Goal: Task Accomplishment & Management: Manage account settings

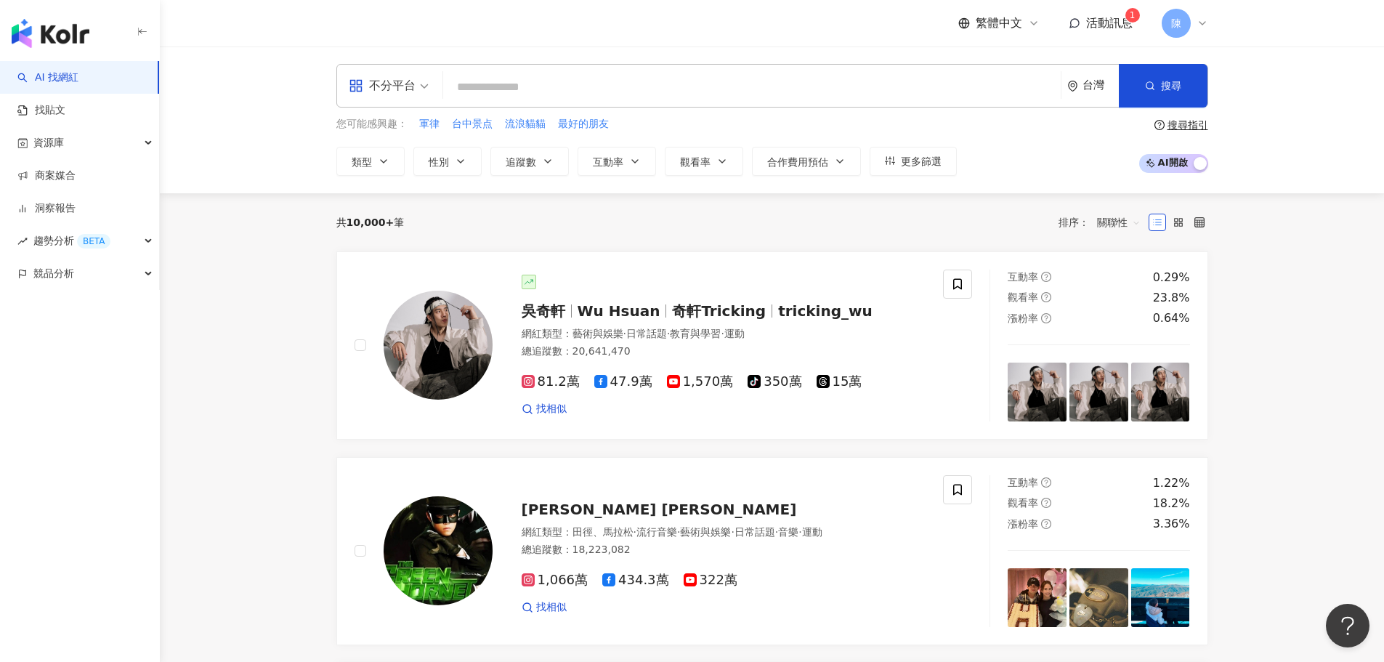
click at [1126, 28] on span "活動訊息" at bounding box center [1109, 23] width 46 height 14
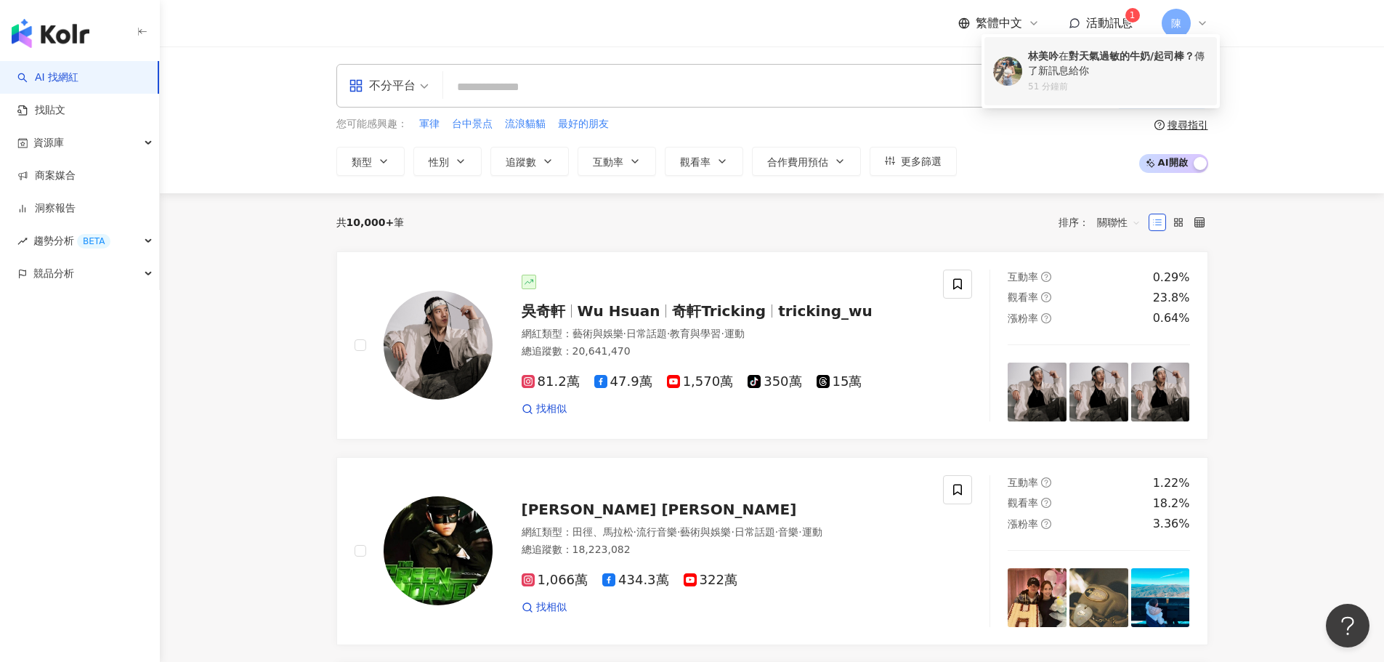
click at [1120, 60] on b "對天氣過敏的牛奶/起司棒？" at bounding box center [1131, 56] width 126 height 12
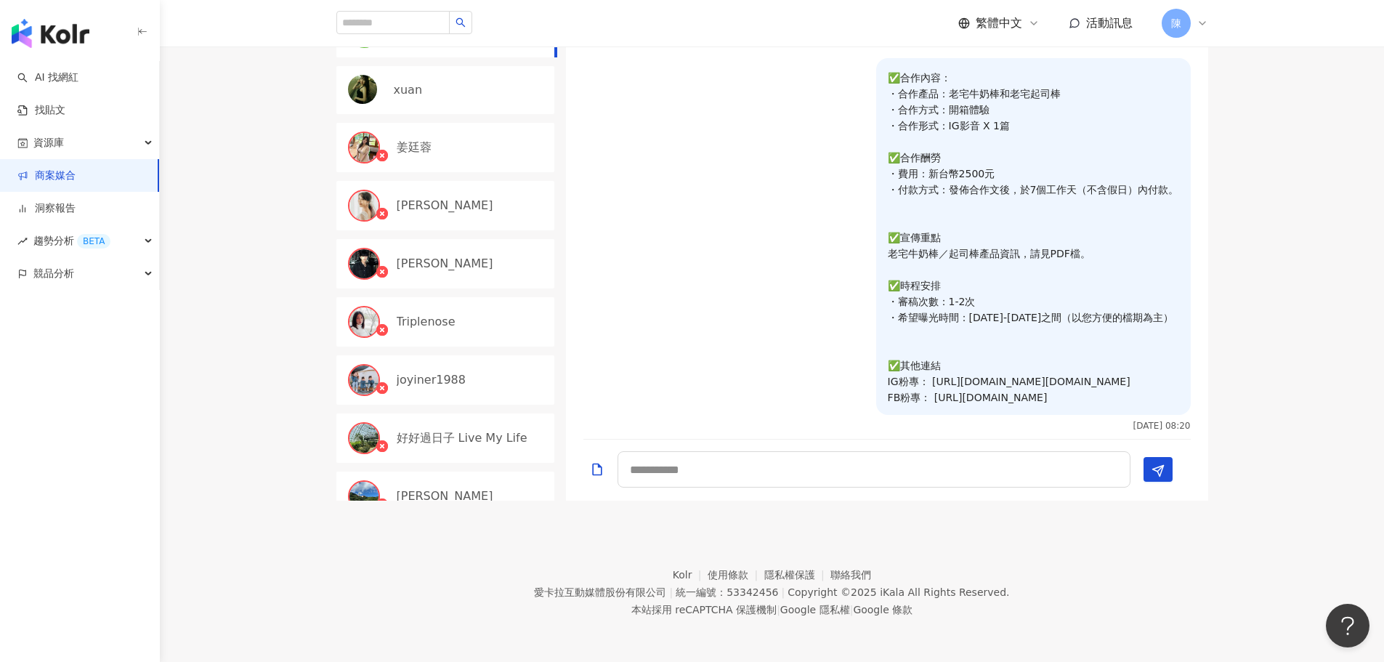
scroll to position [654, 0]
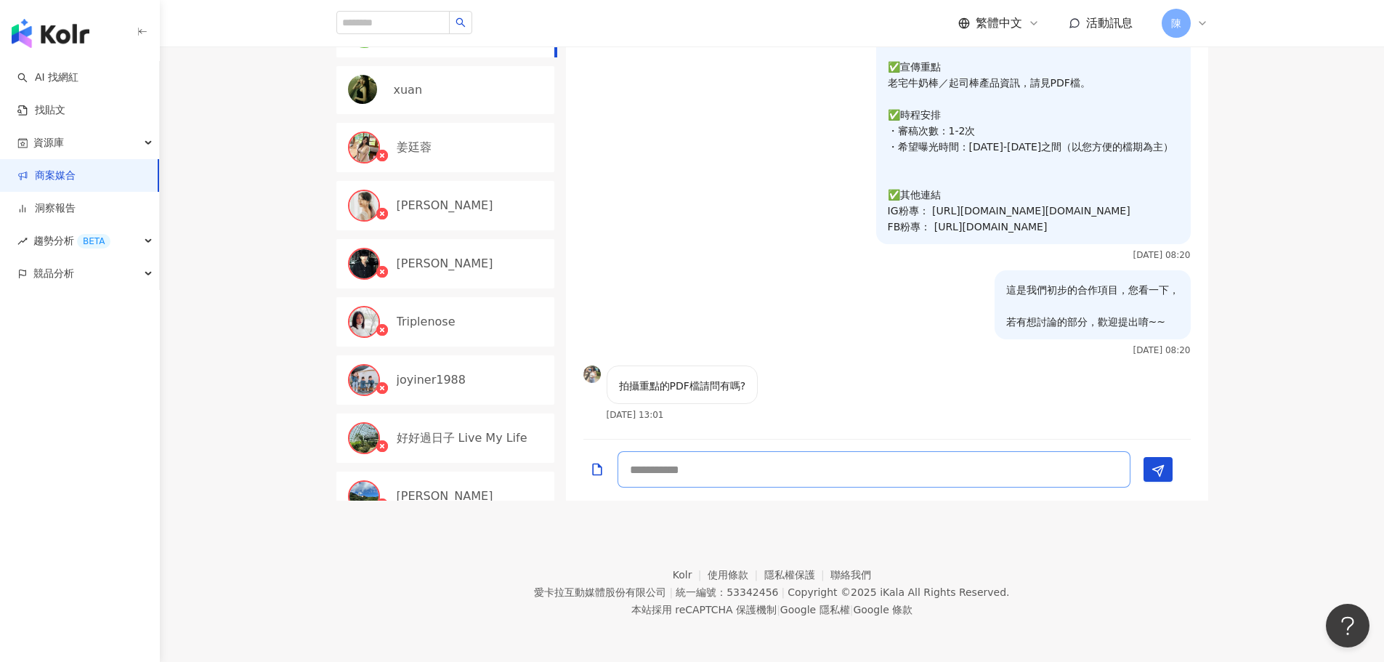
click at [669, 476] on textarea at bounding box center [873, 469] width 513 height 36
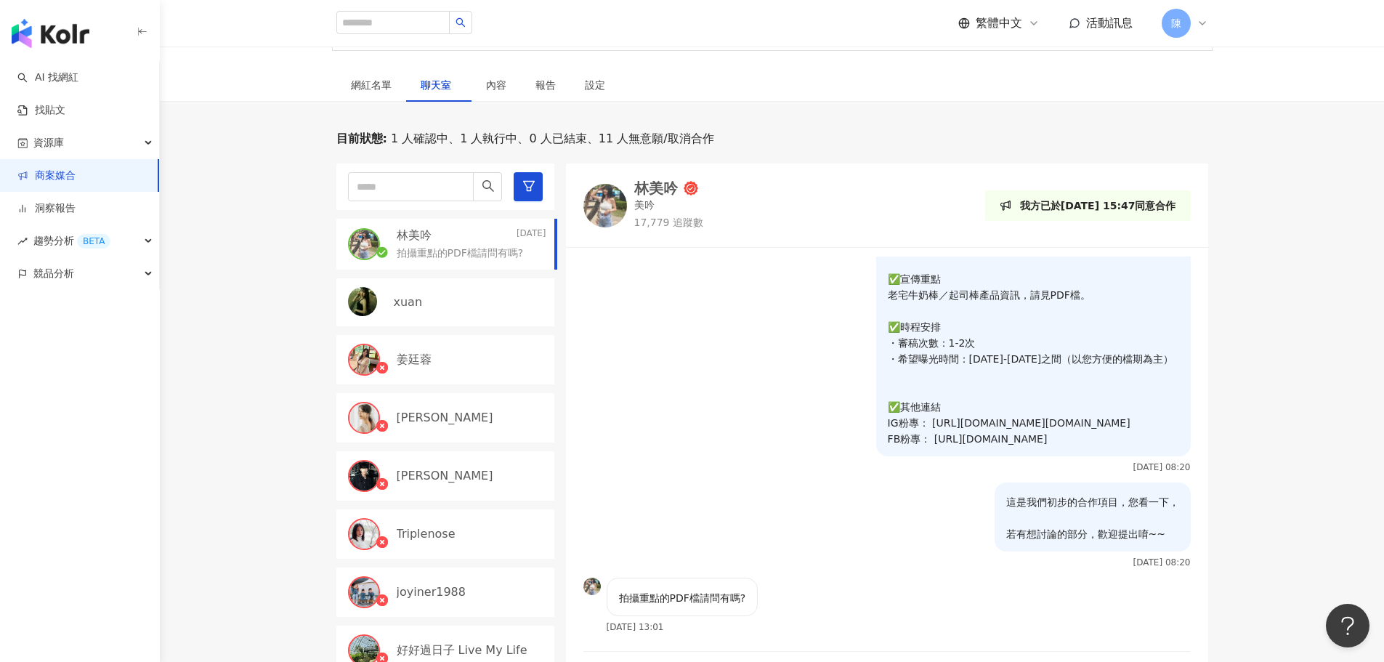
scroll to position [218, 0]
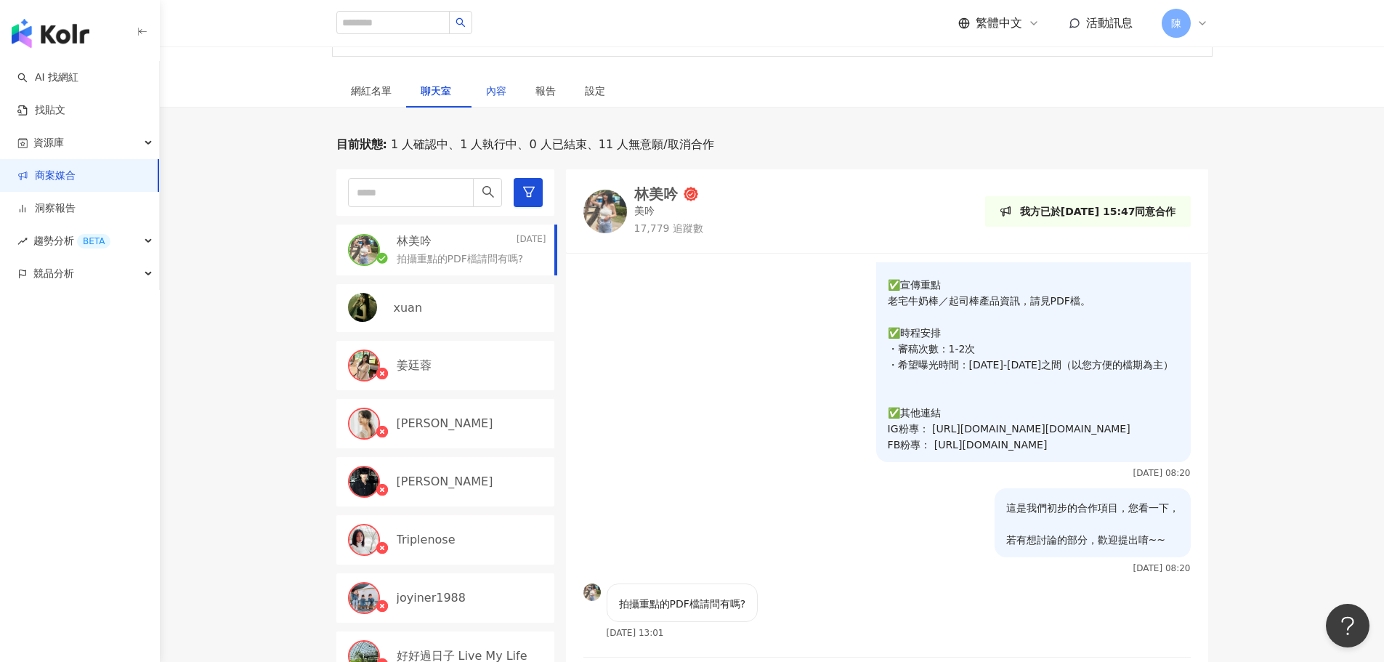
click at [503, 96] on div "內容" at bounding box center [496, 91] width 20 height 16
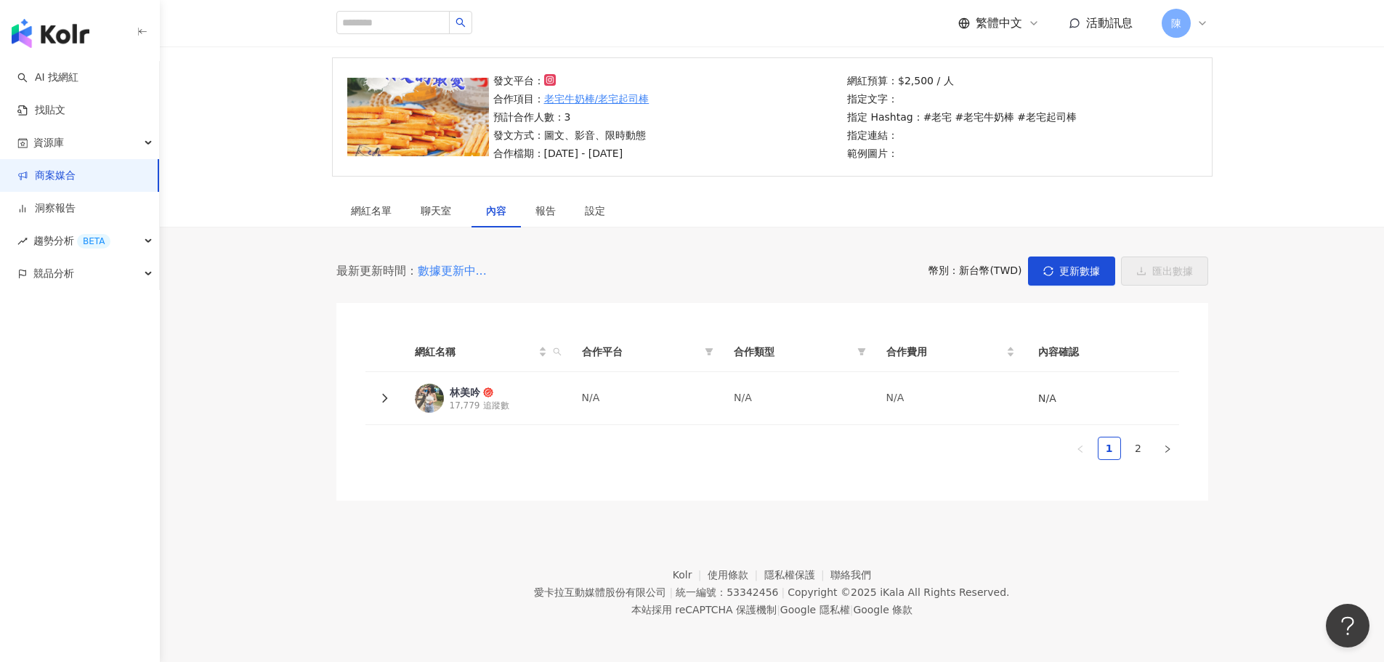
scroll to position [98, 0]
click at [594, 212] on div "設定" at bounding box center [595, 211] width 20 height 16
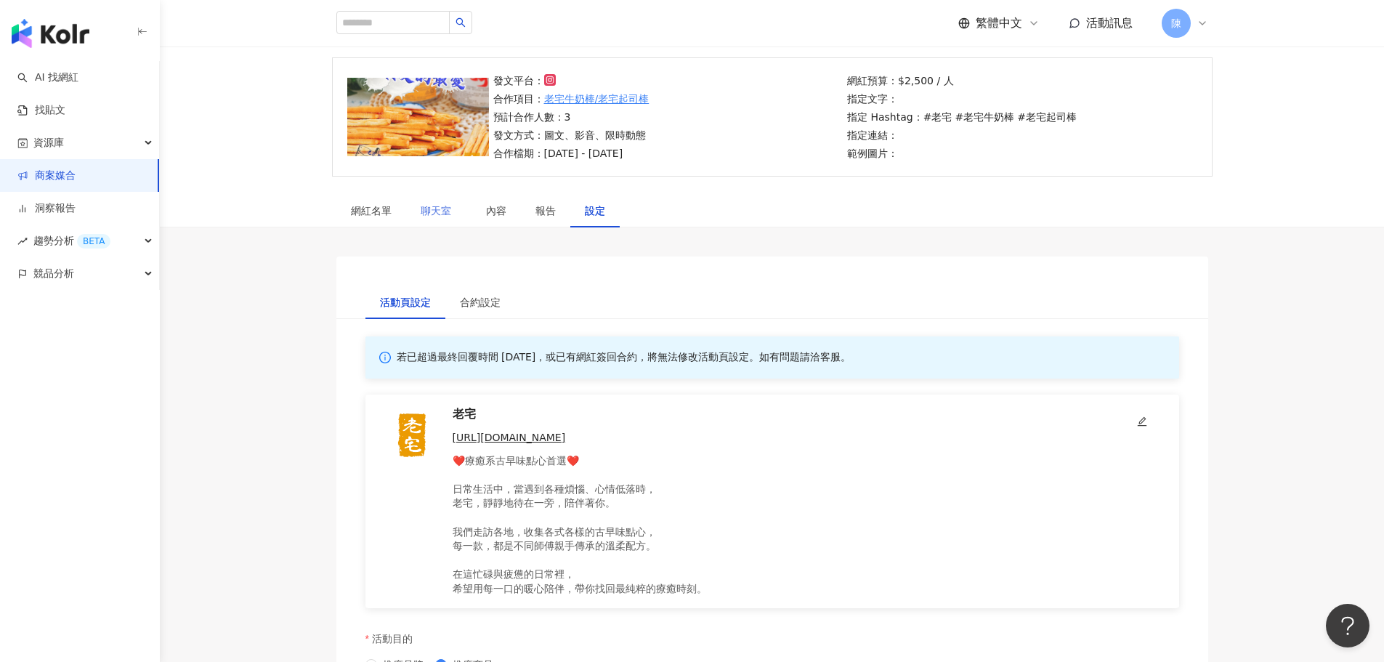
click at [444, 222] on div "聊天室" at bounding box center [438, 210] width 65 height 33
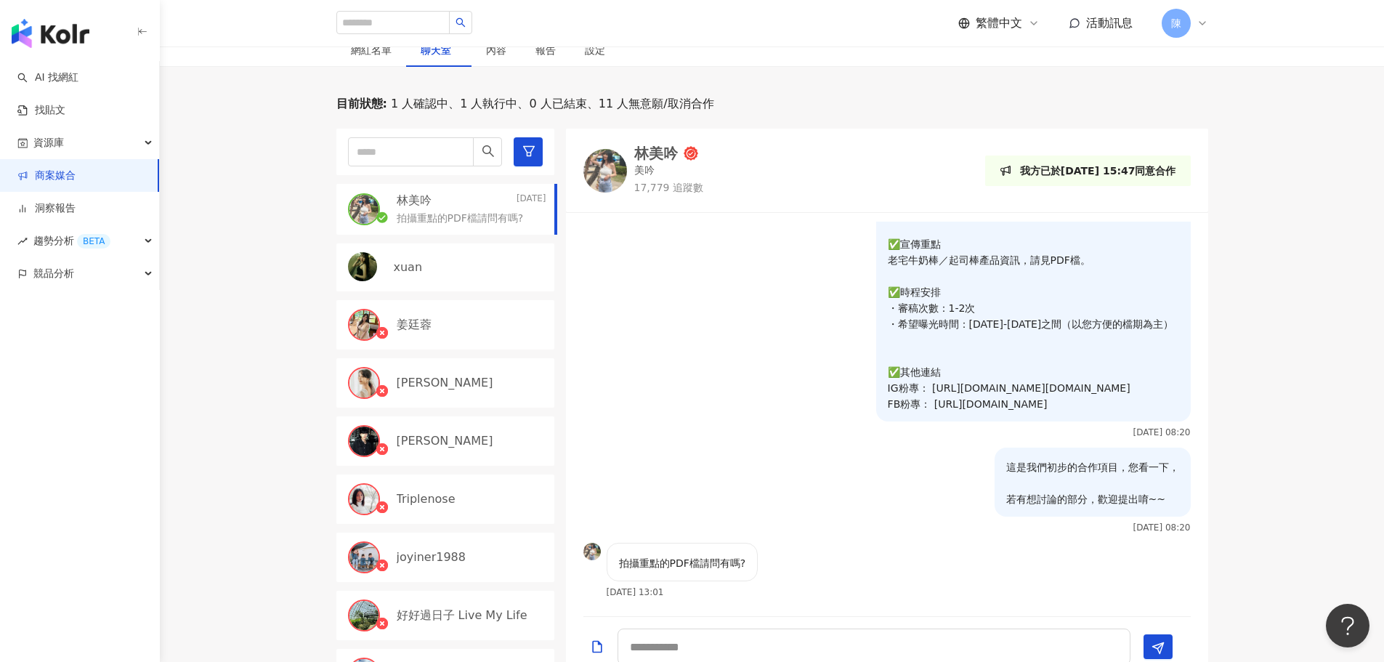
scroll to position [436, 0]
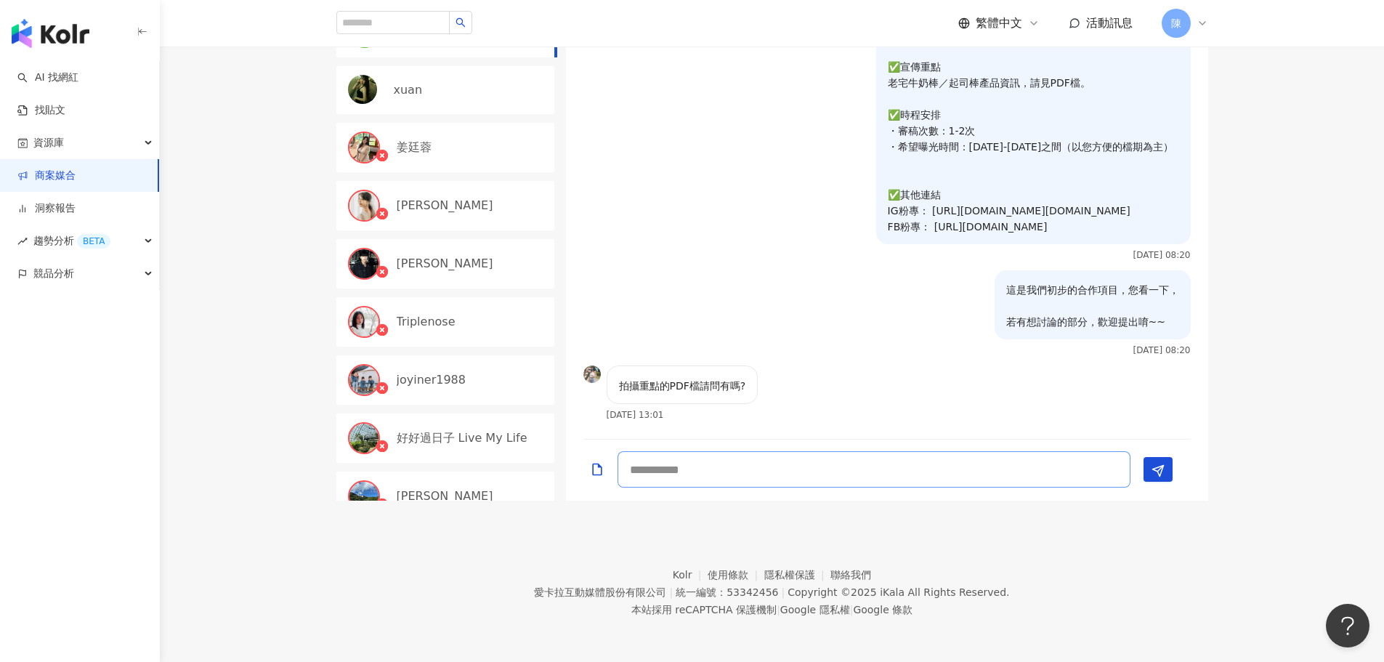
click at [643, 471] on textarea at bounding box center [873, 469] width 513 height 36
click at [596, 475] on icon "Add a file" at bounding box center [597, 469] width 15 height 15
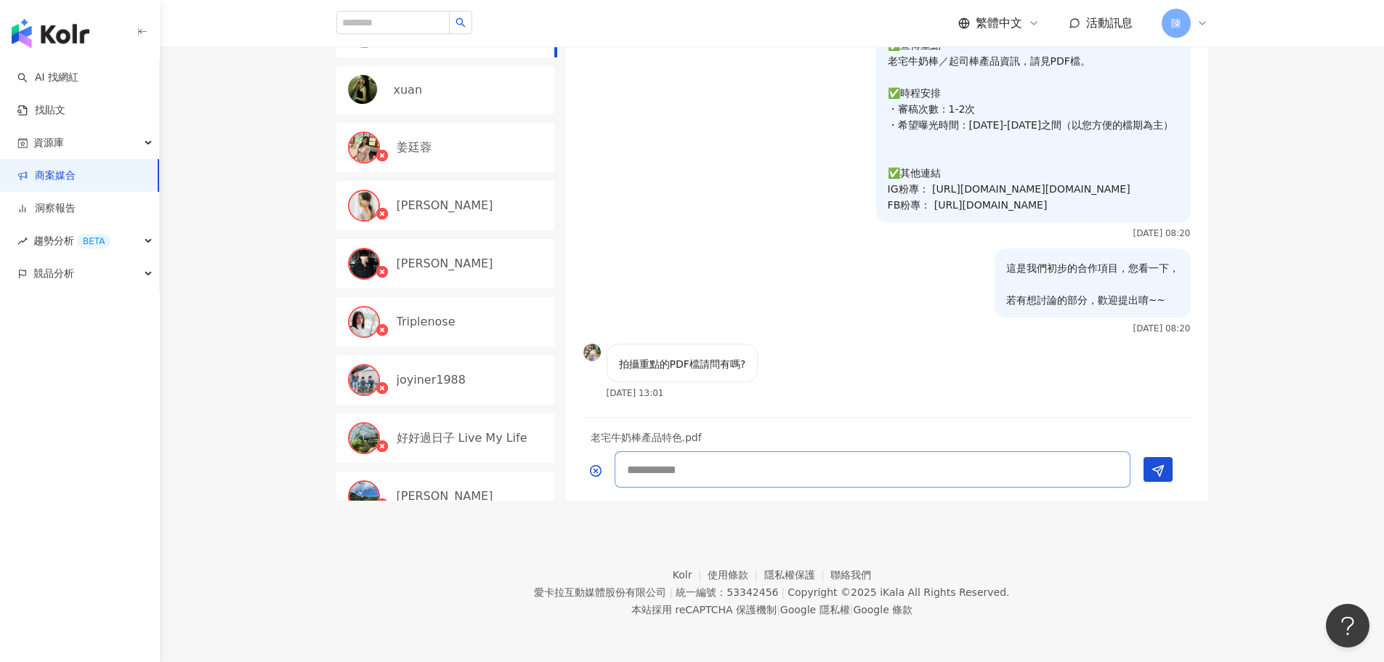
click at [1040, 478] on textarea at bounding box center [872, 469] width 516 height 36
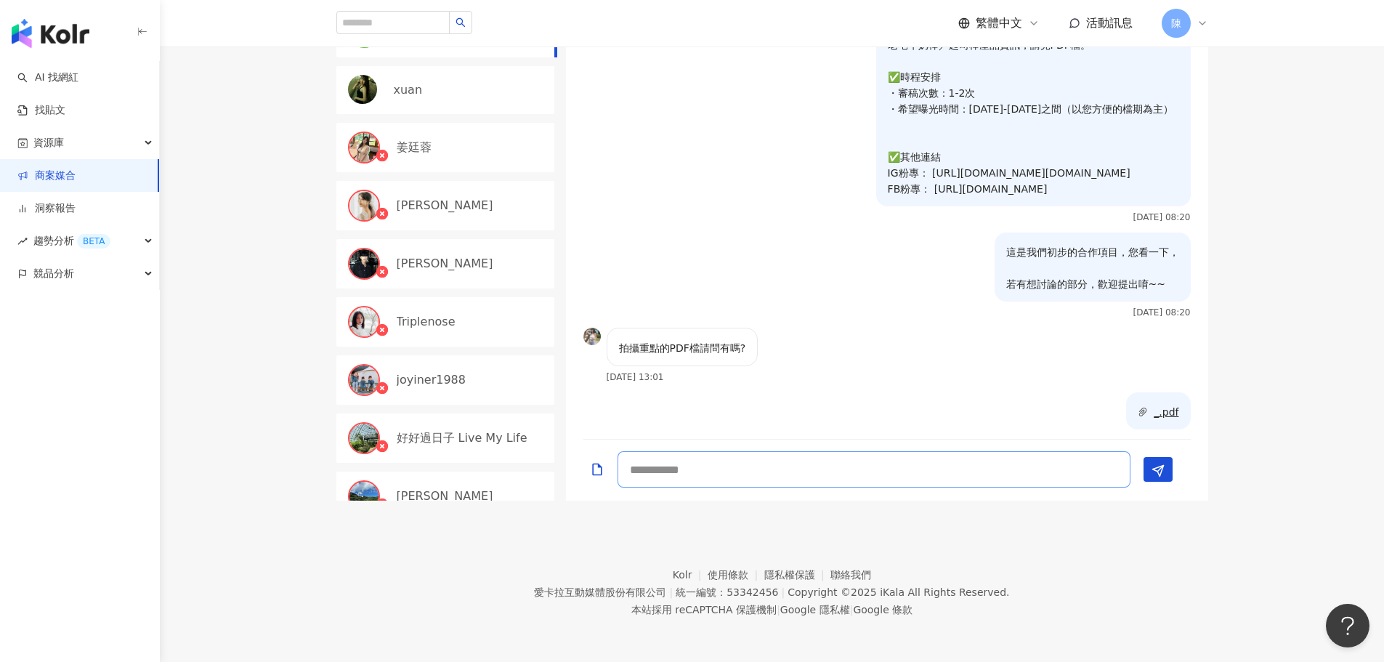
scroll to position [717, 0]
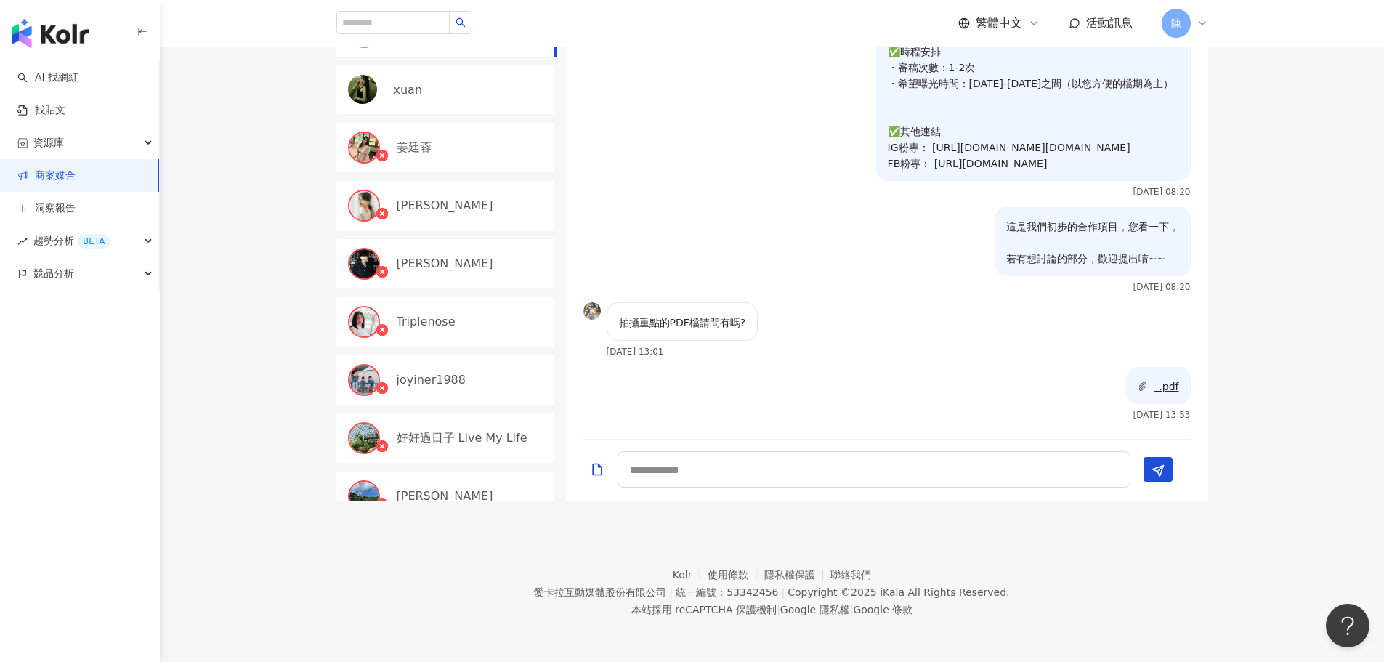
click at [1153, 384] on span "_.pdf" at bounding box center [1165, 387] width 25 height 12
click at [884, 473] on textarea at bounding box center [873, 469] width 513 height 36
type textarea "***"
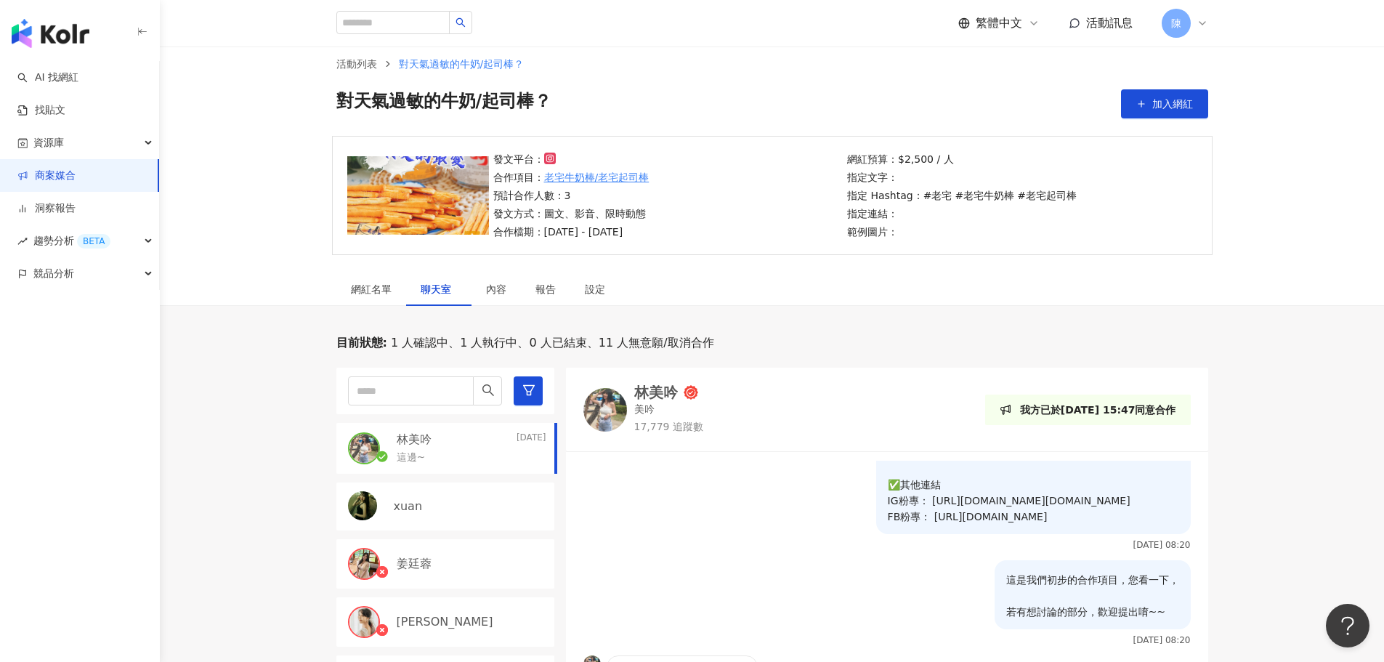
scroll to position [0, 0]
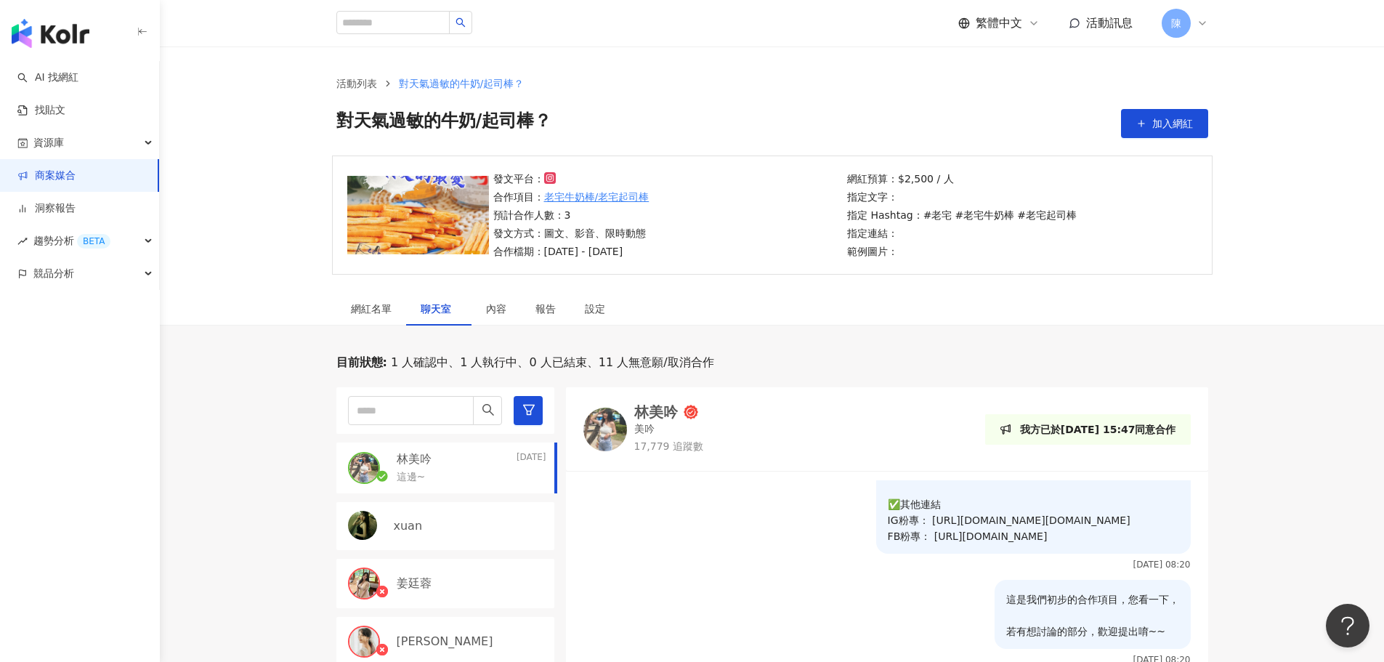
click at [76, 174] on link "商案媒合" at bounding box center [46, 176] width 58 height 15
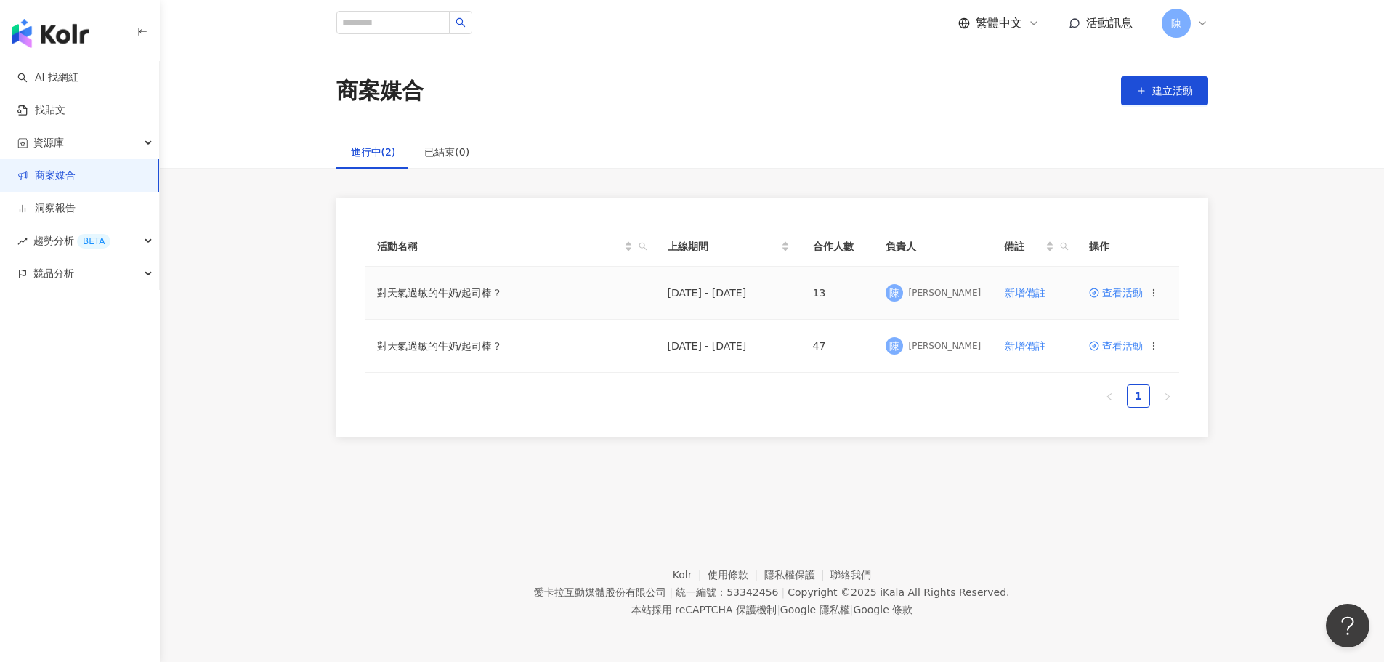
click at [1128, 292] on span "查看活動" at bounding box center [1116, 293] width 54 height 10
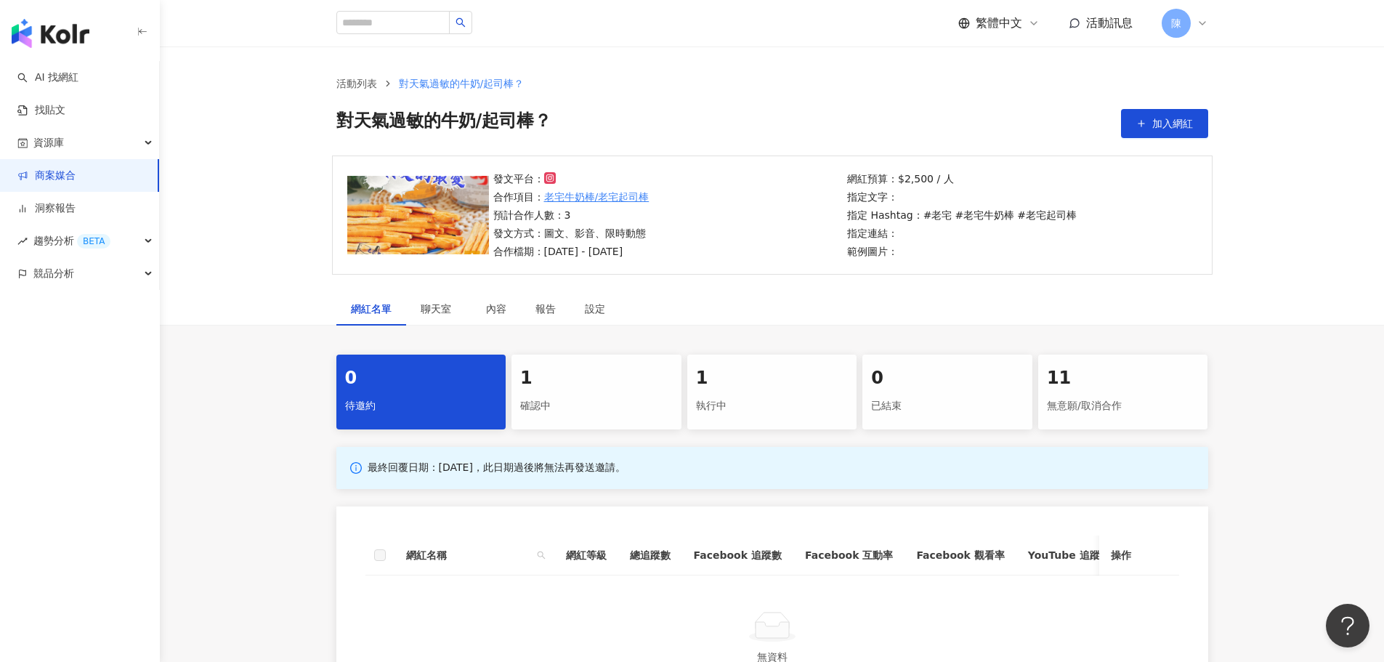
click at [614, 360] on div "1 確認中" at bounding box center [596, 391] width 170 height 75
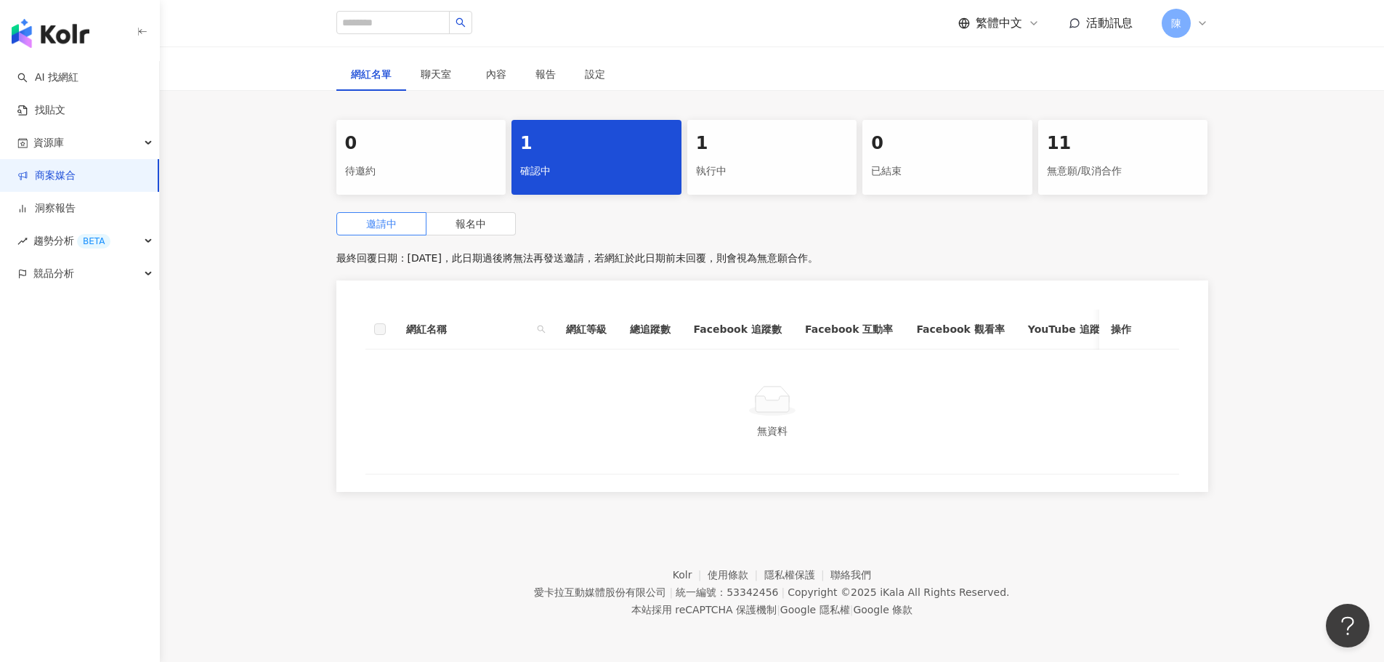
scroll to position [245, 0]
click at [478, 218] on span "報名中" at bounding box center [470, 224] width 31 height 12
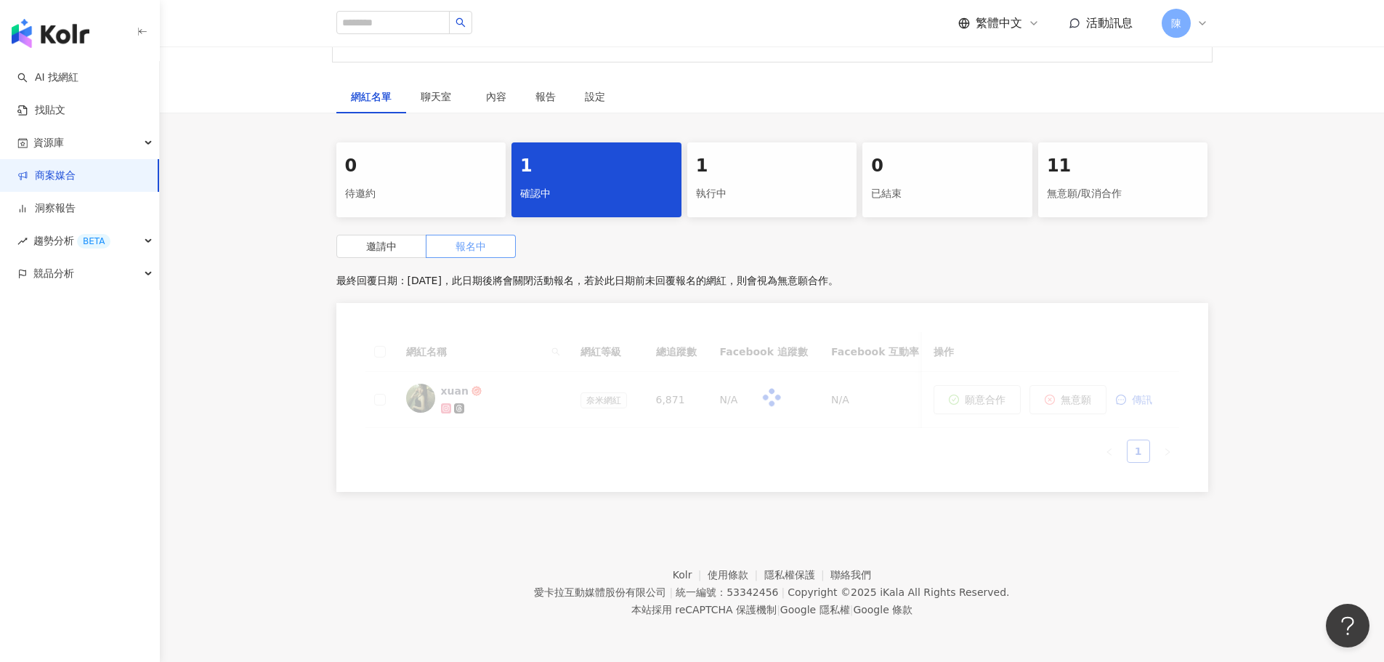
scroll to position [223, 0]
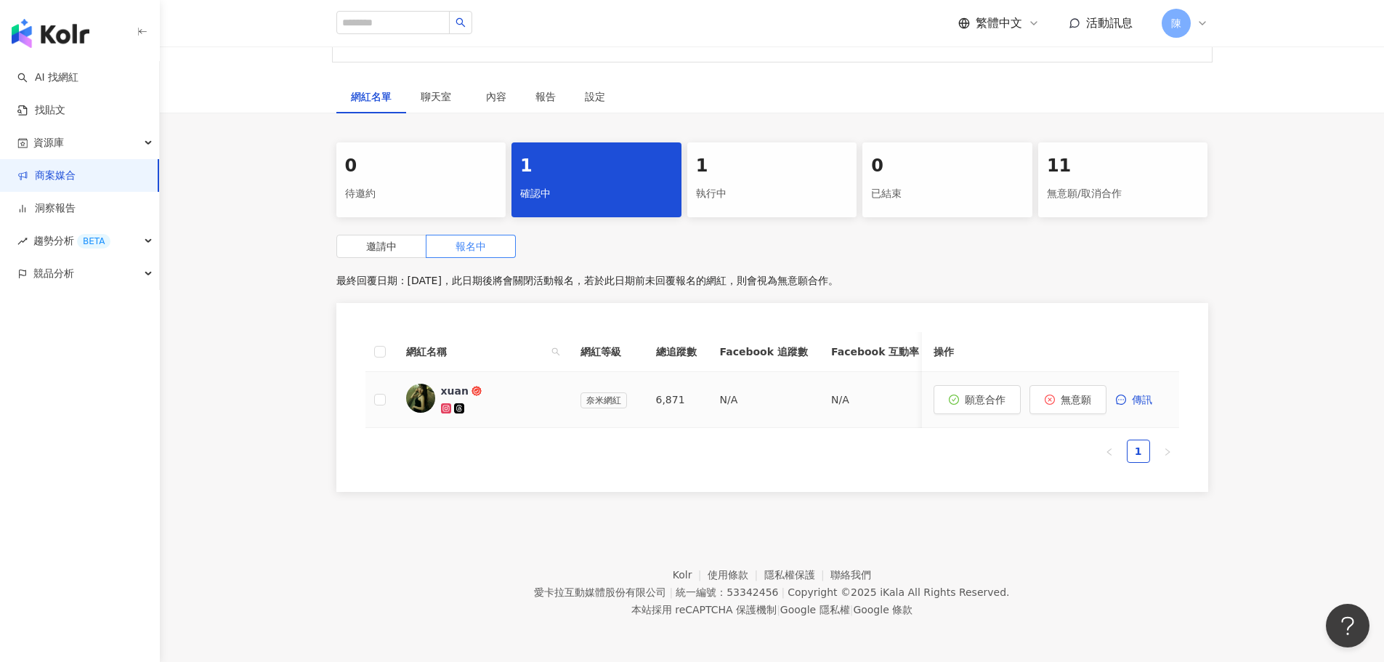
click at [457, 383] on div "xuan" at bounding box center [455, 390] width 28 height 15
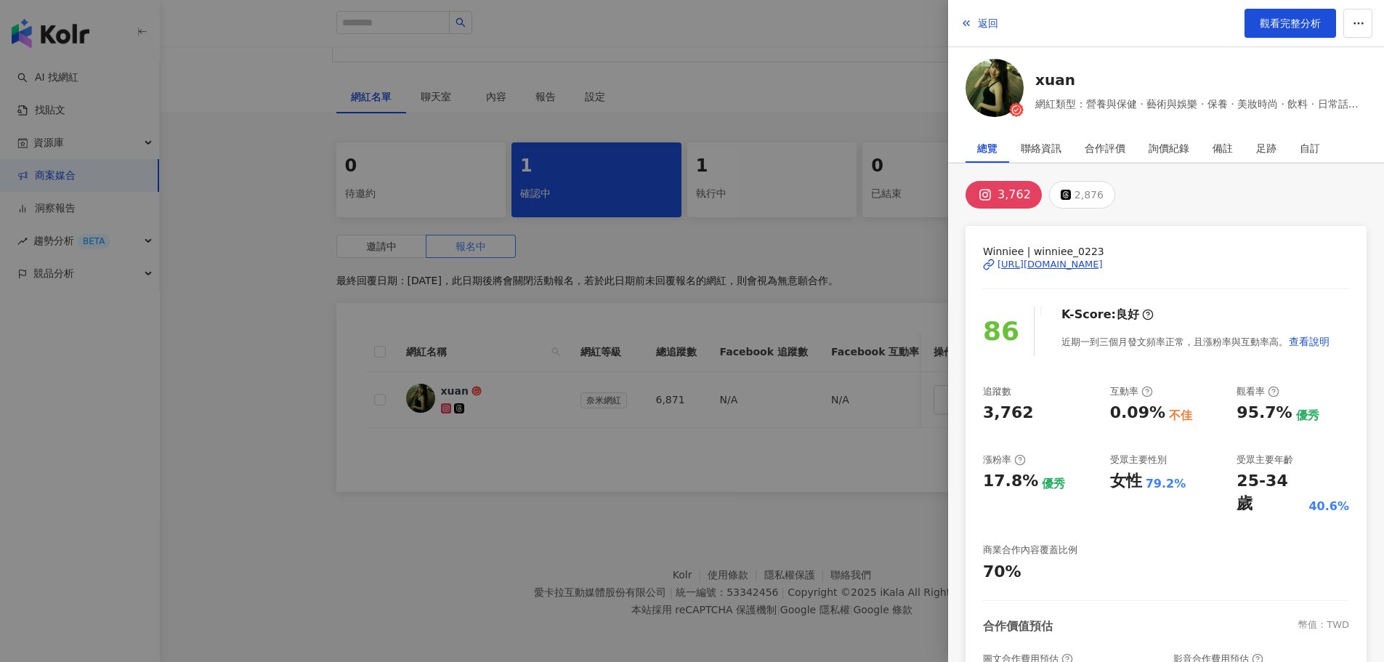
click at [989, 263] on icon at bounding box center [986, 266] width 6 height 7
click at [1309, 20] on span "觀看完整分析" at bounding box center [1289, 23] width 61 height 12
click at [822, 487] on div at bounding box center [692, 331] width 1384 height 662
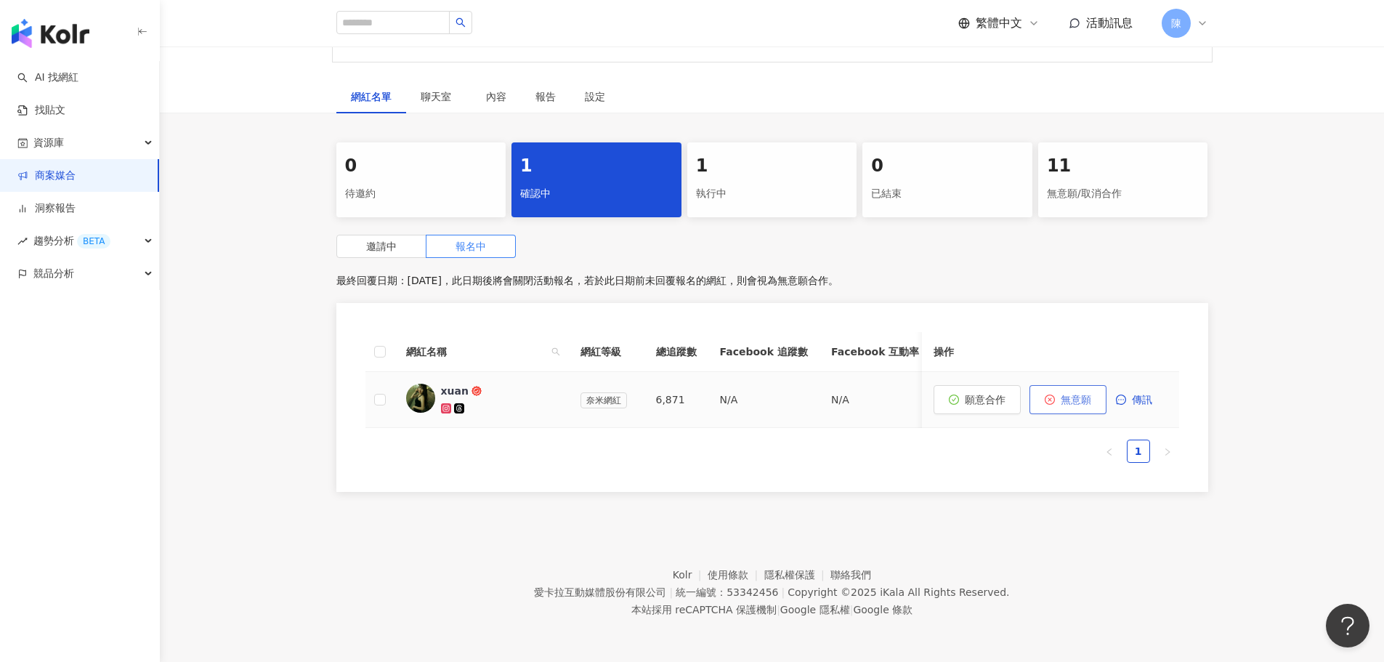
click at [1076, 394] on span "無意願" at bounding box center [1075, 400] width 31 height 12
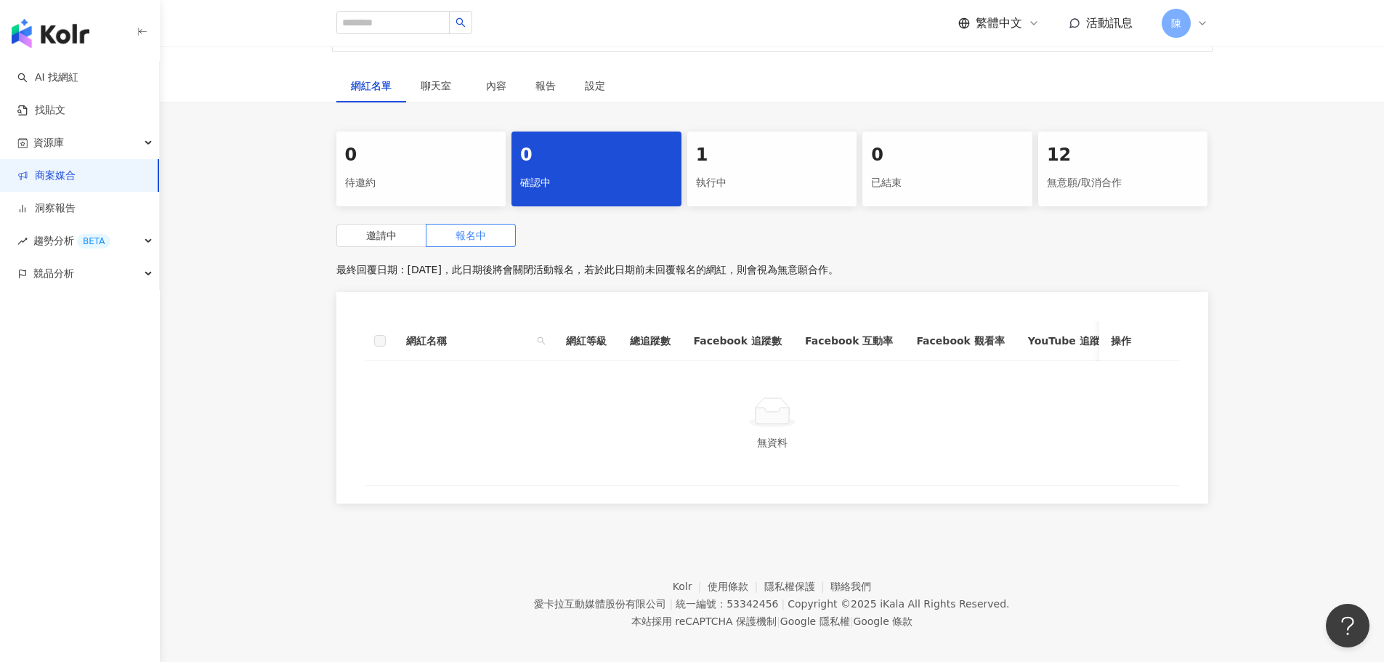
click at [1101, 19] on span "活動訊息" at bounding box center [1109, 23] width 46 height 14
click at [1064, 91] on span "無新訊息" at bounding box center [1100, 79] width 215 height 70
click at [435, 89] on span "聊天室" at bounding box center [439, 86] width 36 height 10
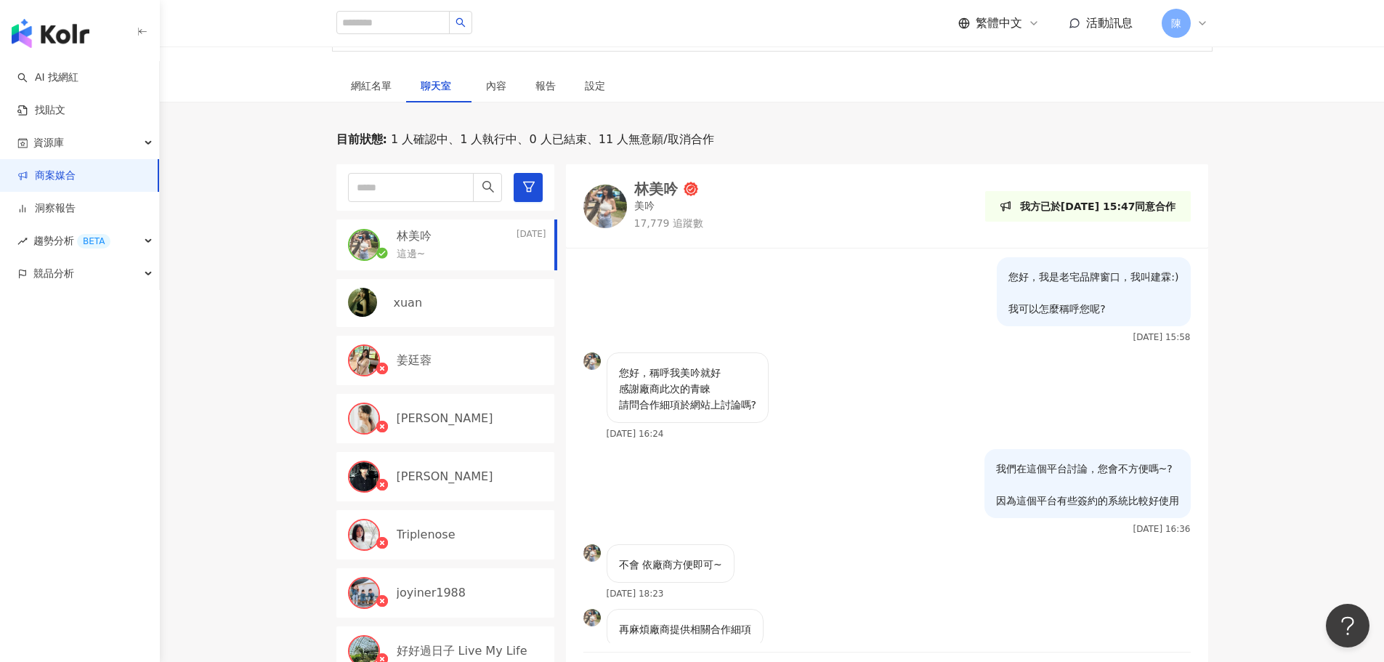
click at [448, 248] on div "這邊~" at bounding box center [472, 252] width 150 height 17
drag, startPoint x: 678, startPoint y: 372, endPoint x: 698, endPoint y: 371, distance: 19.6
click at [698, 371] on p "您好，稱呼我美吟就好 感謝廠商此次的青睞 請問合作細項於網站上討論嗎?" at bounding box center [687, 389] width 137 height 48
copy p "美吟"
click at [653, 187] on div "林美吟" at bounding box center [656, 189] width 44 height 15
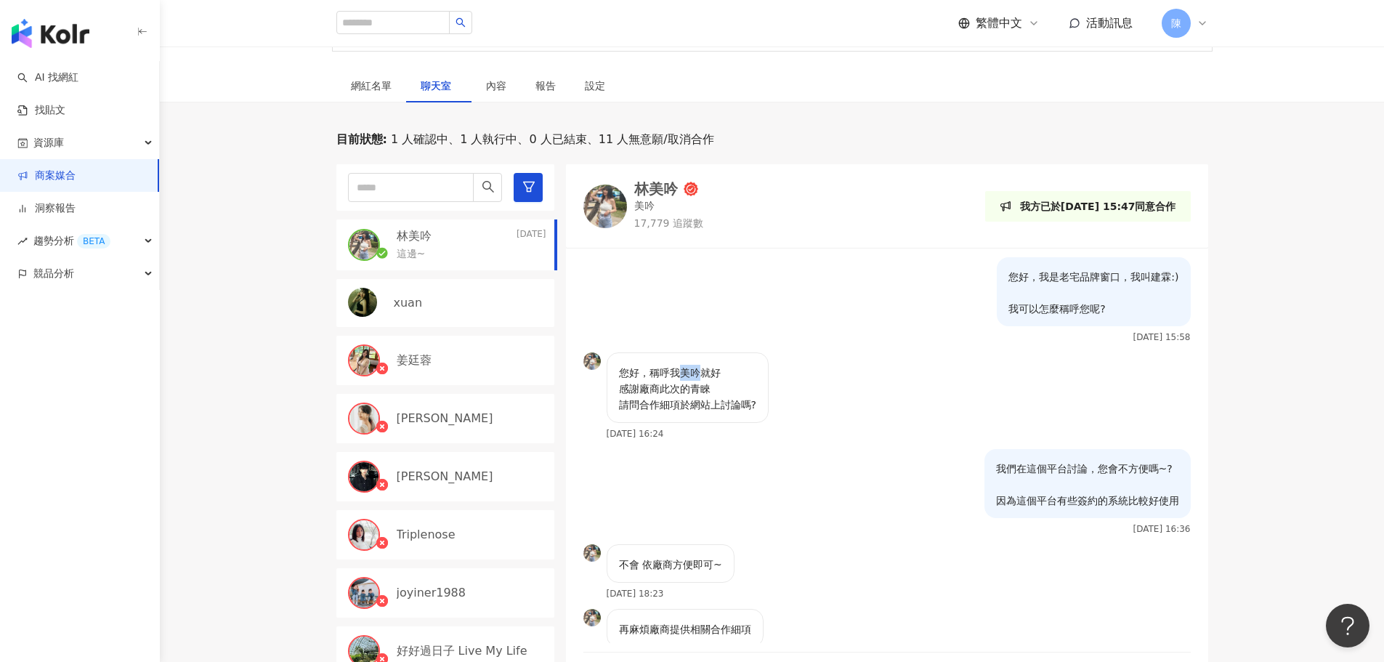
click at [78, 38] on img "button" at bounding box center [51, 33] width 78 height 29
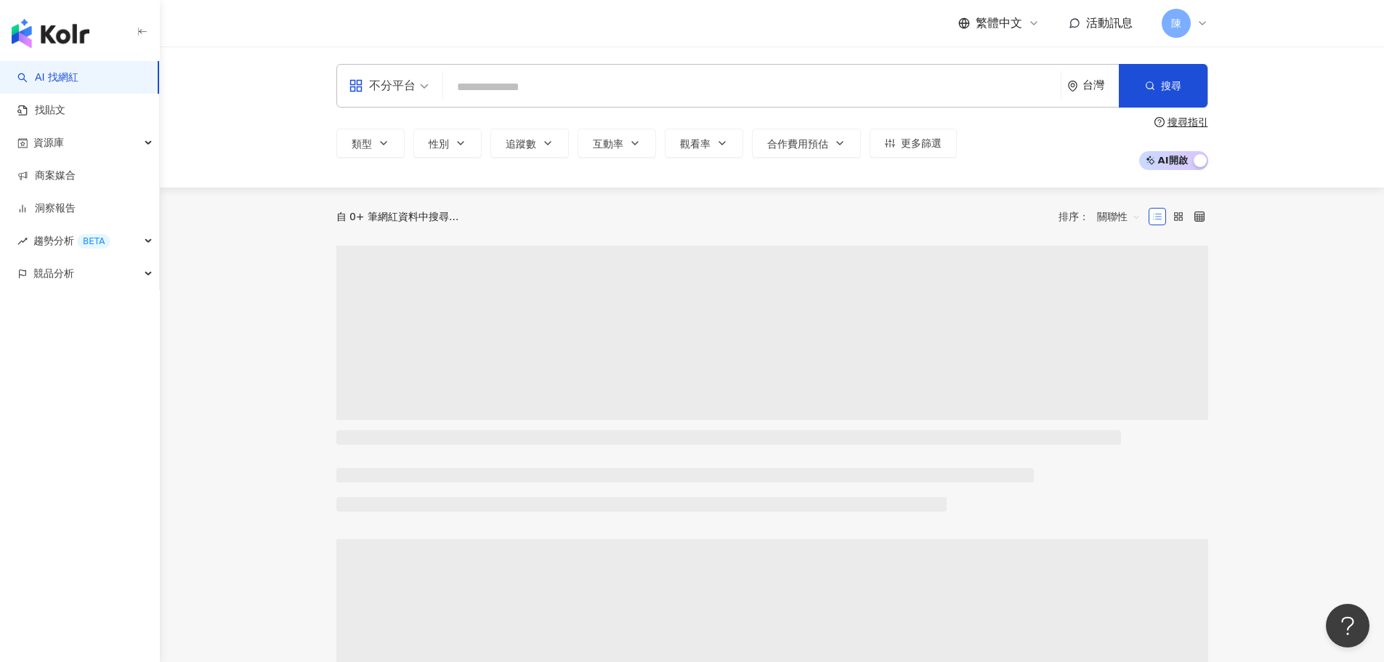
click at [657, 93] on input "search" at bounding box center [752, 87] width 606 height 28
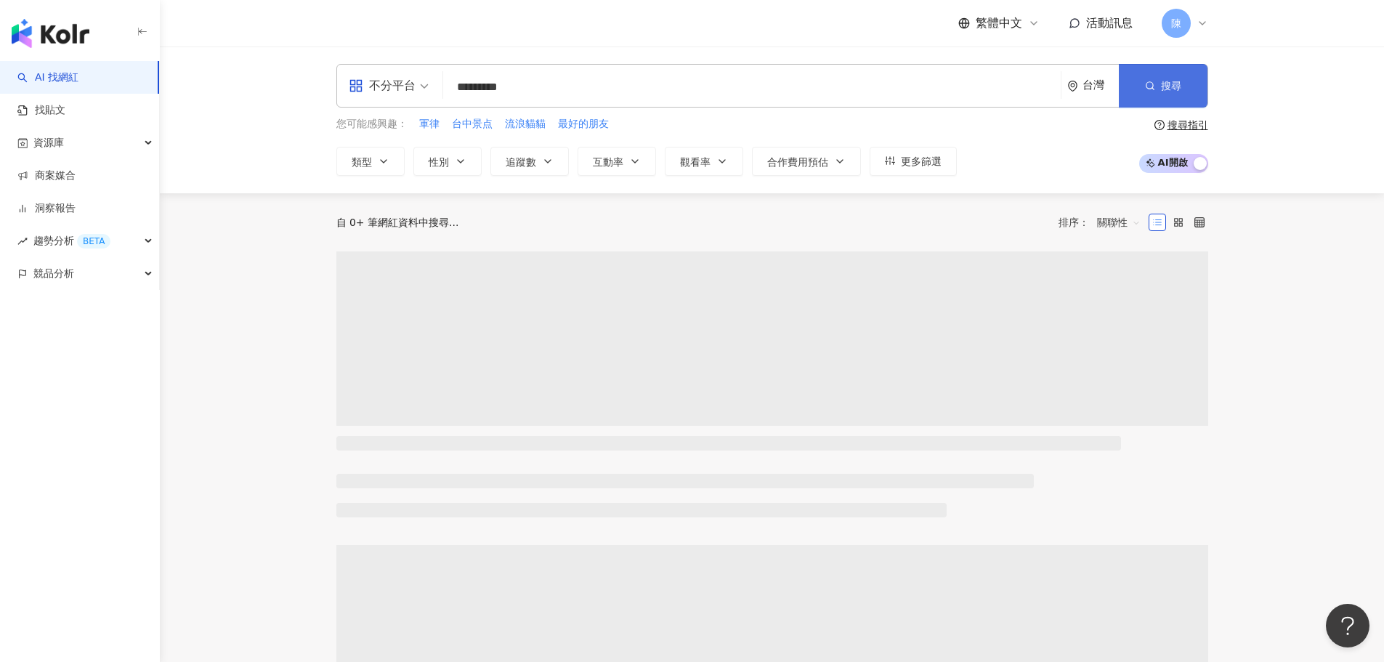
click at [1203, 87] on button "搜尋" at bounding box center [1162, 86] width 89 height 44
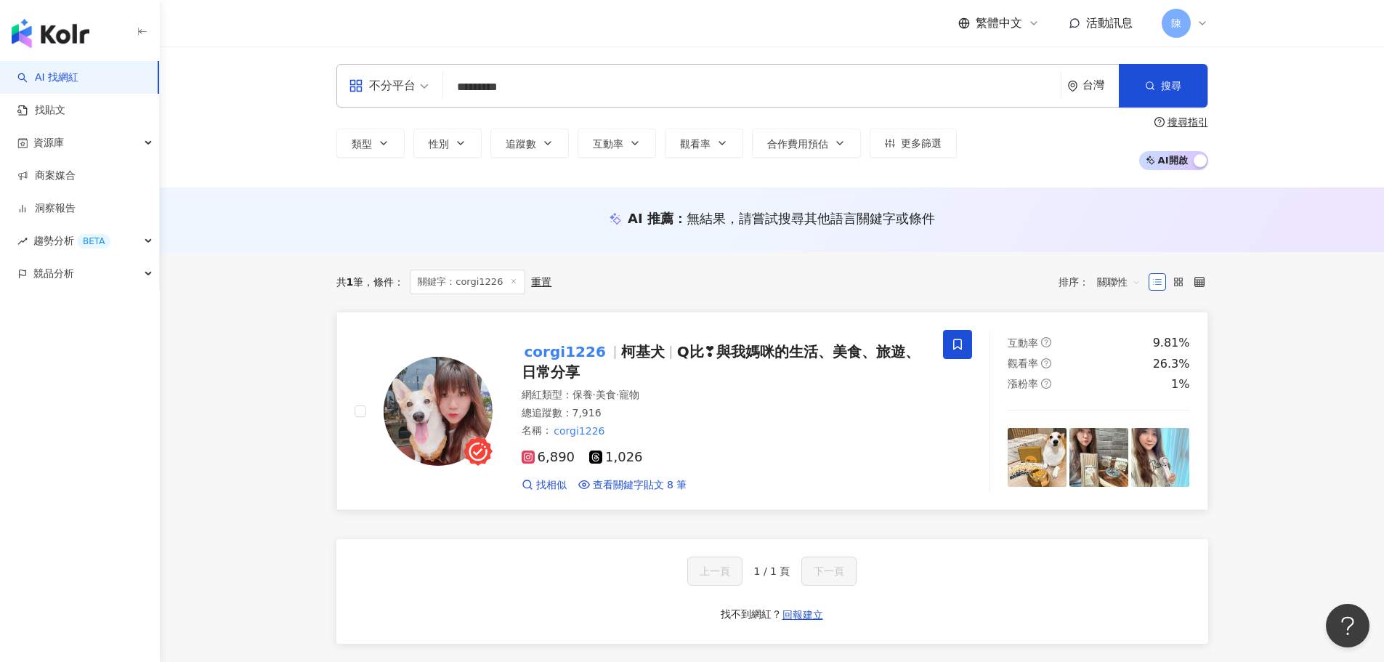
click at [604, 348] on span "corgi1226" at bounding box center [571, 351] width 100 height 17
drag, startPoint x: 559, startPoint y: 89, endPoint x: 446, endPoint y: 89, distance: 112.6
click at [446, 89] on div "不分平台 ********* 台灣 搜尋 9449408a-925a-4c1f-9a99-3f1524f7b7f9 corgi1226 7,916 追蹤者 搜…" at bounding box center [772, 86] width 872 height 44
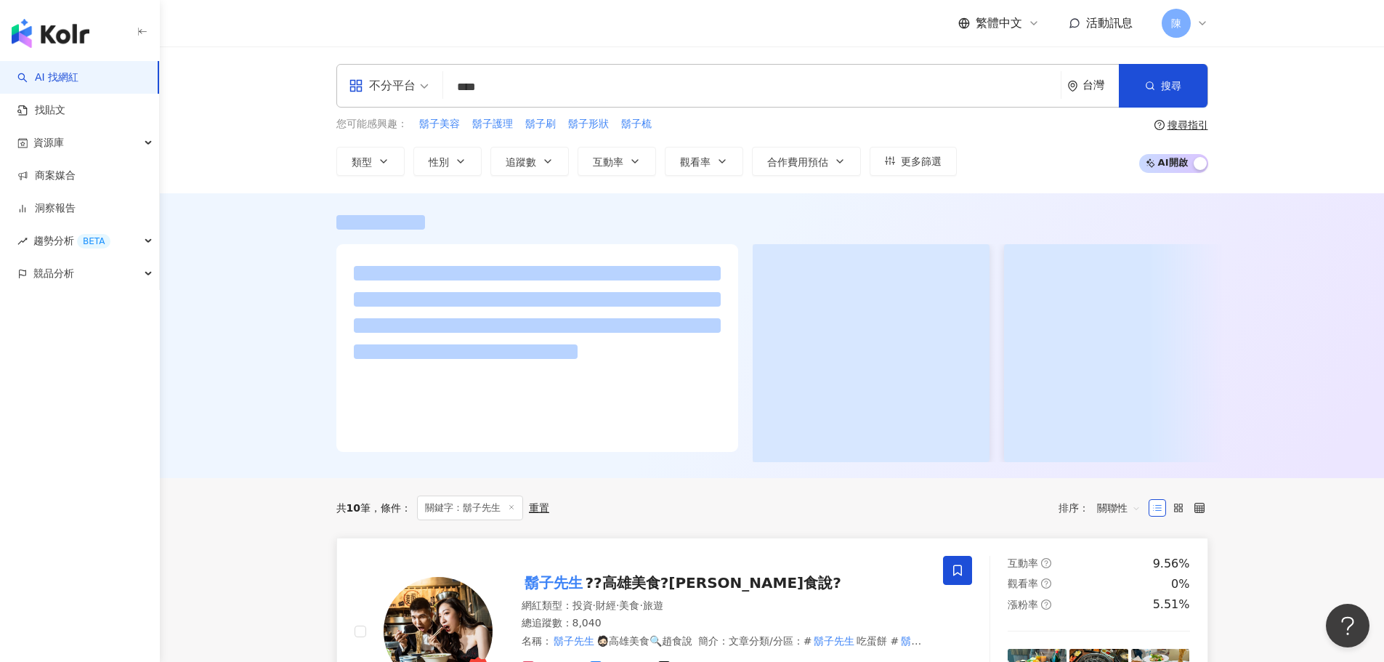
click at [580, 589] on mark "鬍子先生" at bounding box center [553, 582] width 64 height 23
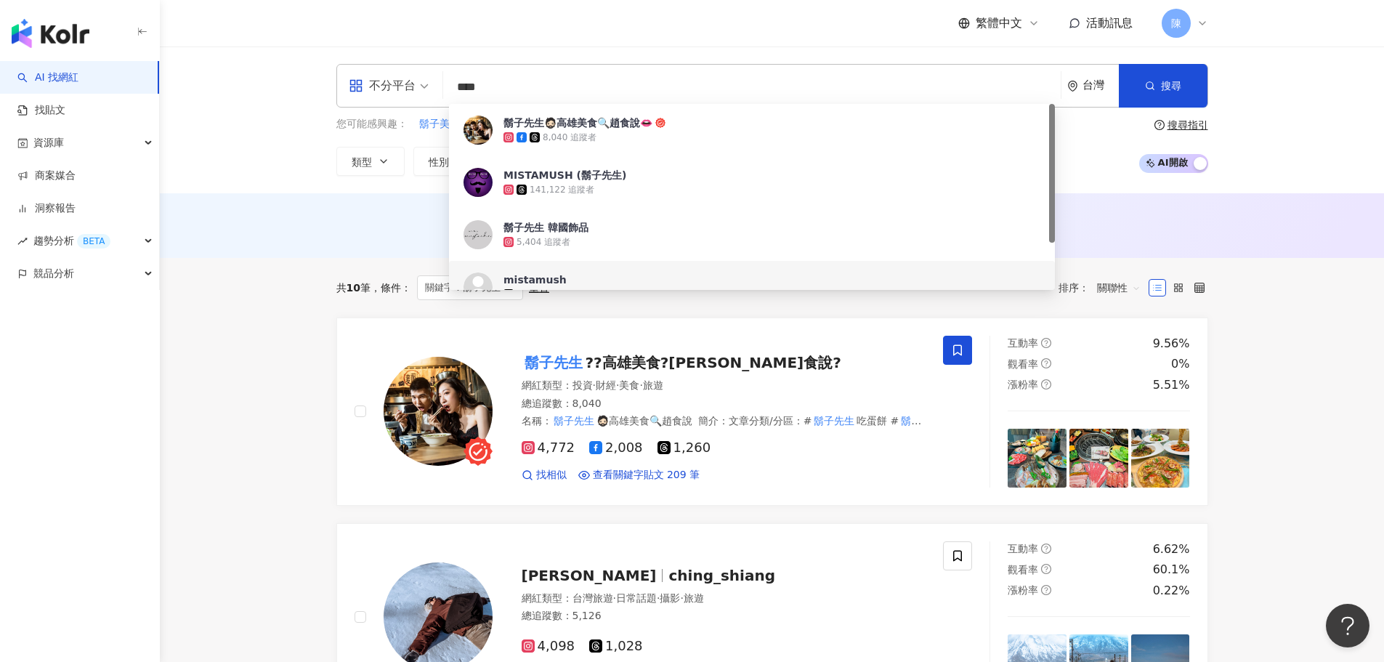
drag, startPoint x: 544, startPoint y: 79, endPoint x: 444, endPoint y: 81, distance: 100.3
click at [441, 79] on div "不分平台 **** 台灣 搜尋 00eca1e6-78ed-4028-afaa-53b88be55781 https://www.tiktok.com/@mi…" at bounding box center [772, 86] width 872 height 44
paste input "search"
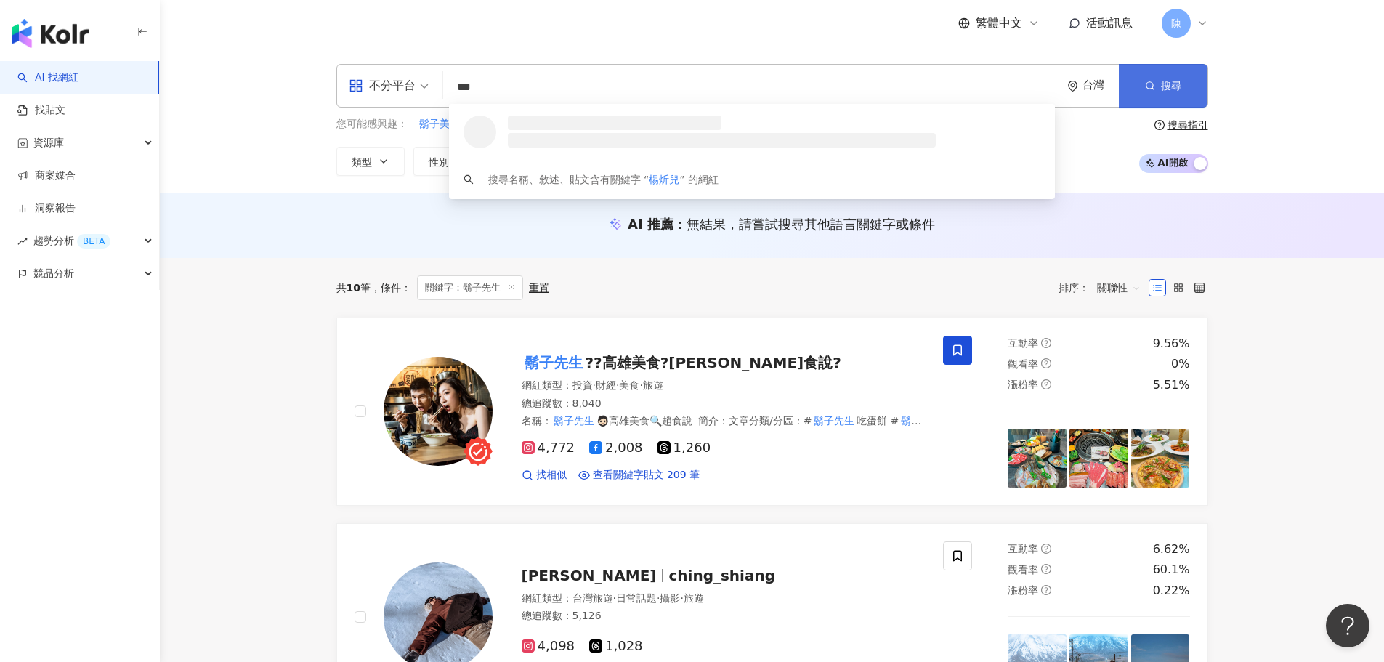
type input "***"
click at [1118, 80] on button "搜尋" at bounding box center [1162, 86] width 89 height 44
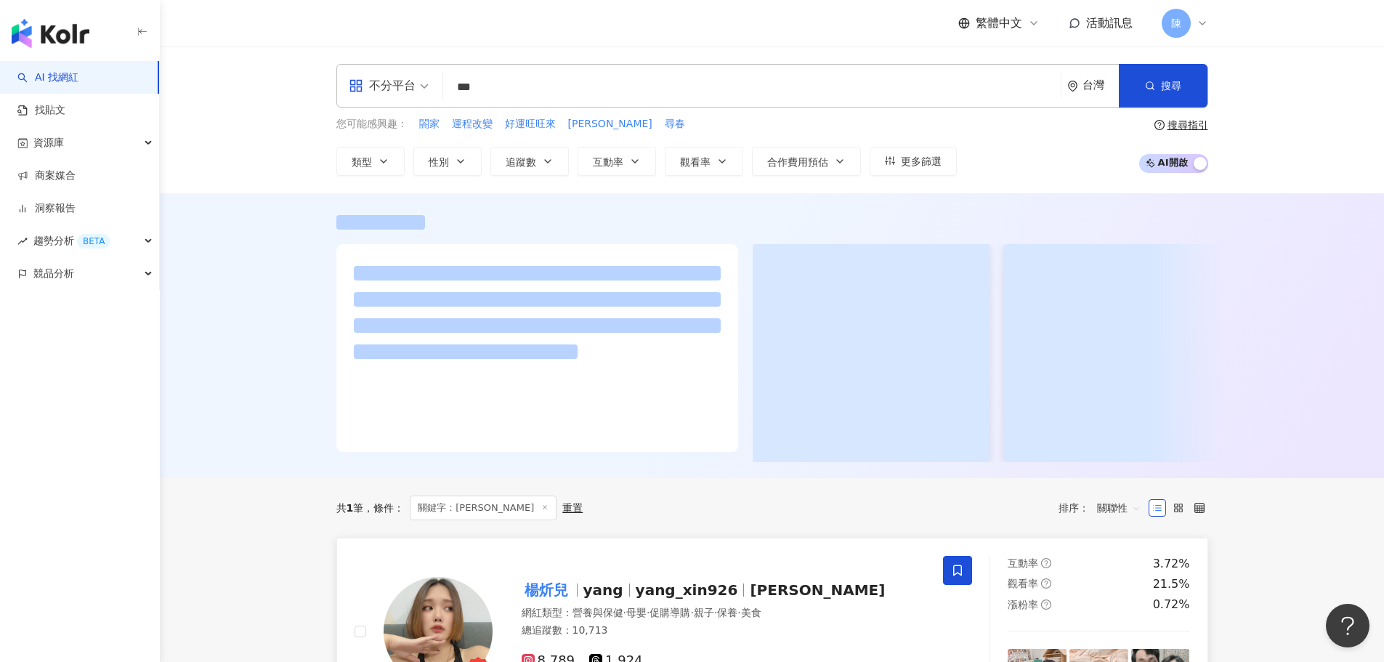
click at [667, 597] on span "yang_xin926" at bounding box center [687, 589] width 102 height 17
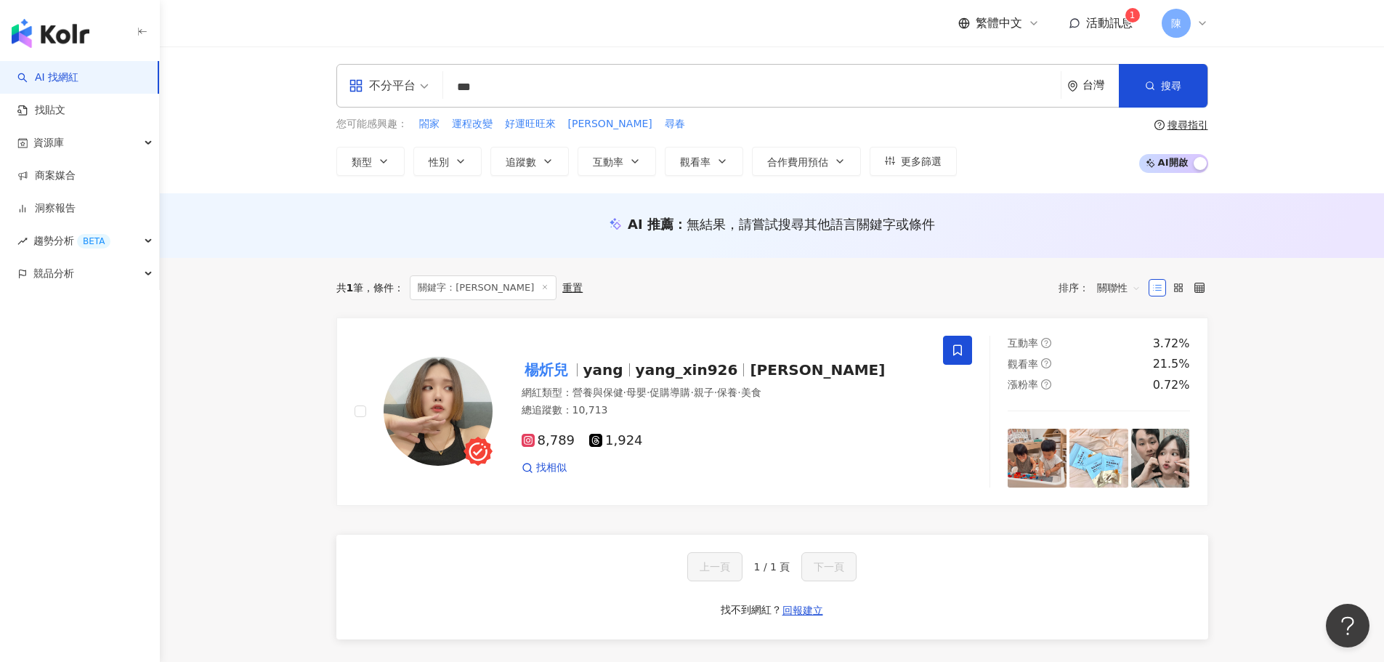
click at [1186, 18] on span "陳" at bounding box center [1175, 23] width 29 height 29
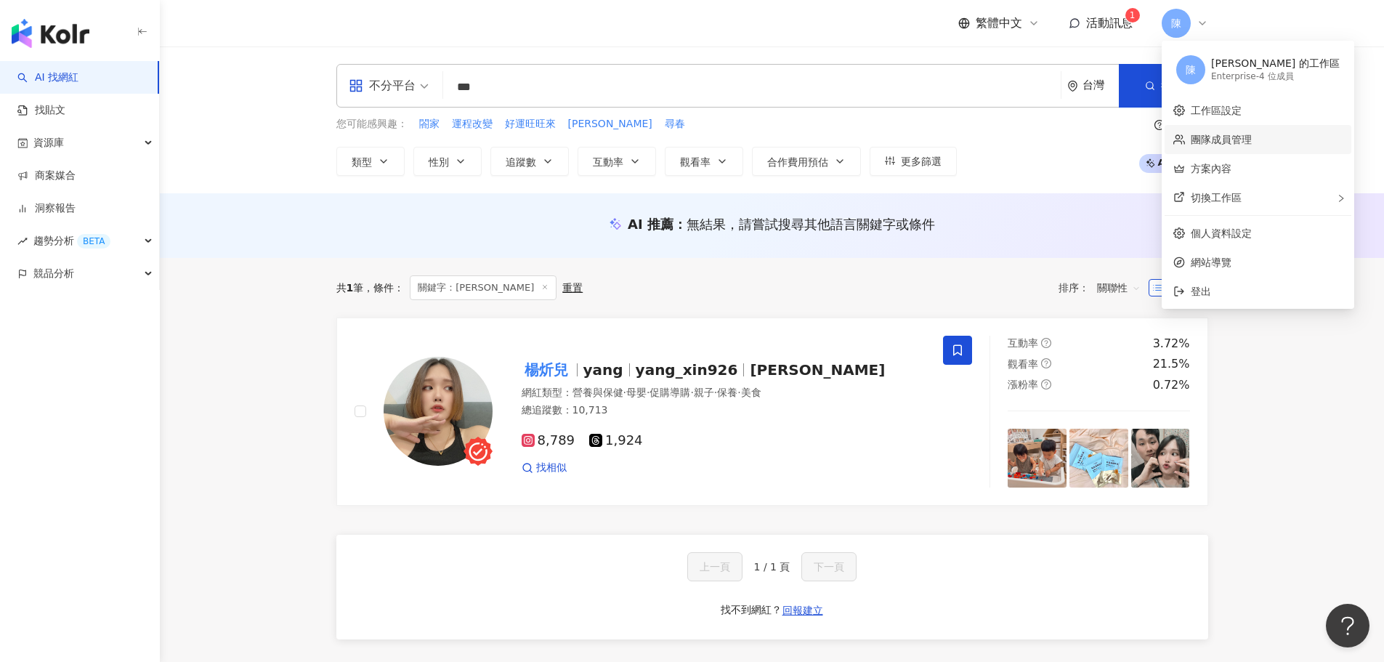
click at [1209, 134] on link "團隊成員管理" at bounding box center [1220, 140] width 61 height 12
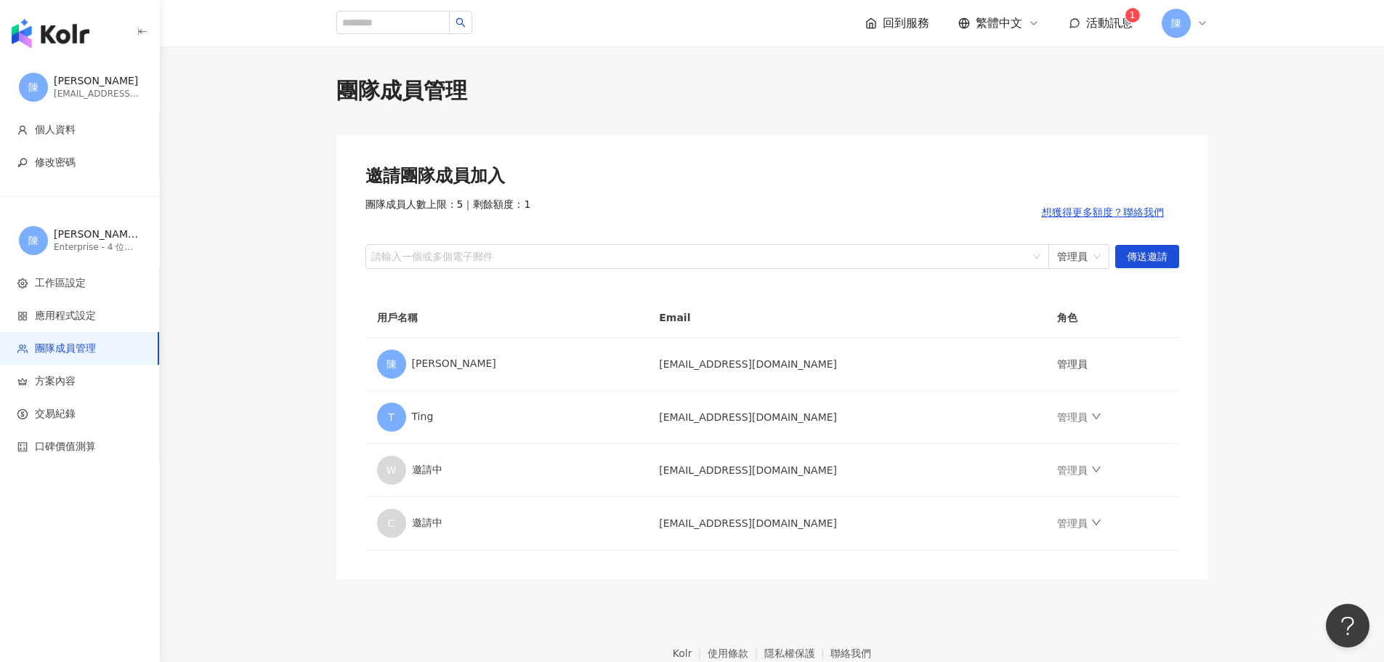
click at [1127, 26] on span "活動訊息" at bounding box center [1109, 23] width 46 height 14
click at [1089, 58] on b "對天氣過敏的牛奶/起司棒？" at bounding box center [1131, 56] width 126 height 12
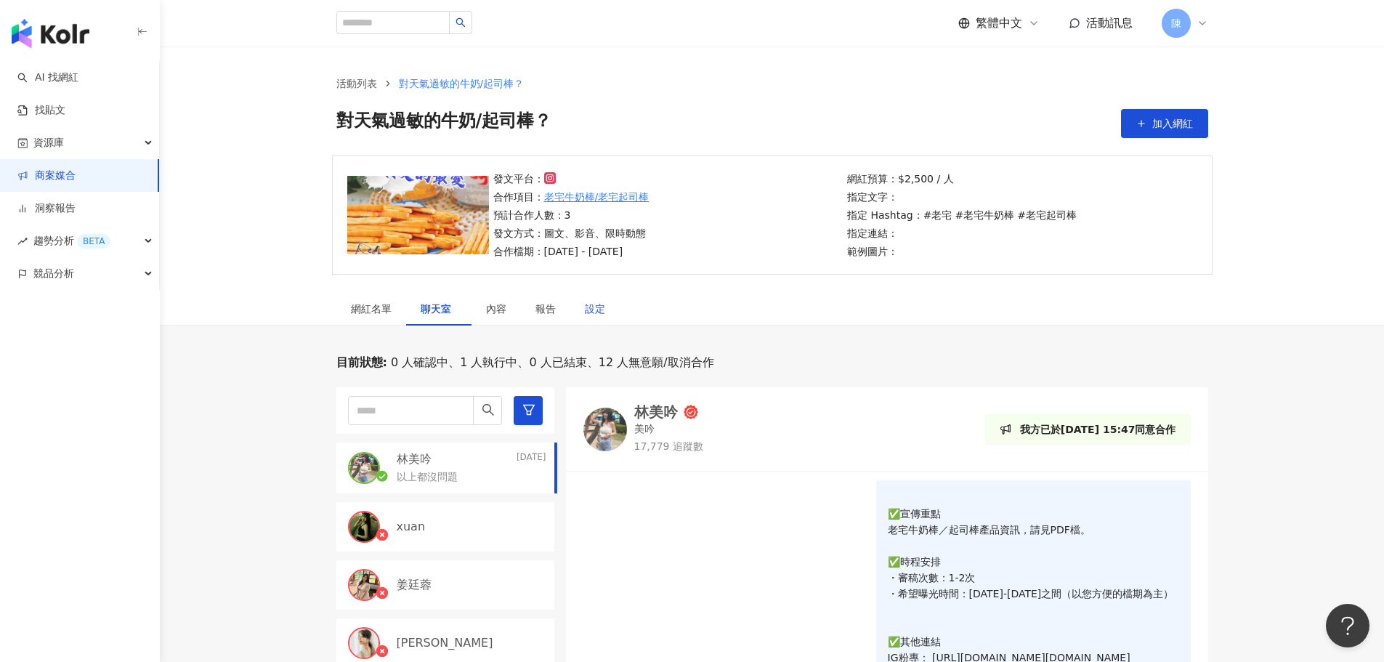
click at [600, 312] on div "設定" at bounding box center [595, 309] width 20 height 16
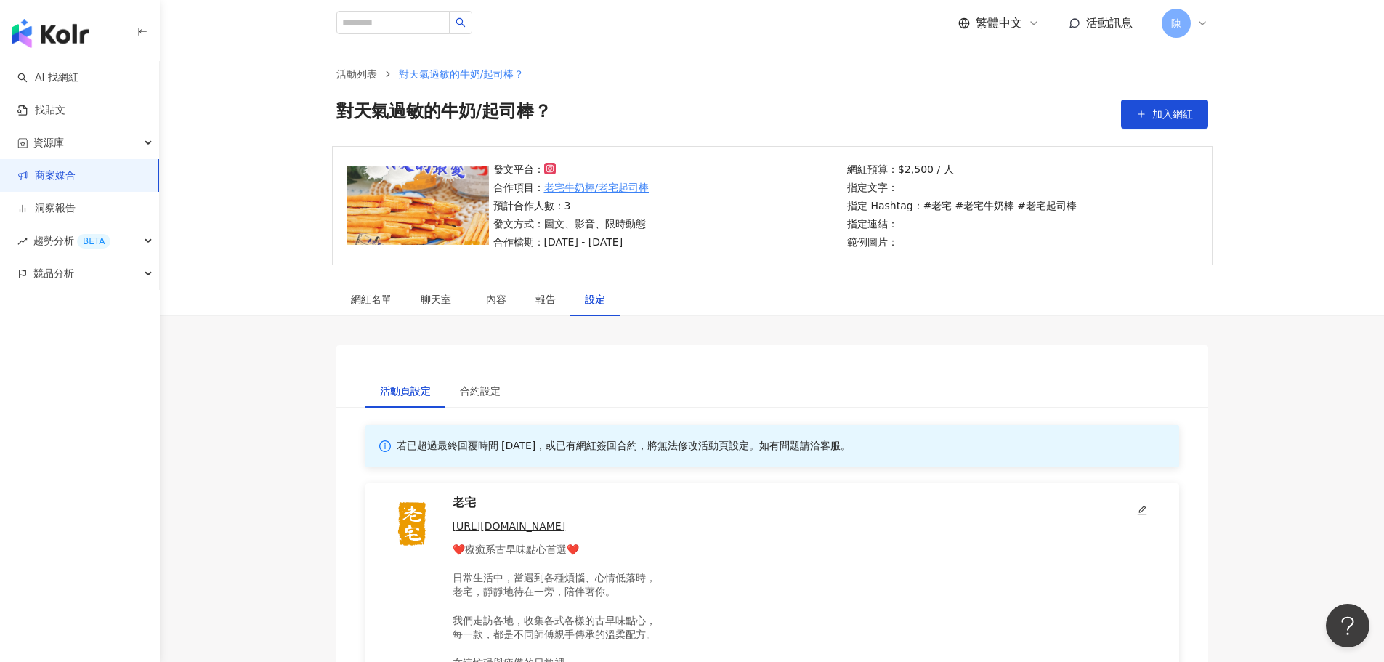
scroll to position [218, 0]
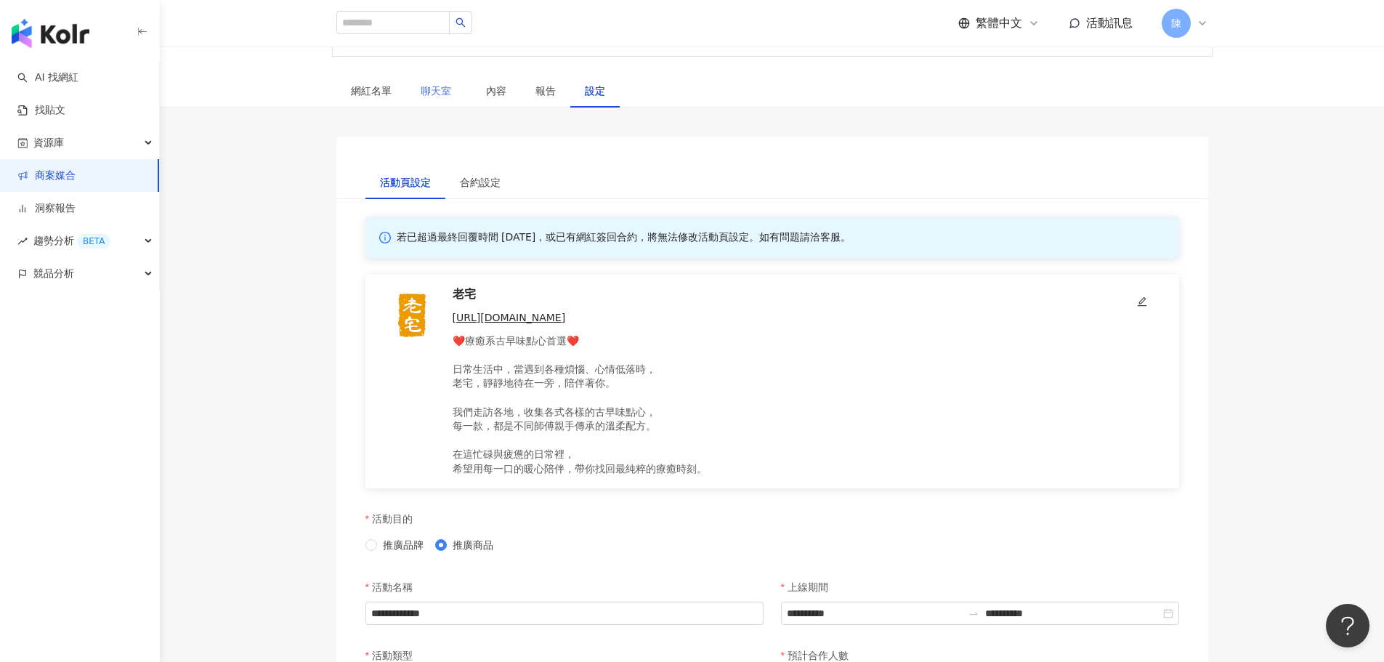
click at [446, 103] on div "聊天室" at bounding box center [438, 90] width 65 height 33
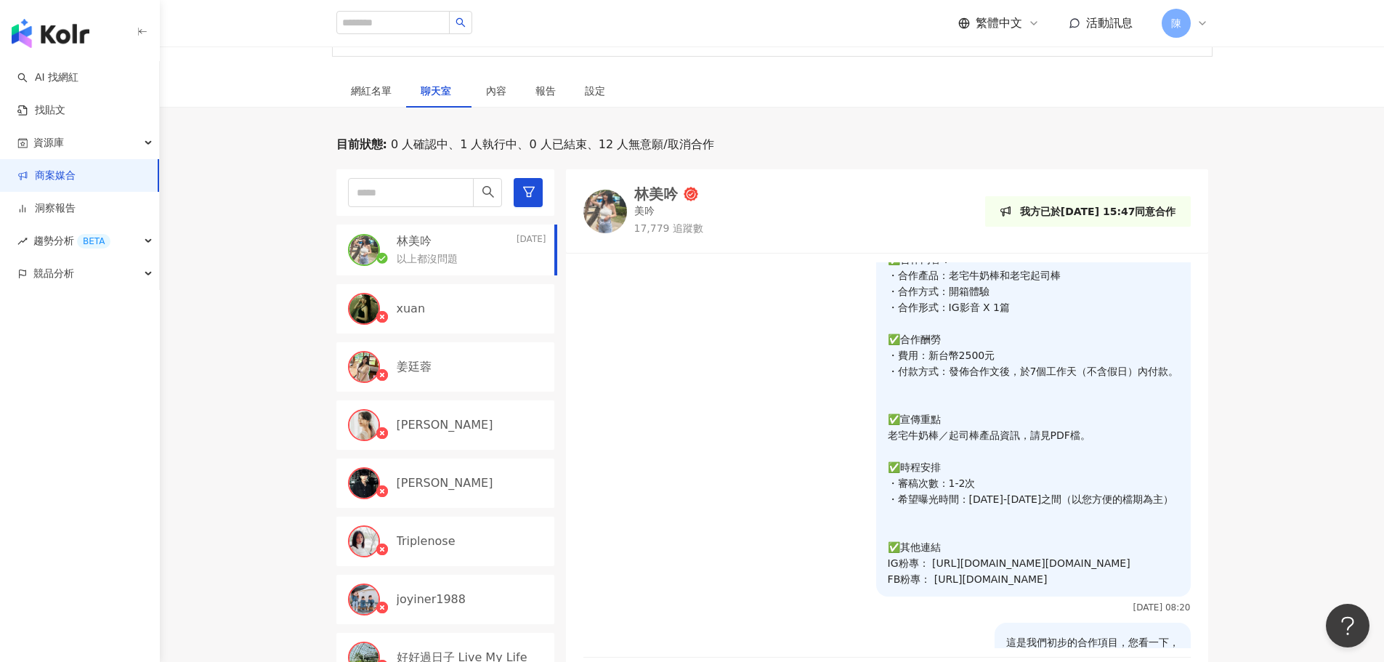
scroll to position [409, 0]
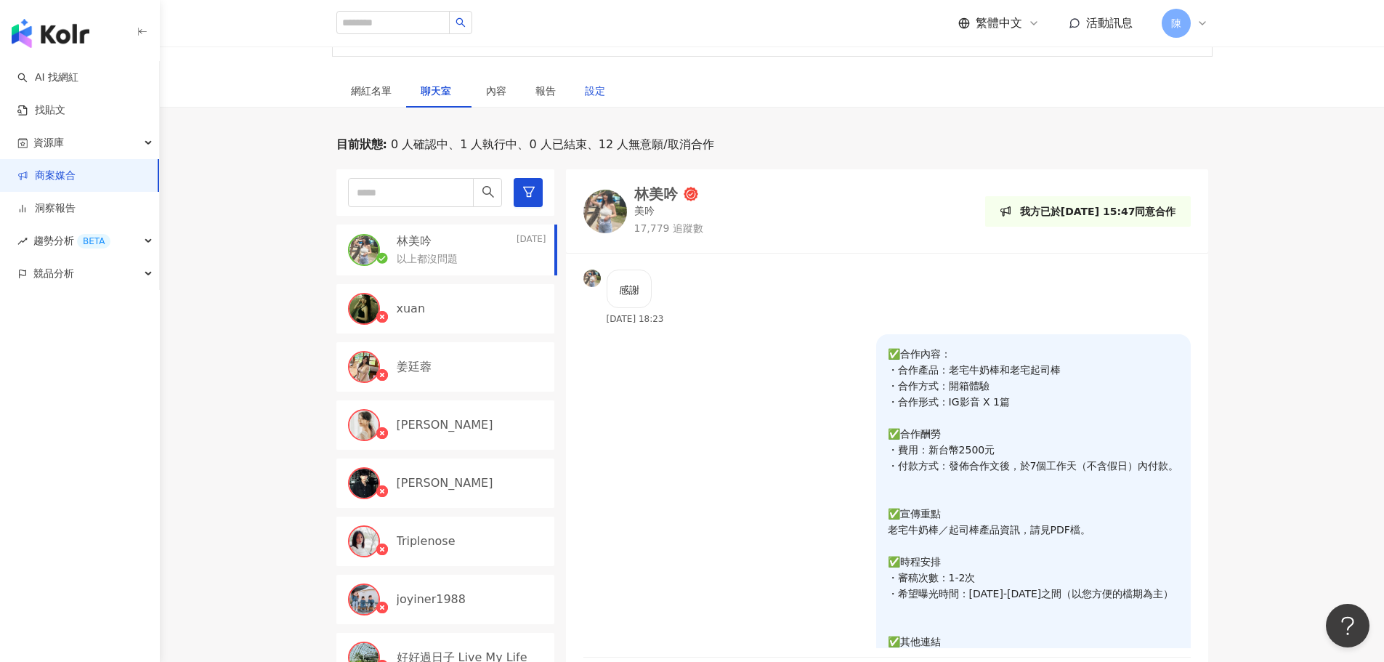
click at [601, 86] on div "設定" at bounding box center [595, 91] width 20 height 16
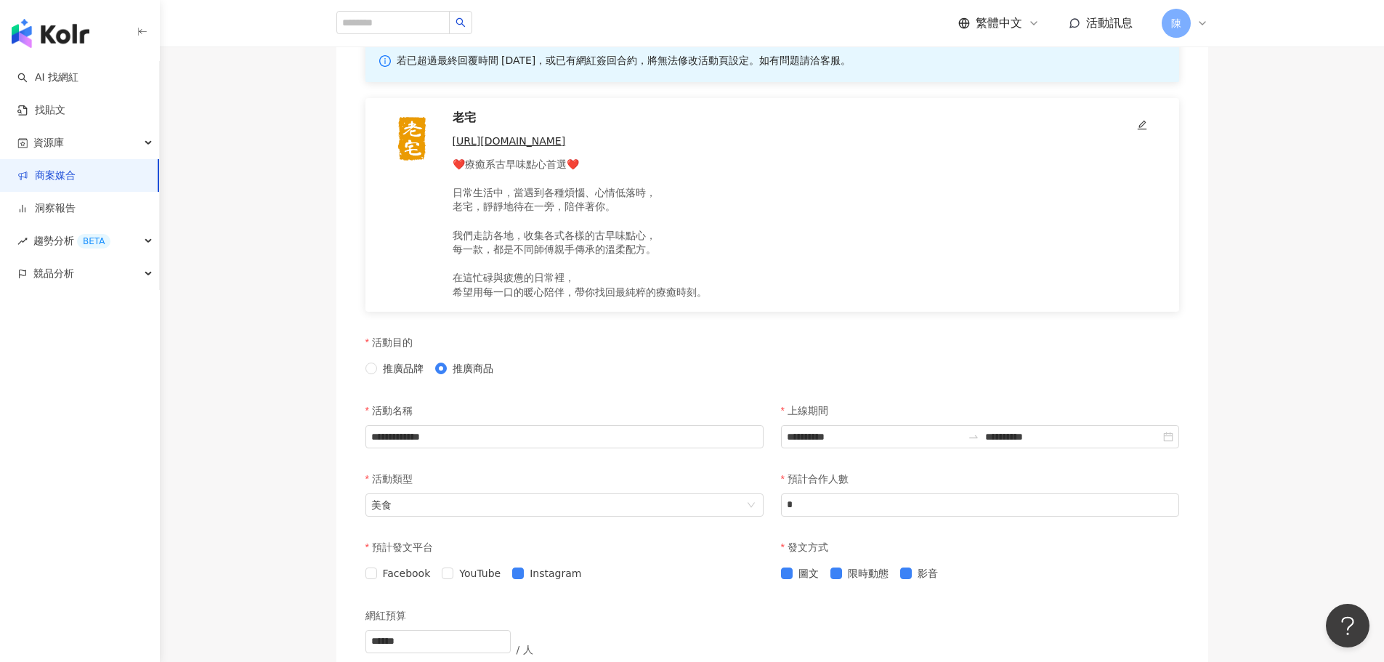
scroll to position [218, 0]
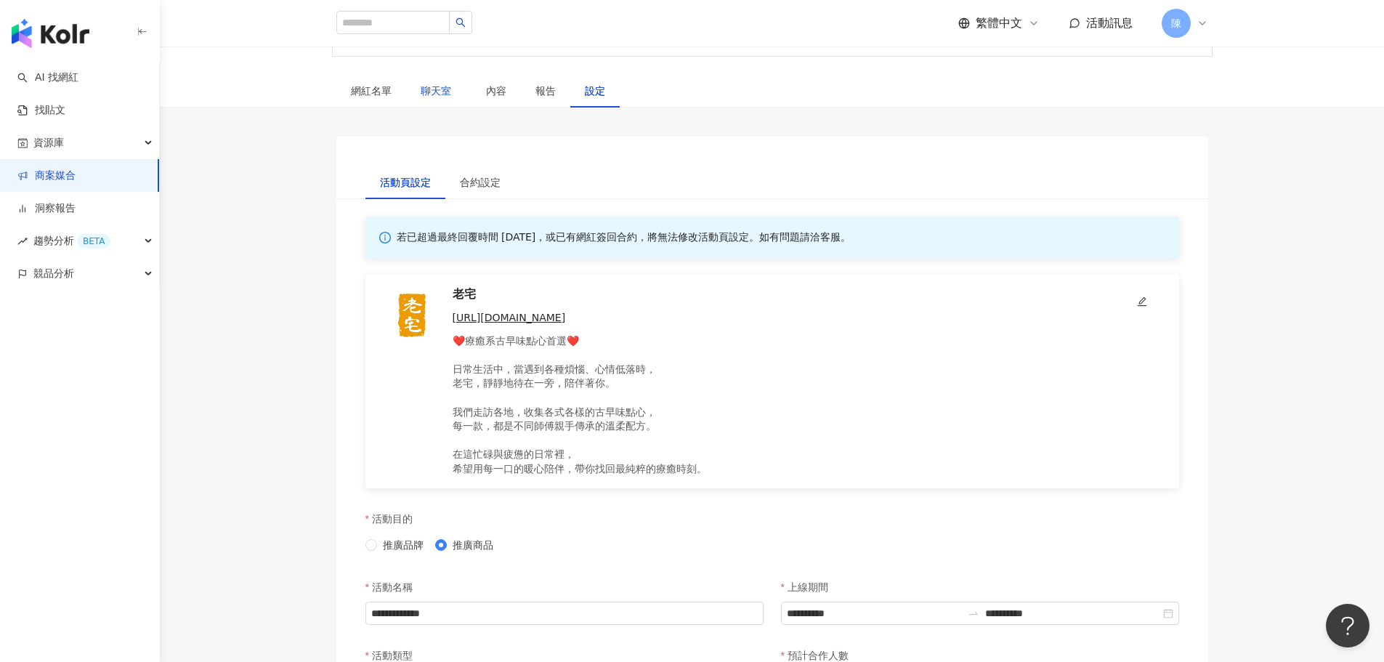
click at [447, 92] on span "聊天室" at bounding box center [439, 91] width 36 height 10
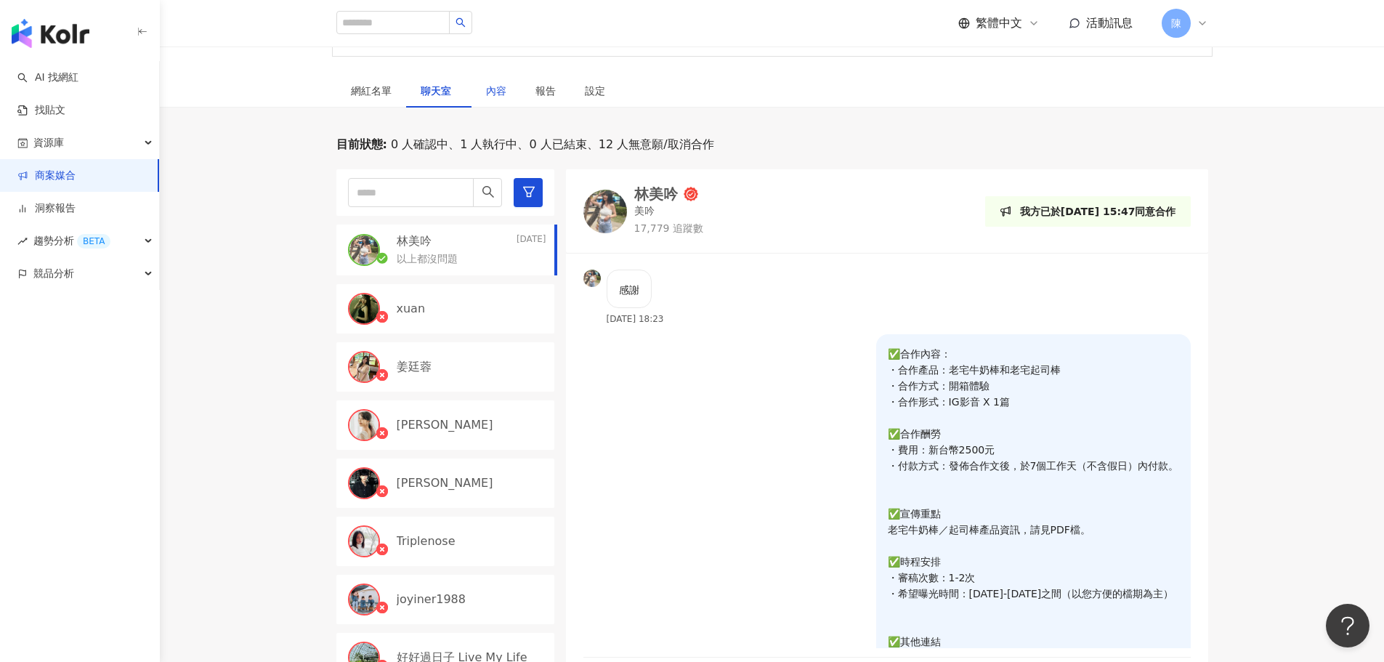
click at [495, 93] on div "內容" at bounding box center [496, 91] width 20 height 16
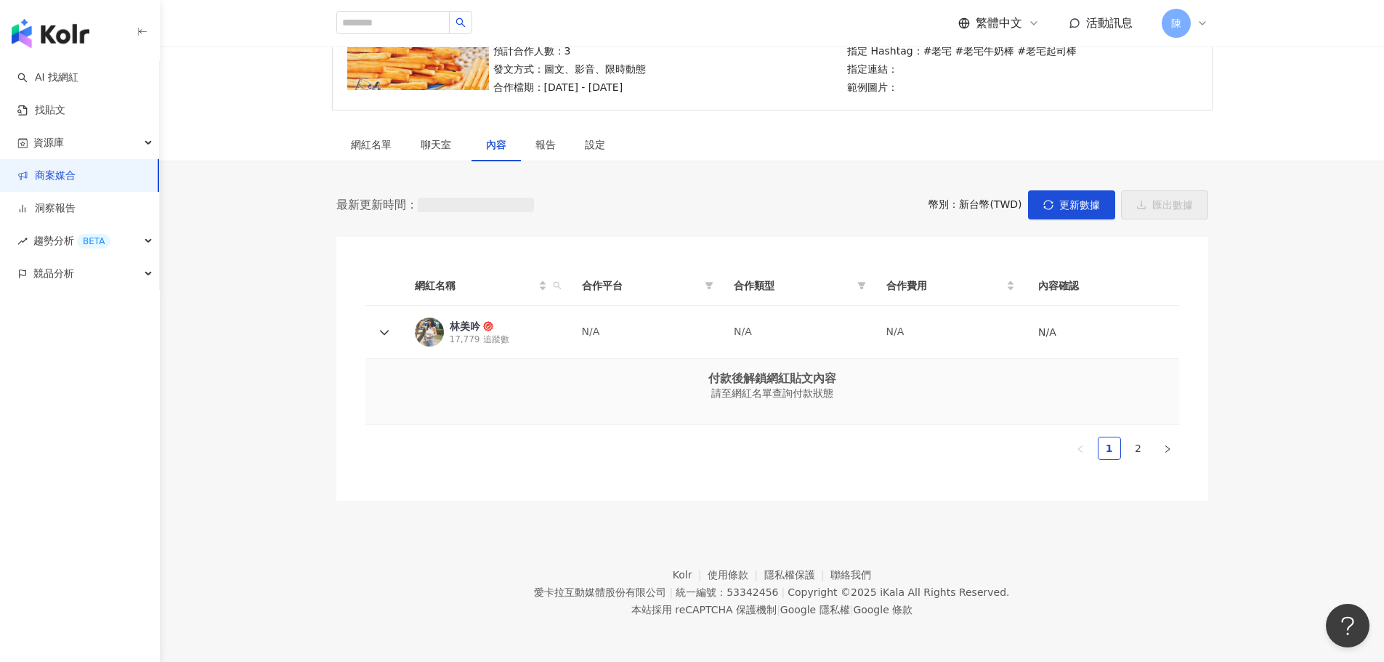
scroll to position [164, 0]
click at [375, 153] on div "網紅名單" at bounding box center [371, 144] width 70 height 33
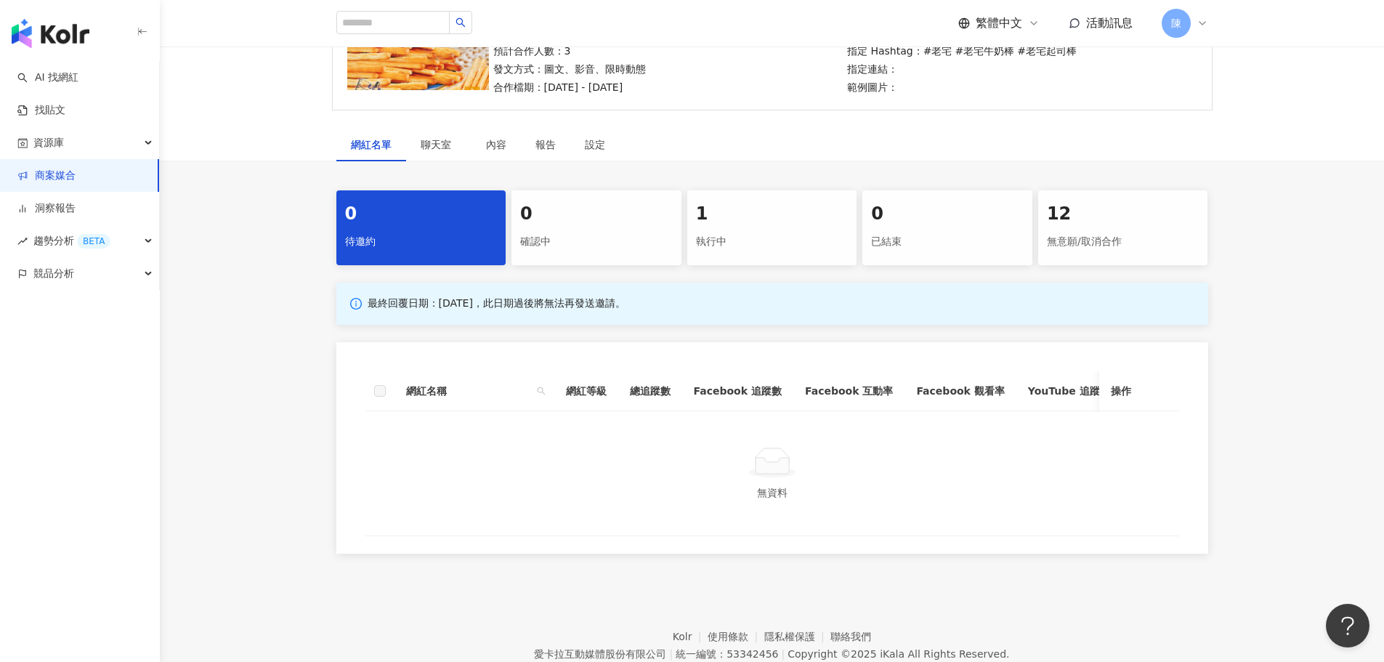
click at [742, 233] on div "執行中" at bounding box center [772, 242] width 153 height 25
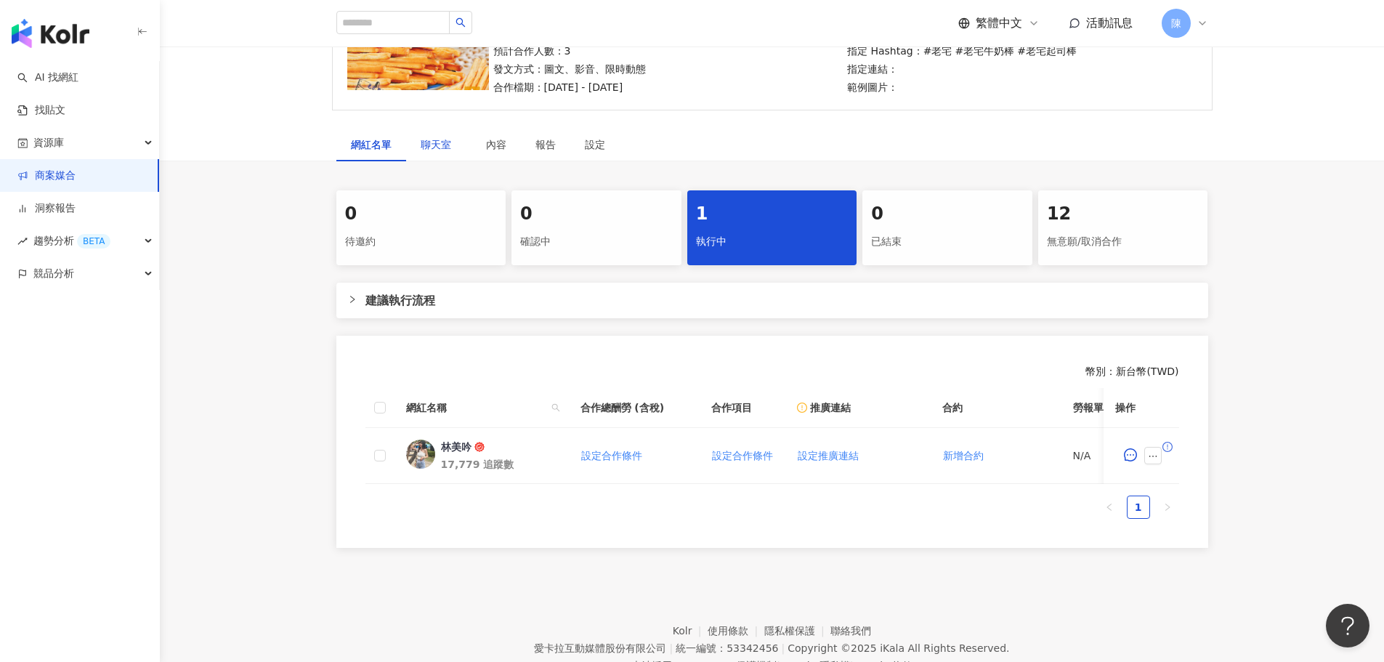
click at [439, 145] on span "聊天室" at bounding box center [439, 144] width 36 height 10
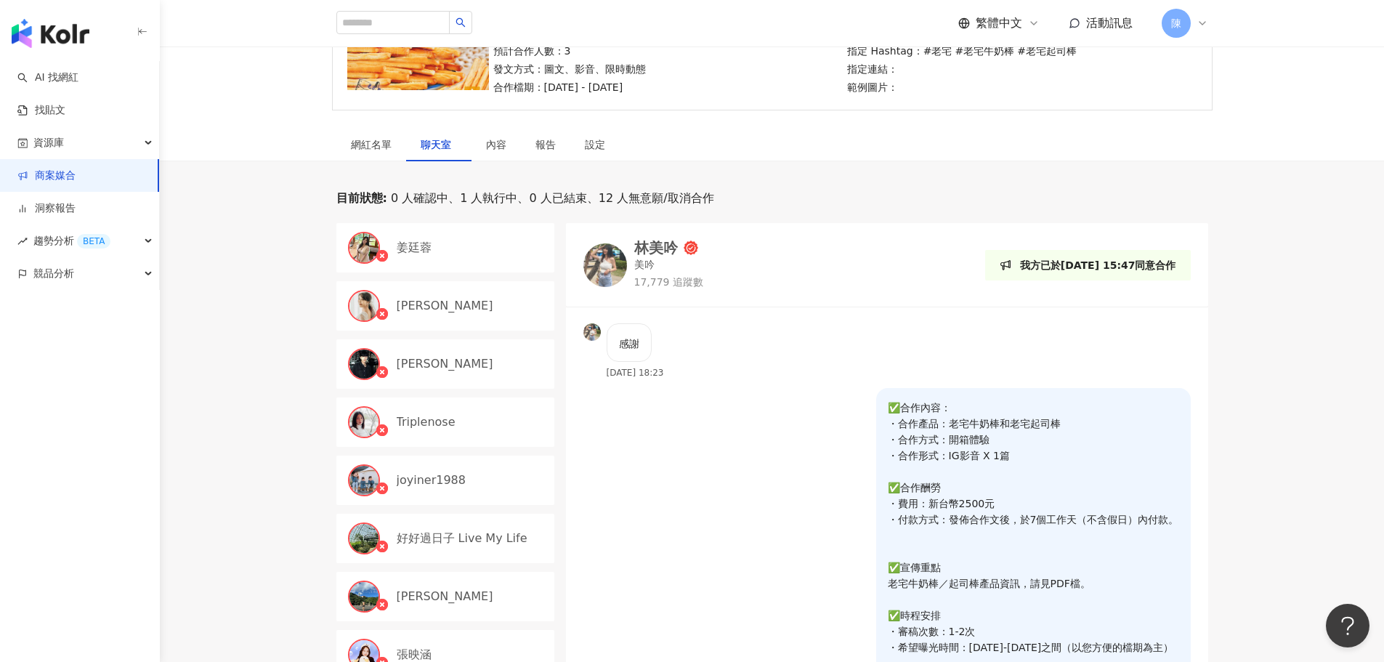
scroll to position [254, 0]
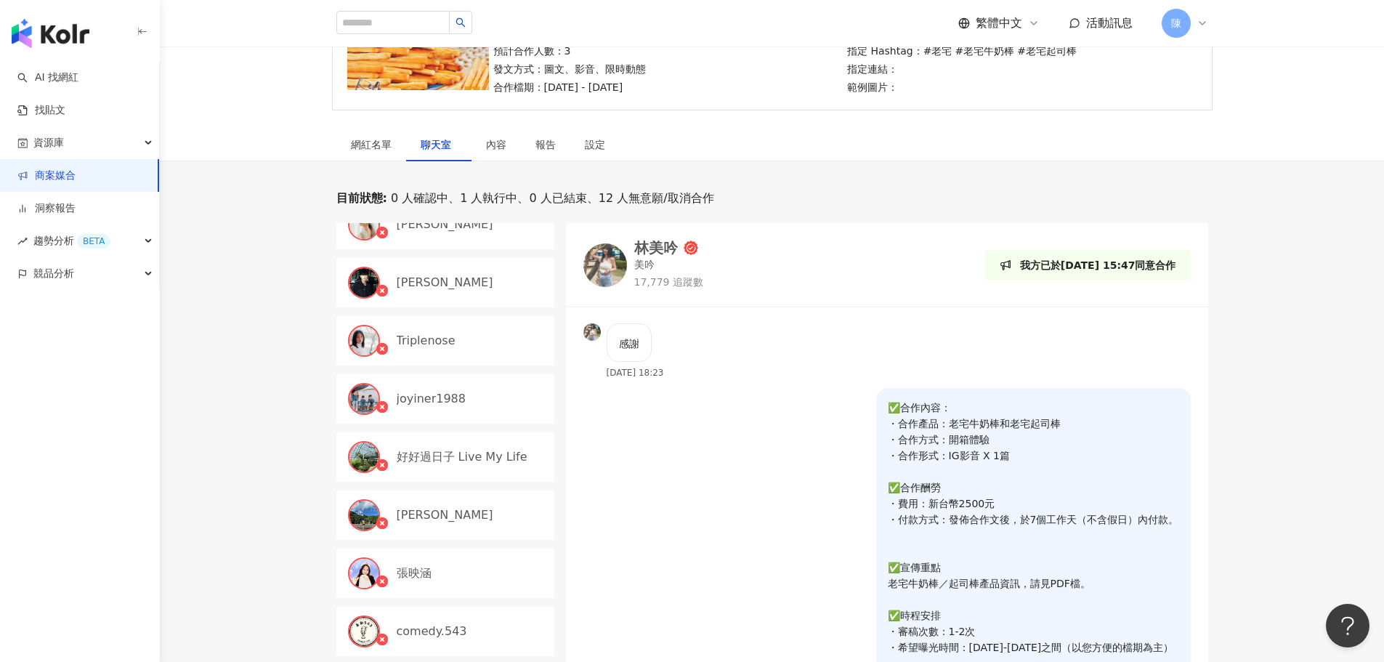
click at [888, 419] on p "✅合作內容： ・合作產品：老宅牛奶棒和老宅起司棒 ・合作方式：開箱體驗 ・合作形式：IG影音 X 1篇 ✅合作酬勞 ・費用：新台幣2500元 ・付款方式：發佈…" at bounding box center [1033, 567] width 291 height 336
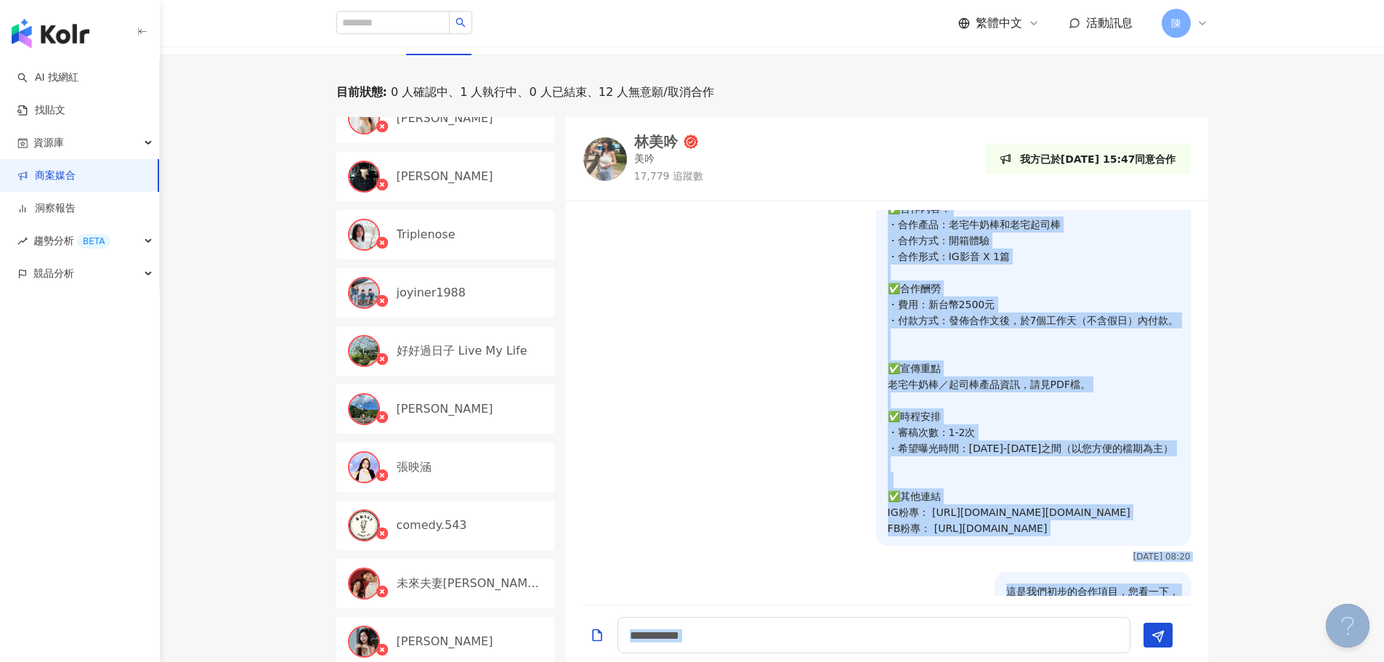
scroll to position [453, 0]
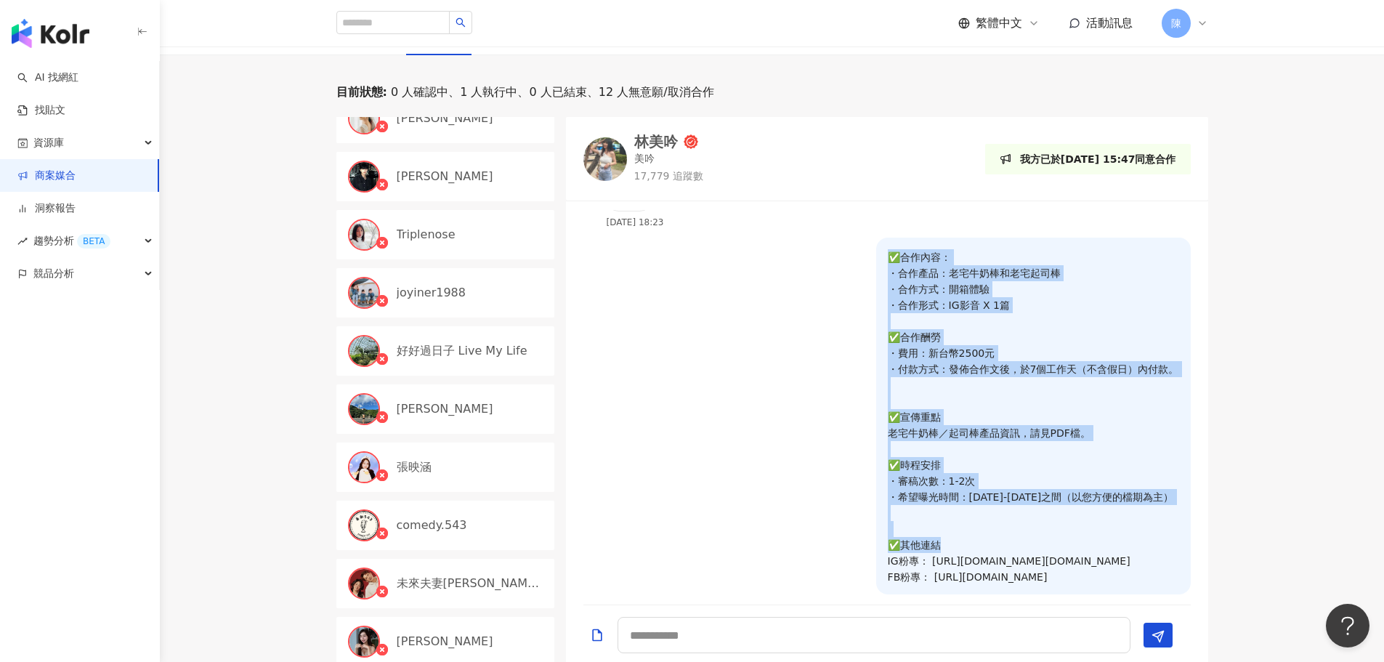
drag, startPoint x: 999, startPoint y: 523, endPoint x: 1158, endPoint y: 537, distance: 159.7
click at [1158, 537] on p "✅合作內容： ・合作產品：老宅牛奶棒和老宅起司棒 ・合作方式：開箱體驗 ・合作形式：IG影音 X 1篇 ✅合作酬勞 ・費用：新台幣2500元 ・付款方式：發佈…" at bounding box center [1033, 417] width 291 height 336
copy p "✅合作內容： ・合作產品：老宅牛奶棒和老宅起司棒 ・合作方式：開箱體驗 ・合作形式：IG影音 X 1篇 ✅合作酬勞 ・費用：新台幣2500元 ・付款方式：發佈…"
click at [311, 368] on div "目前狀態 : 0 人確認中、1 人執行中、0 人已結束、12 人無意願/取消合作 林美吟 Today 以上都沒問題 xuan 姜廷蓉 李宓Mina 裕翔 Tr…" at bounding box center [772, 375] width 930 height 582
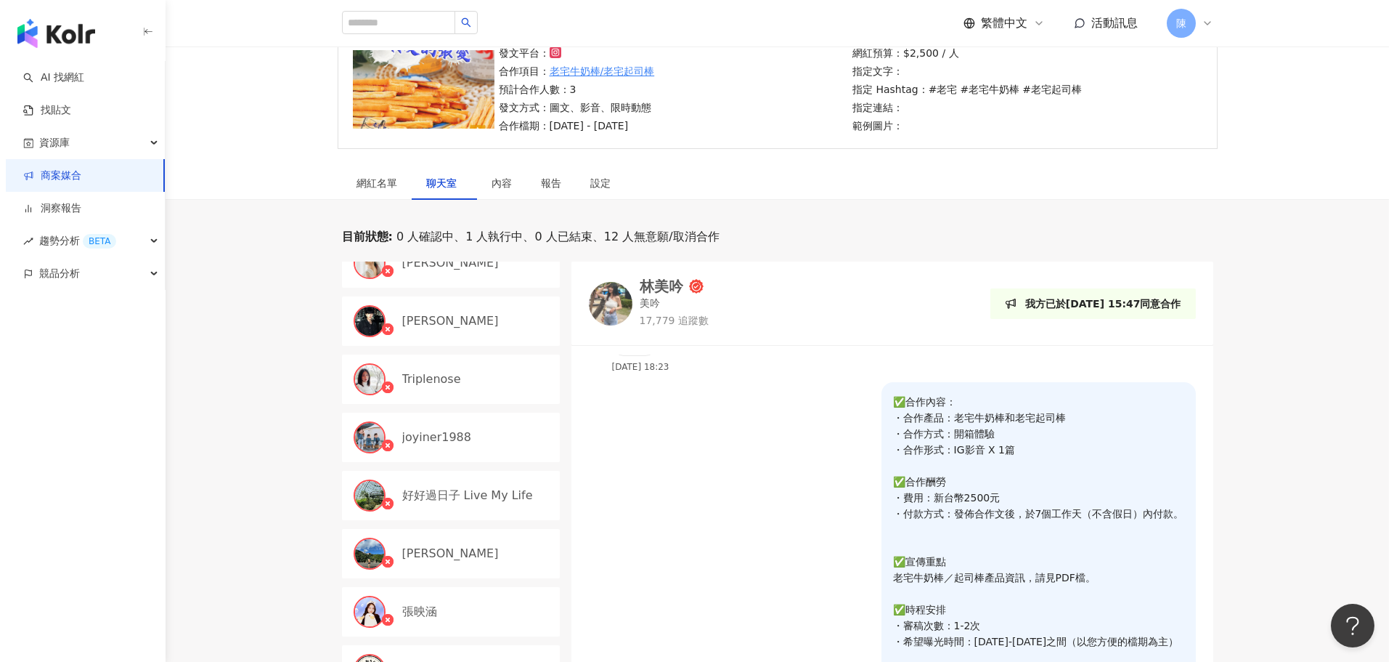
scroll to position [125, 0]
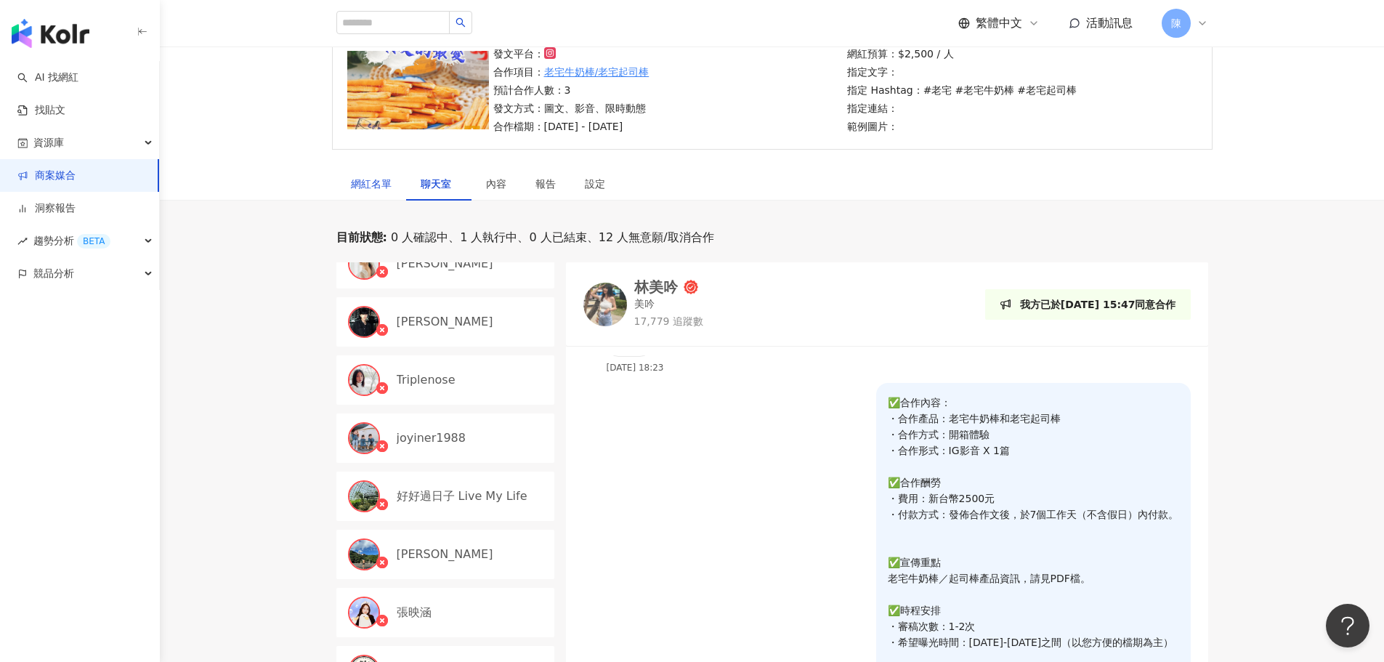
click at [352, 184] on div "網紅名單" at bounding box center [371, 184] width 41 height 16
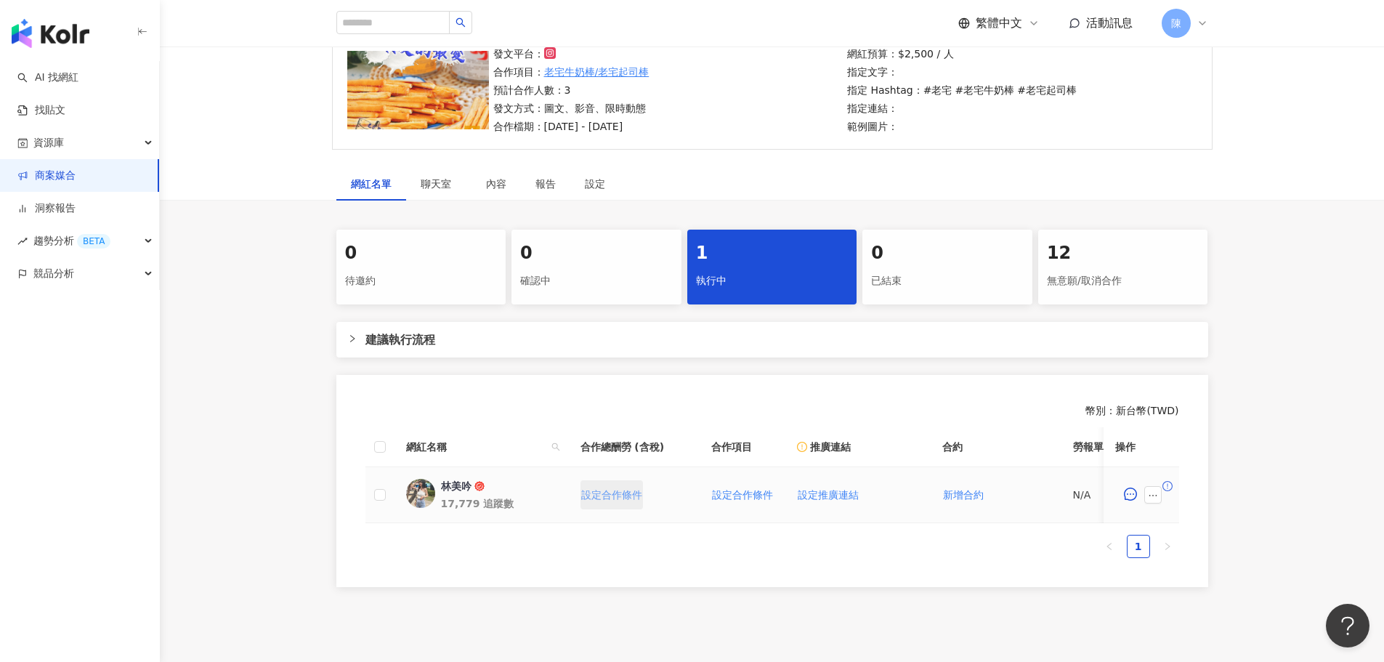
click at [628, 498] on span "設定合作條件" at bounding box center [611, 495] width 61 height 12
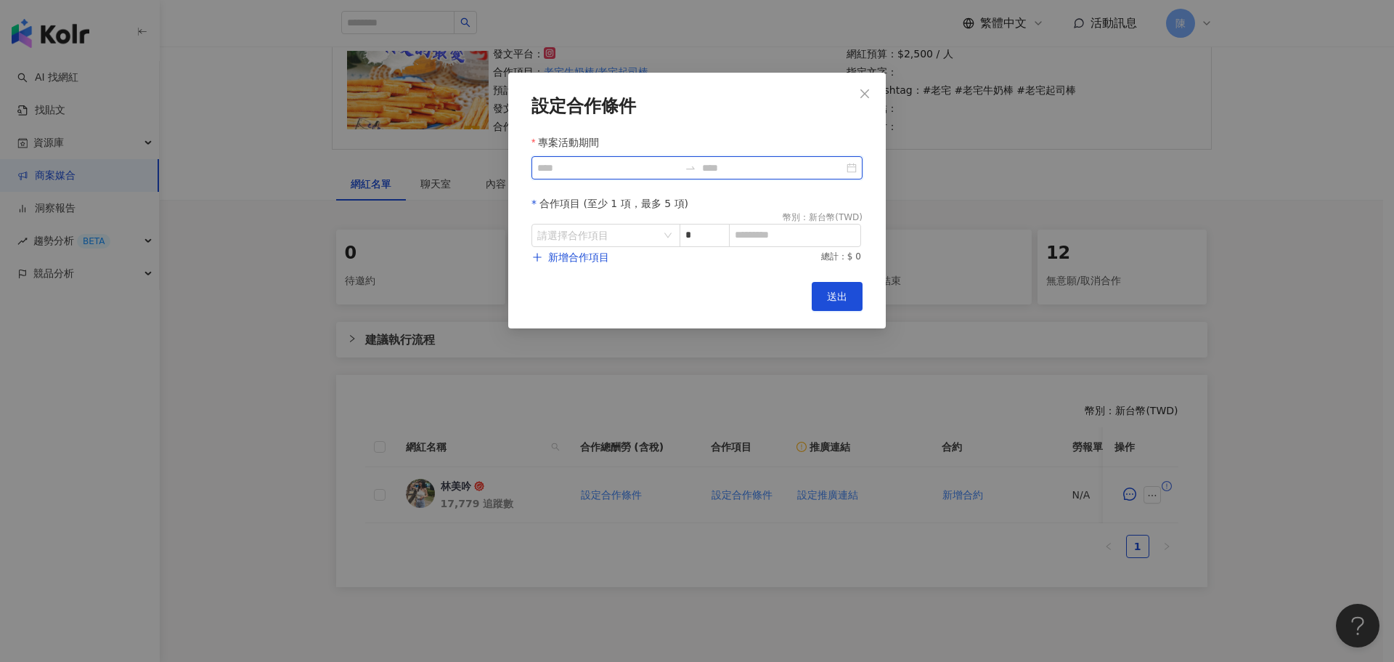
click at [609, 169] on input "專案活動期間" at bounding box center [608, 168] width 142 height 16
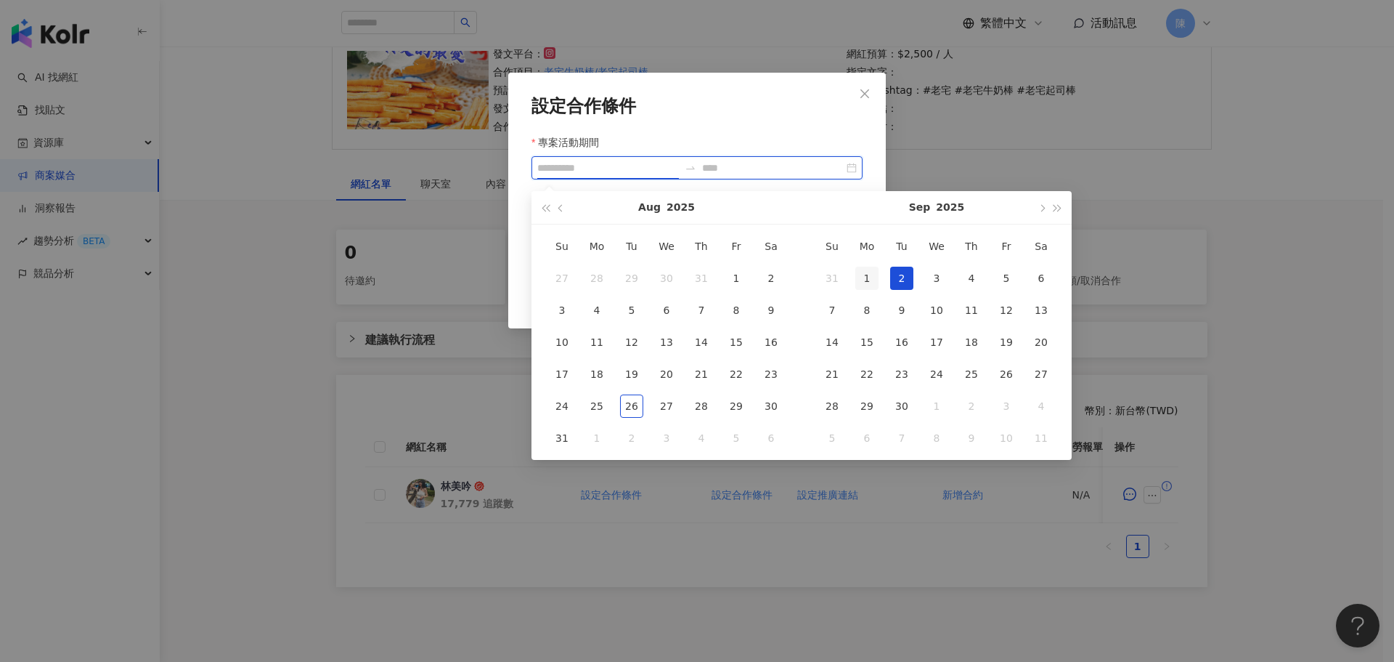
type input "**********"
click at [874, 277] on div "1" at bounding box center [867, 278] width 23 height 23
type input "**********"
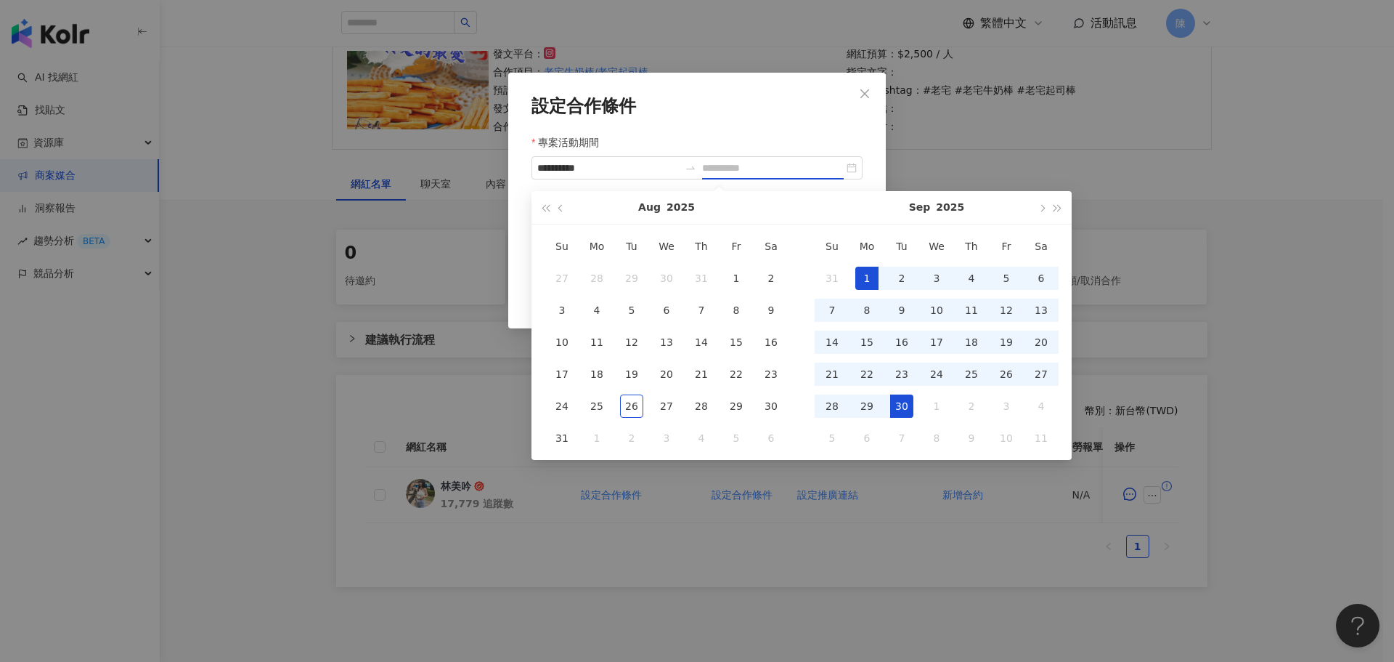
click at [902, 408] on div "30" at bounding box center [901, 405] width 23 height 23
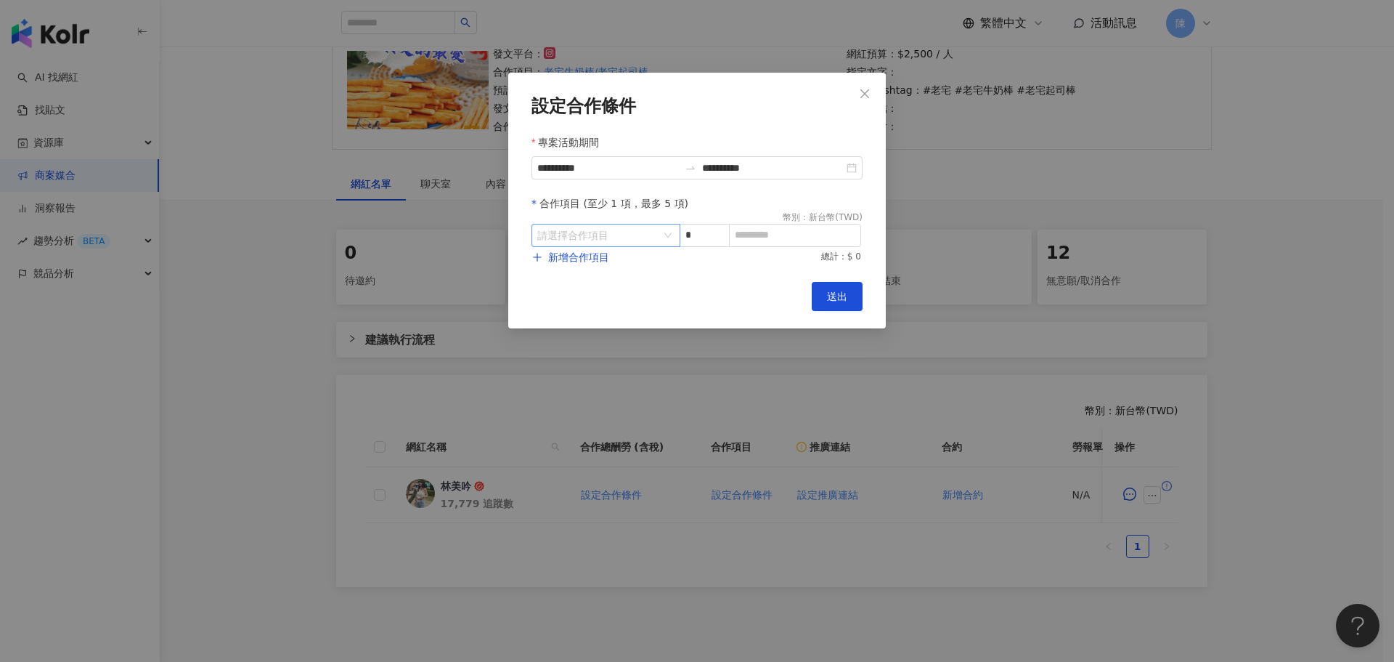
click at [637, 239] on input "search" at bounding box center [598, 235] width 122 height 22
click at [584, 303] on div "Instagram" at bounding box center [569, 297] width 52 height 16
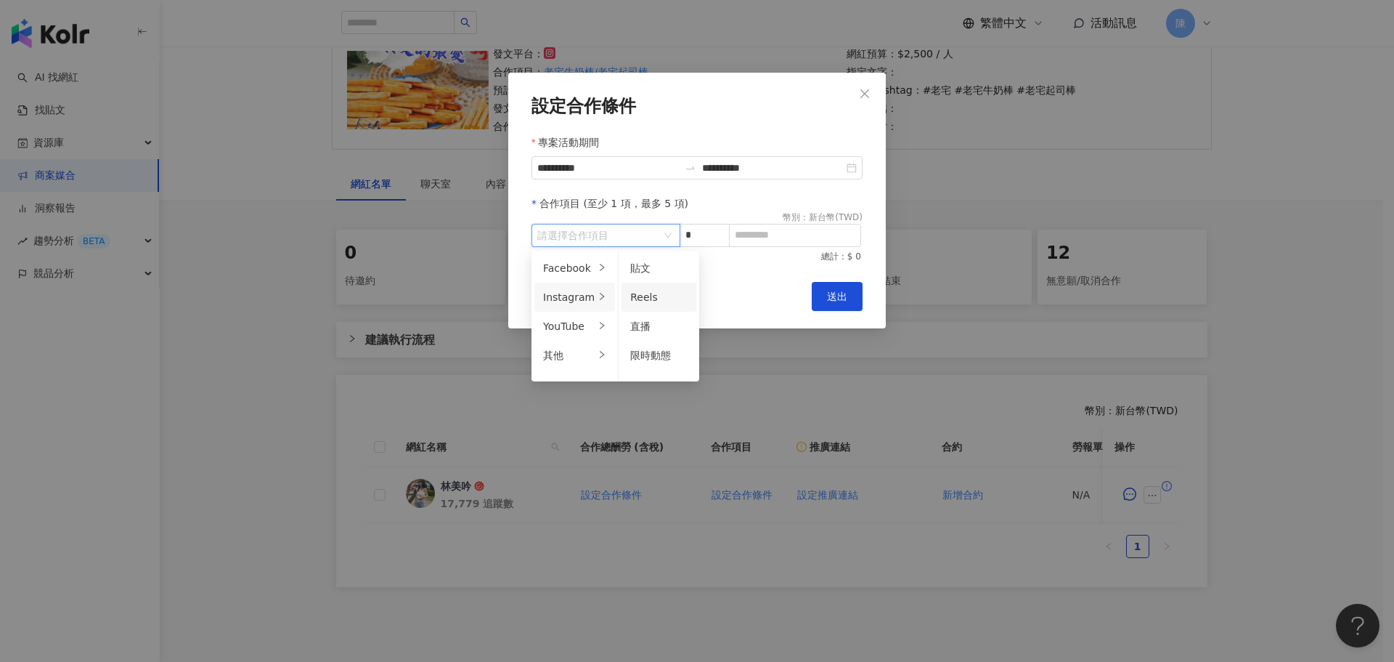
click at [656, 303] on div "Reels" at bounding box center [658, 297] width 57 height 16
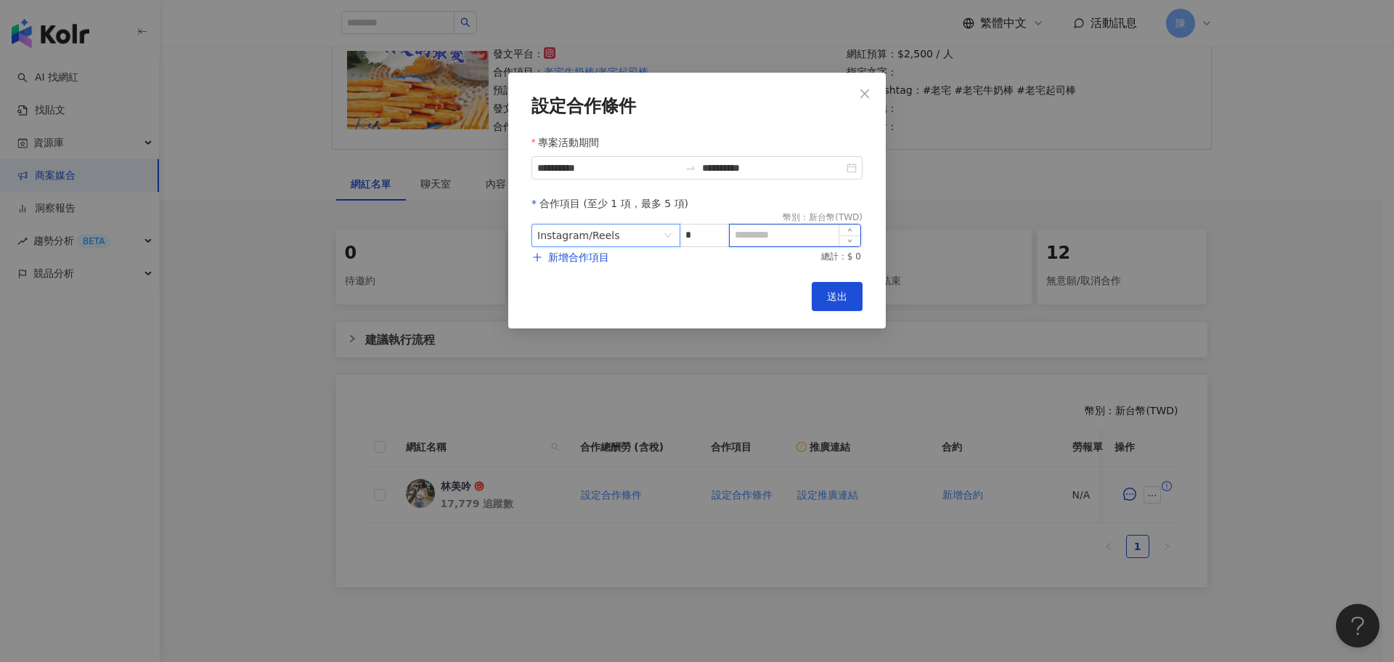
click at [768, 233] on input at bounding box center [795, 235] width 131 height 22
type input "****"
click at [838, 291] on span "送出" at bounding box center [837, 297] width 20 height 12
click at [723, 309] on div "Cancel 送出" at bounding box center [697, 296] width 331 height 29
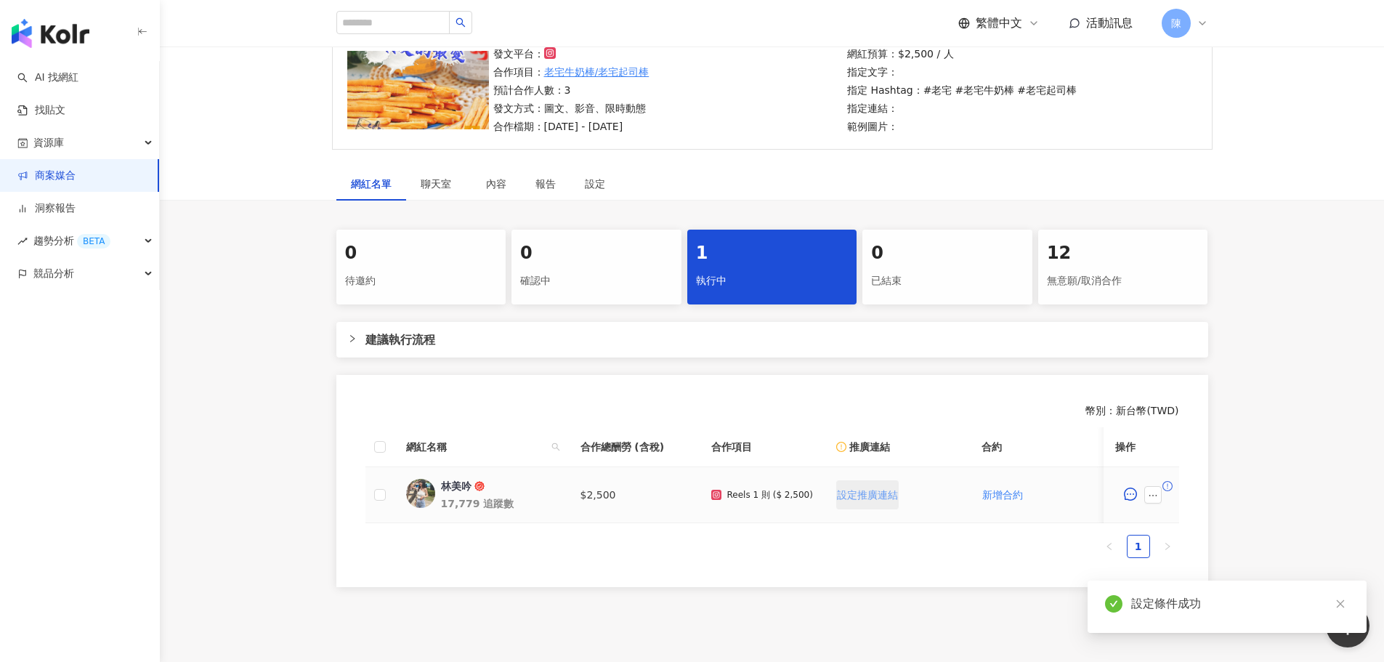
click at [856, 492] on span "設定推廣連結" at bounding box center [867, 495] width 61 height 12
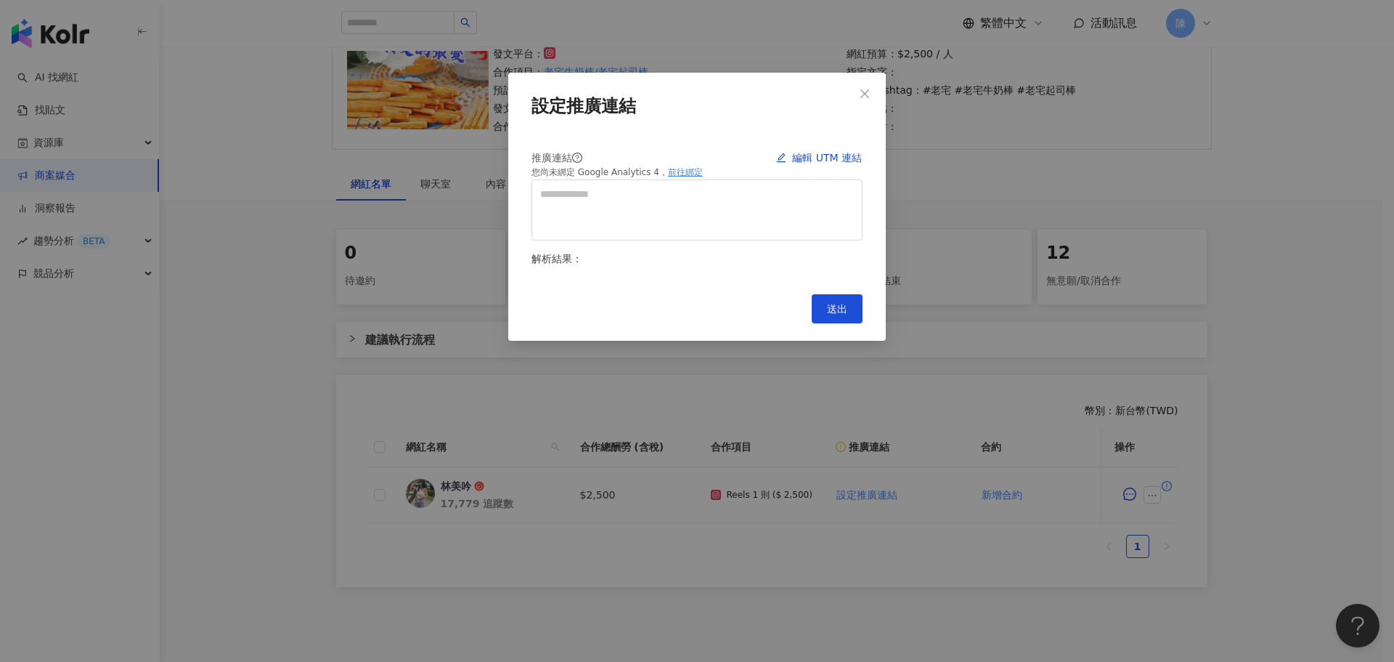
click at [1015, 139] on div "設定推廣連結 推廣連結 編輯 UTM 連結 您尚未綁定 Google Analytics 4， 前往綁定 解析結果： Cancel 送出" at bounding box center [697, 331] width 1394 height 662
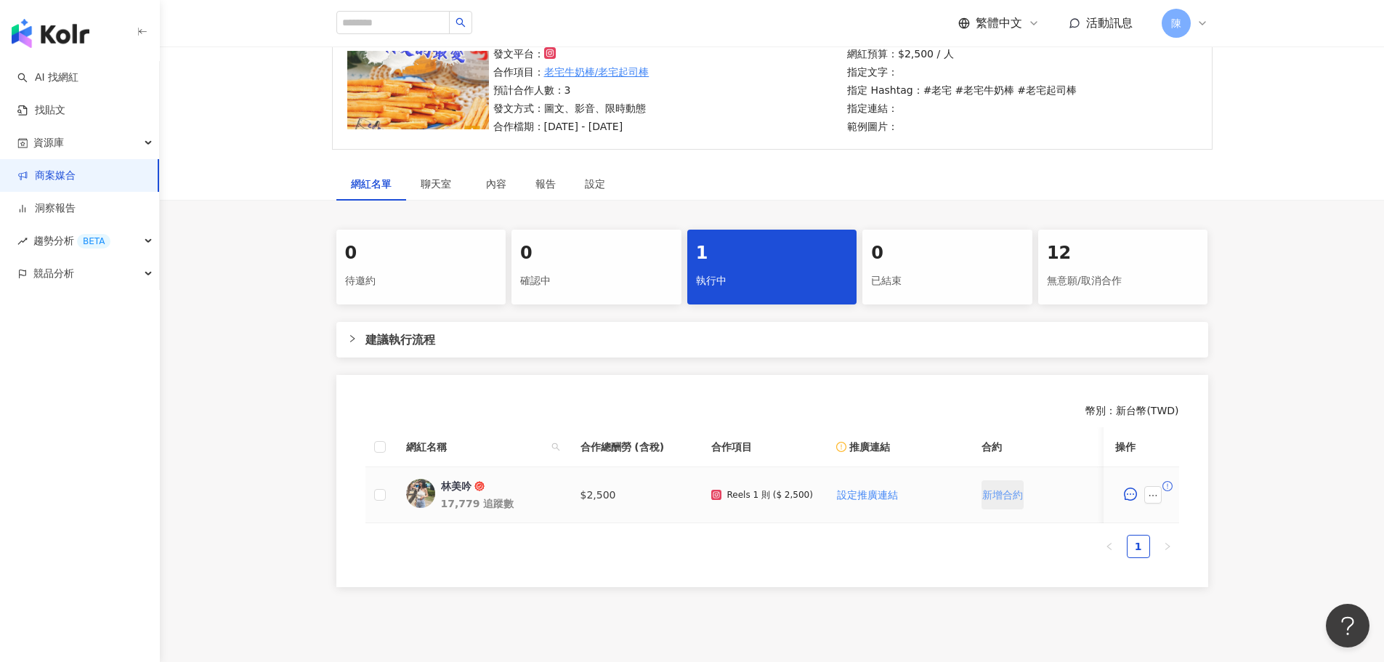
click at [1001, 495] on span "新增合約" at bounding box center [1002, 495] width 41 height 12
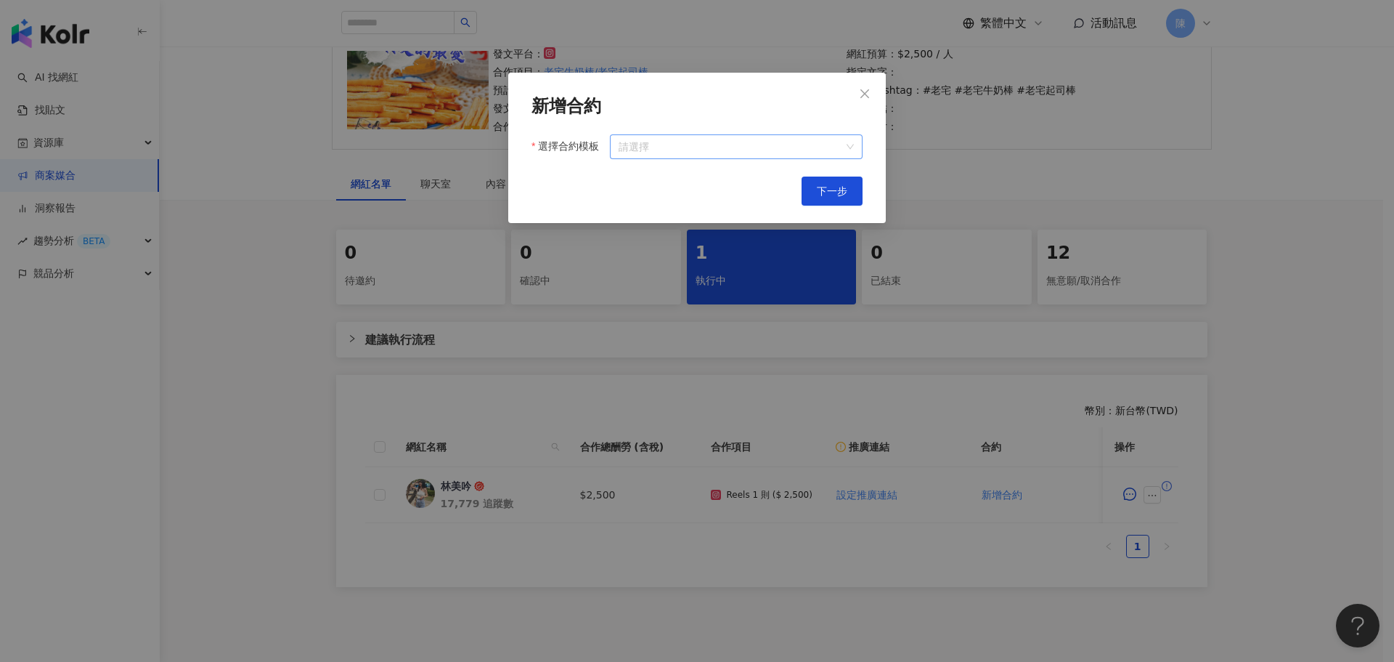
click at [789, 138] on input "選擇合約模板" at bounding box center [736, 146] width 235 height 23
click at [739, 179] on div "KOL 活動確認單" at bounding box center [737, 177] width 230 height 16
click at [824, 187] on span "下一步" at bounding box center [832, 191] width 31 height 12
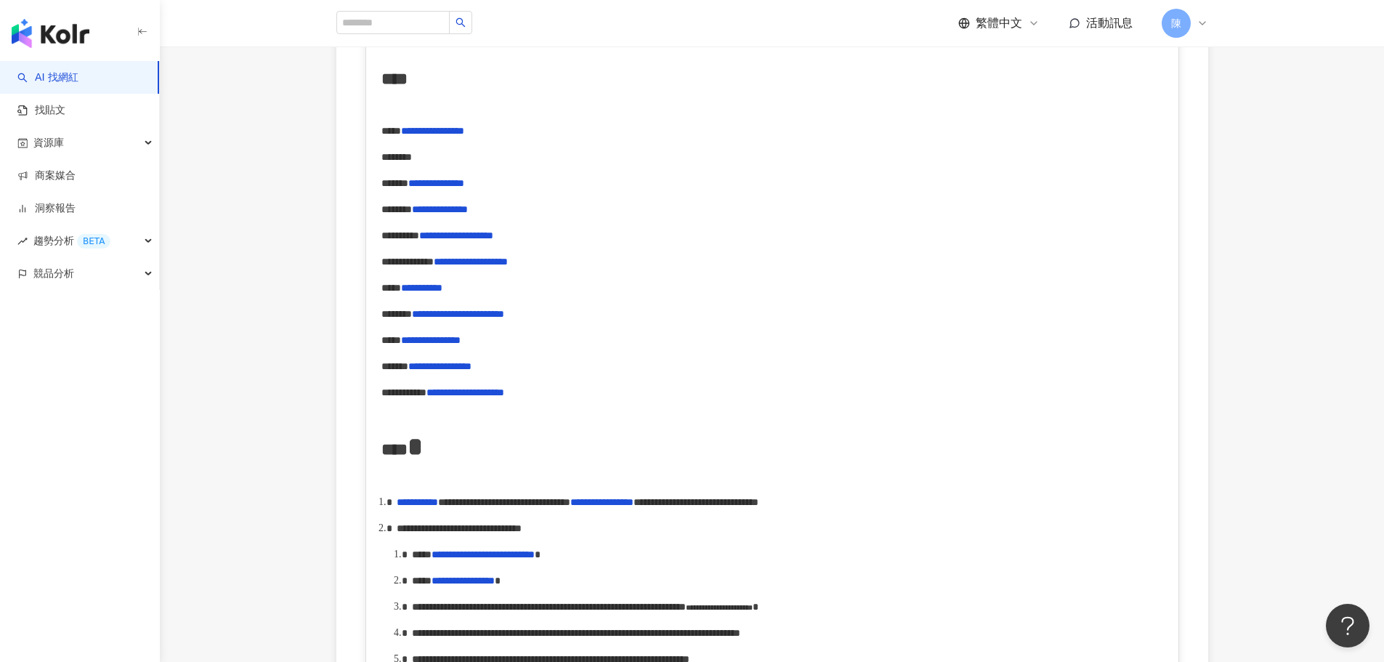
scroll to position [581, 0]
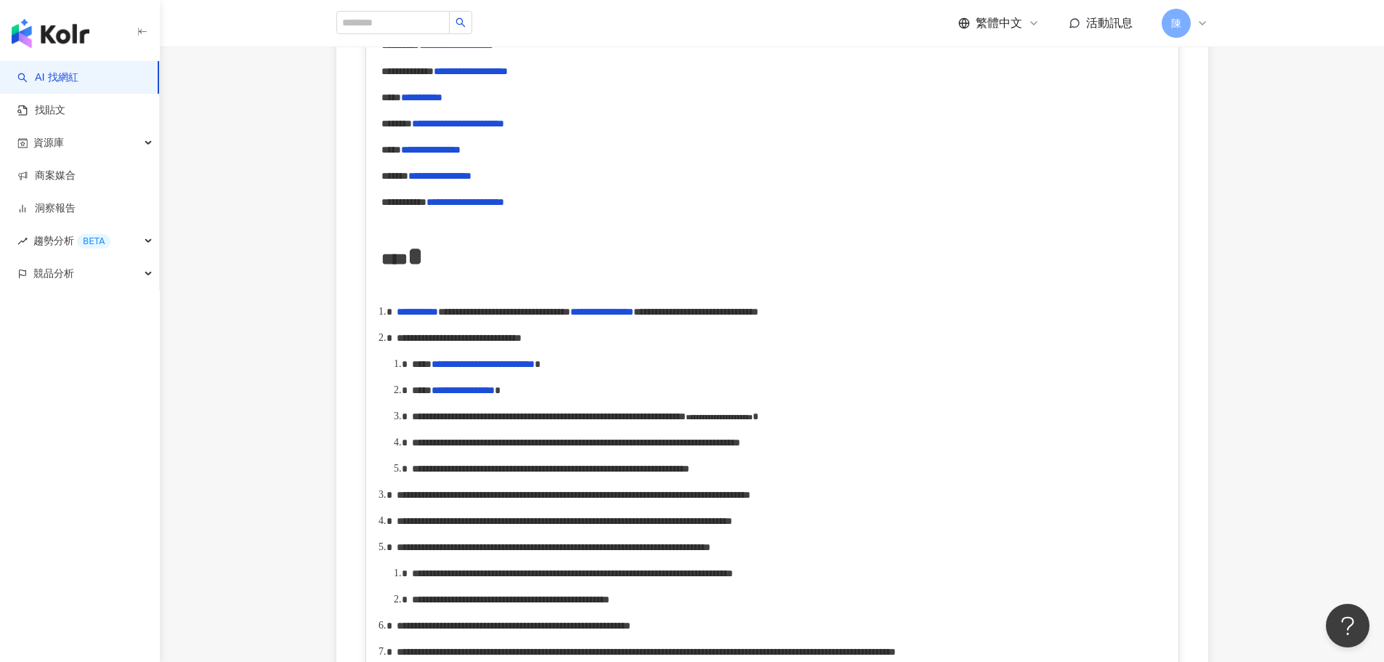
click at [447, 421] on span "**********" at bounding box center [549, 416] width 274 height 10
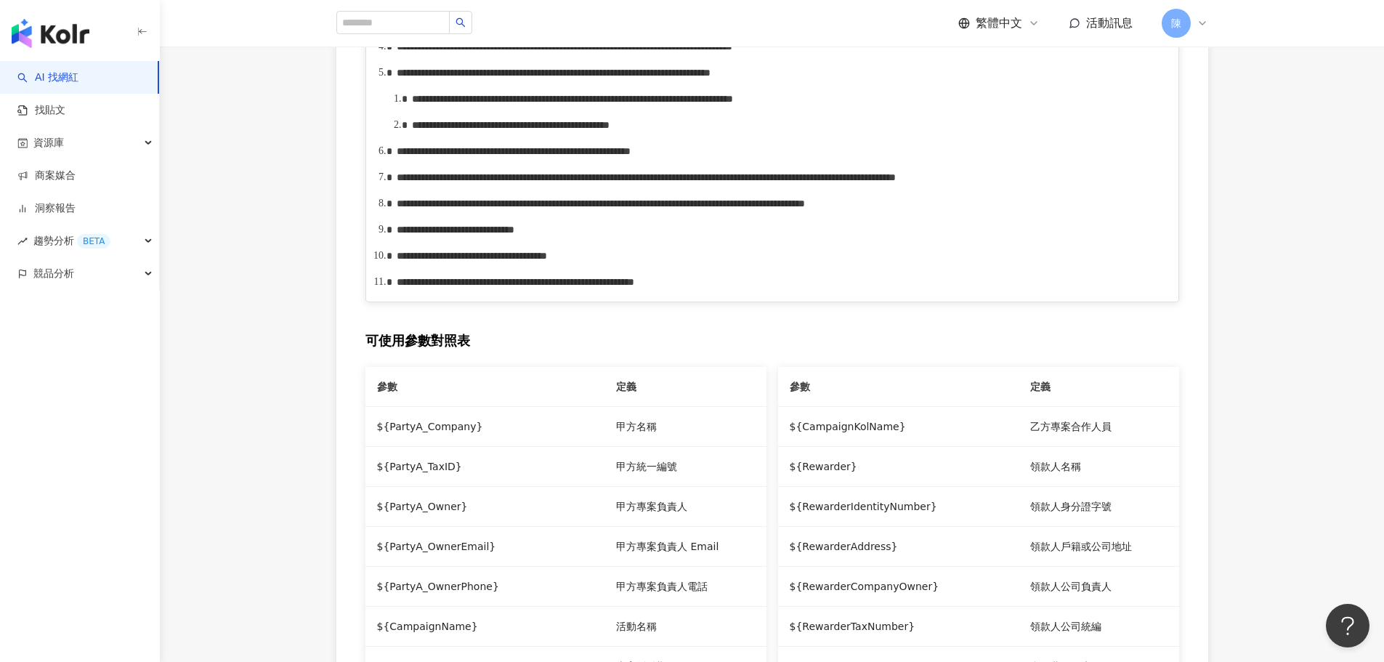
scroll to position [1089, 0]
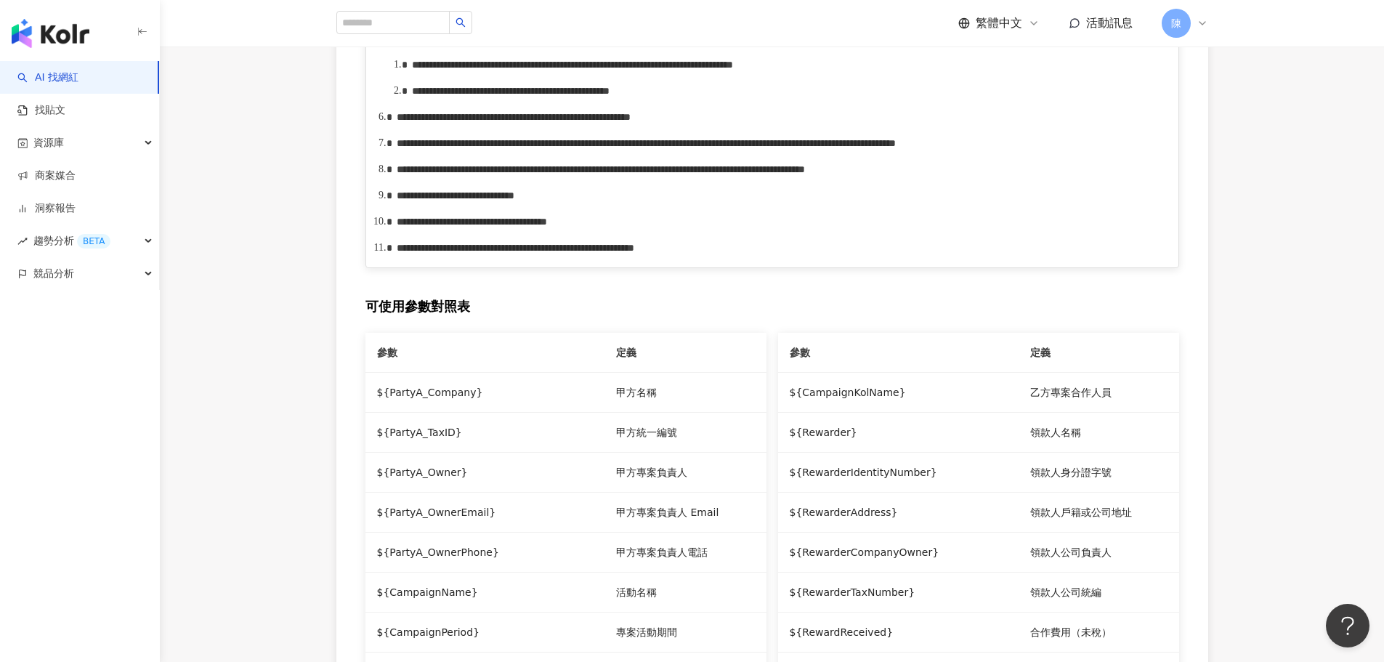
click at [1087, 256] on div "**********" at bounding box center [780, 248] width 767 height 16
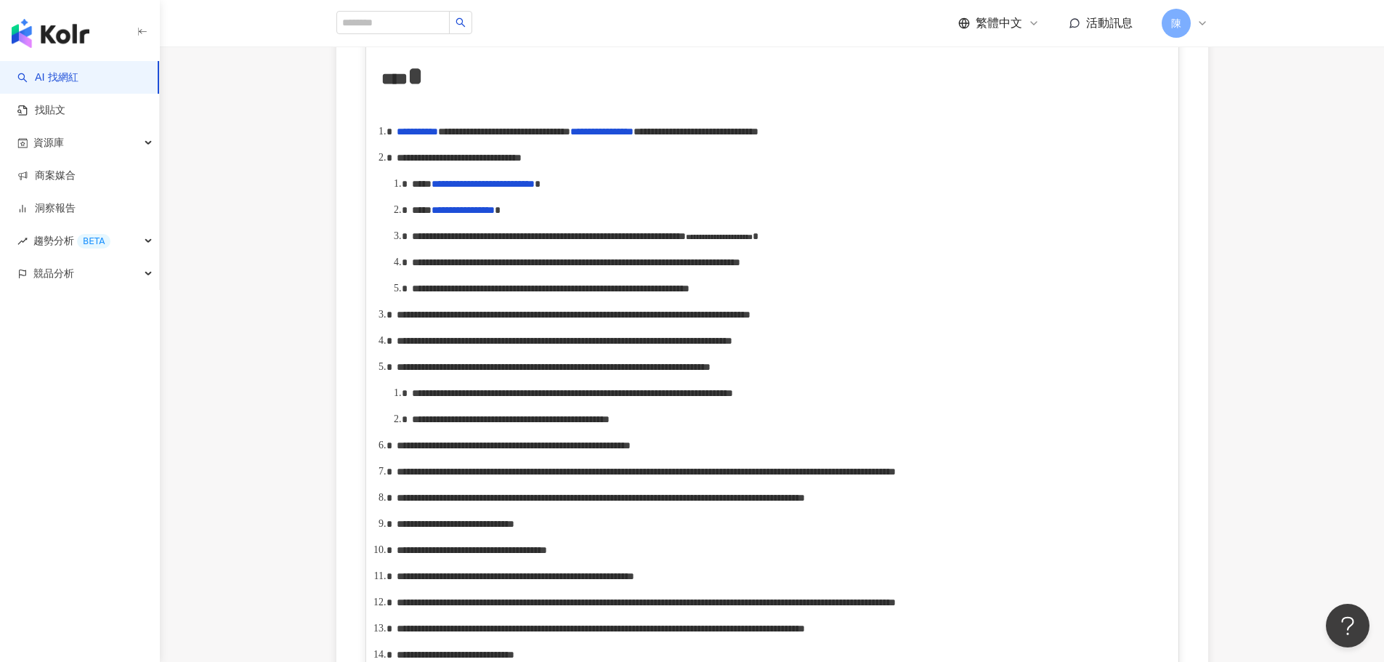
scroll to position [726, 0]
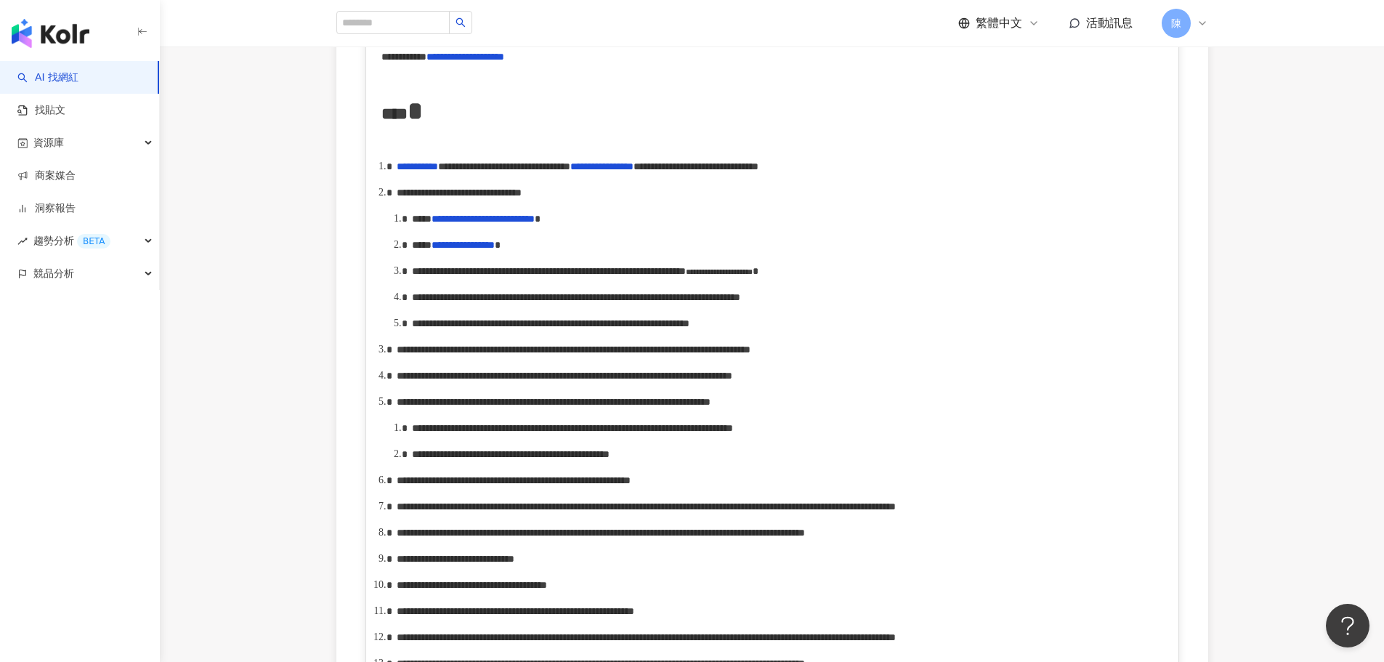
click at [447, 276] on span "**********" at bounding box center [549, 271] width 274 height 10
click at [686, 276] on span "**********" at bounding box center [549, 271] width 274 height 10
click at [447, 276] on span "**********" at bounding box center [554, 271] width 285 height 10
click at [485, 276] on span "**********" at bounding box center [560, 271] width 296 height 10
click at [484, 276] on span "**********" at bounding box center [560, 271] width 296 height 10
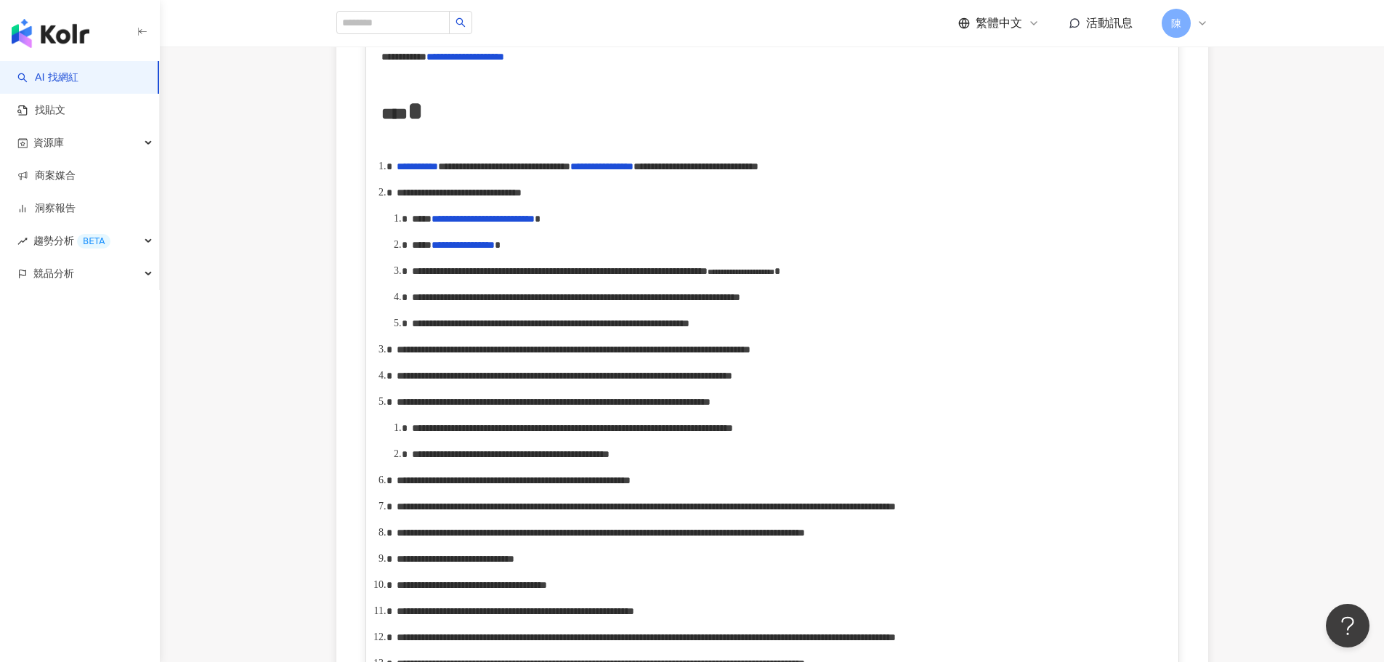
scroll to position [799, 0]
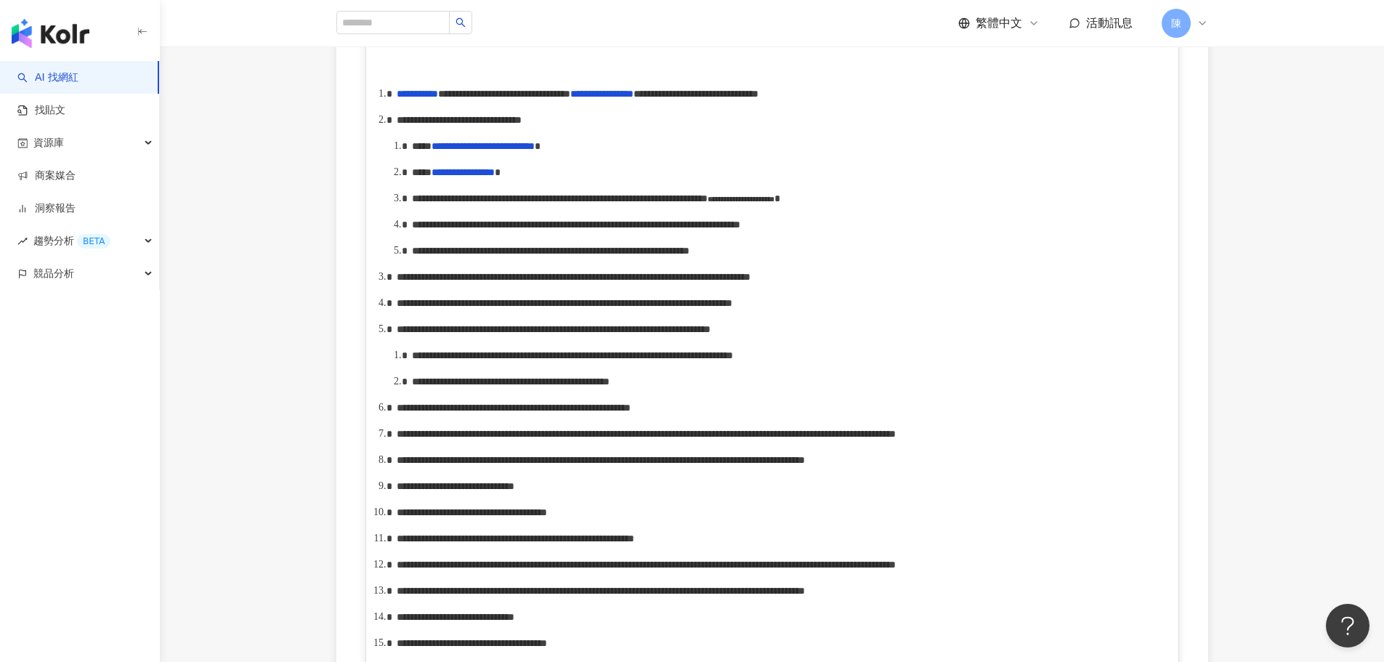
click at [671, 256] on span "**********" at bounding box center [545, 250] width 266 height 10
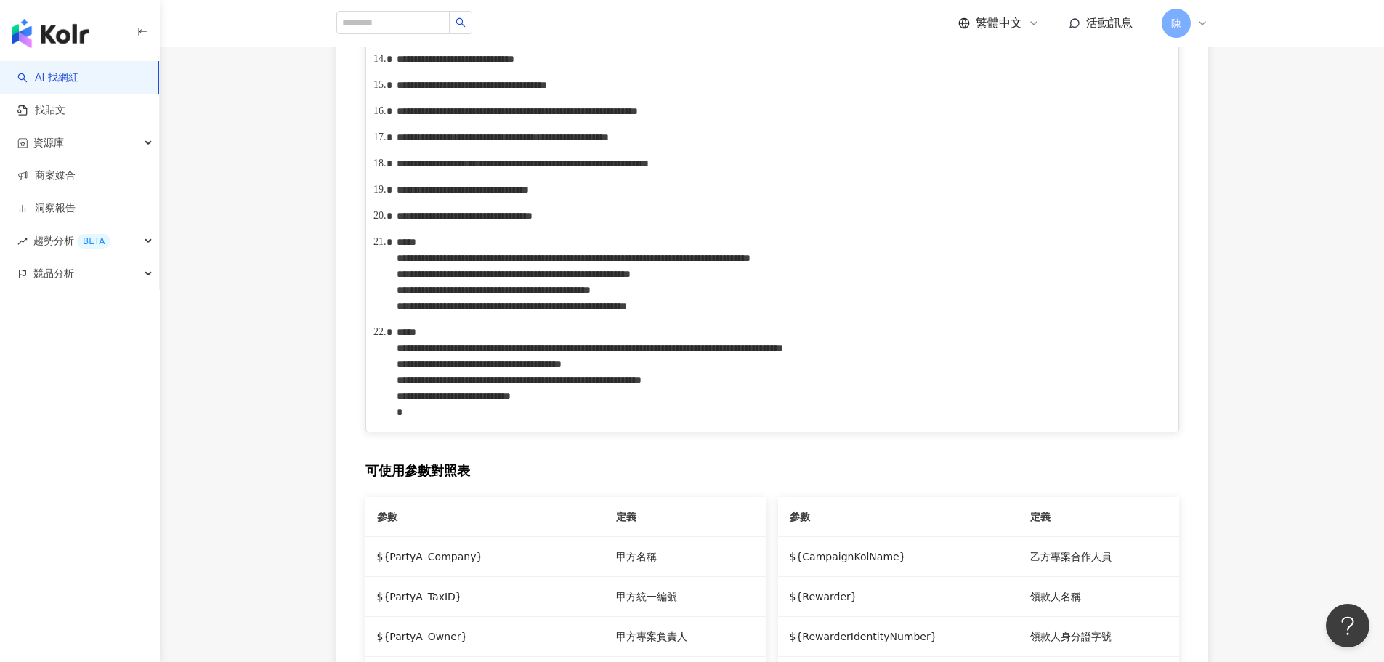
scroll to position [1380, 0]
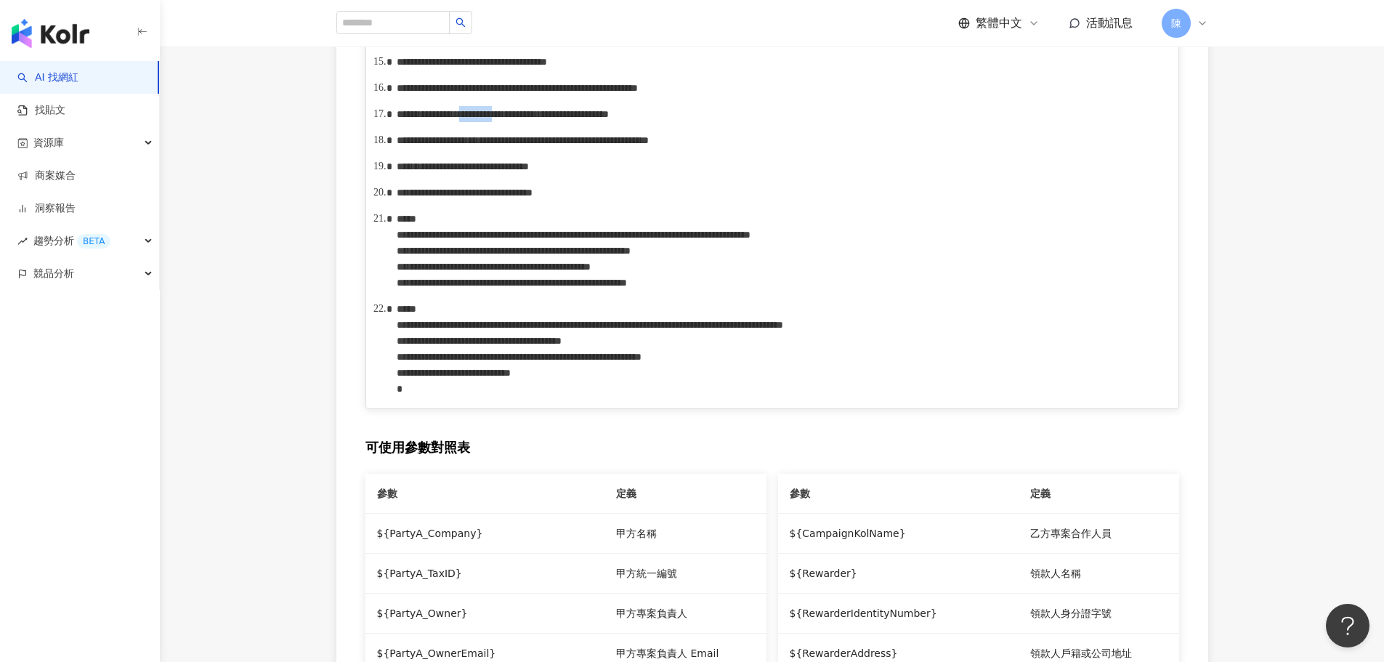
drag, startPoint x: 537, startPoint y: 327, endPoint x: 584, endPoint y: 327, distance: 46.5
click at [503, 119] on span "**********" at bounding box center [478, 114] width 47 height 10
copy span "*********"
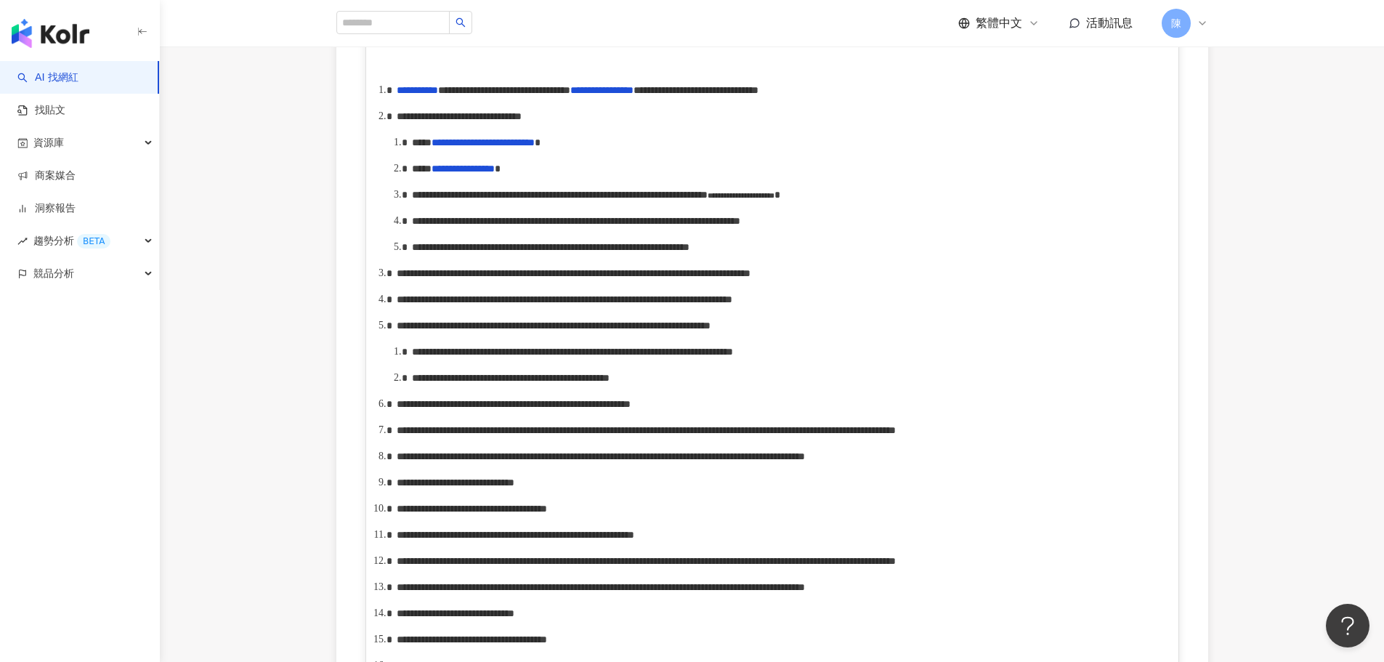
scroll to position [799, 0]
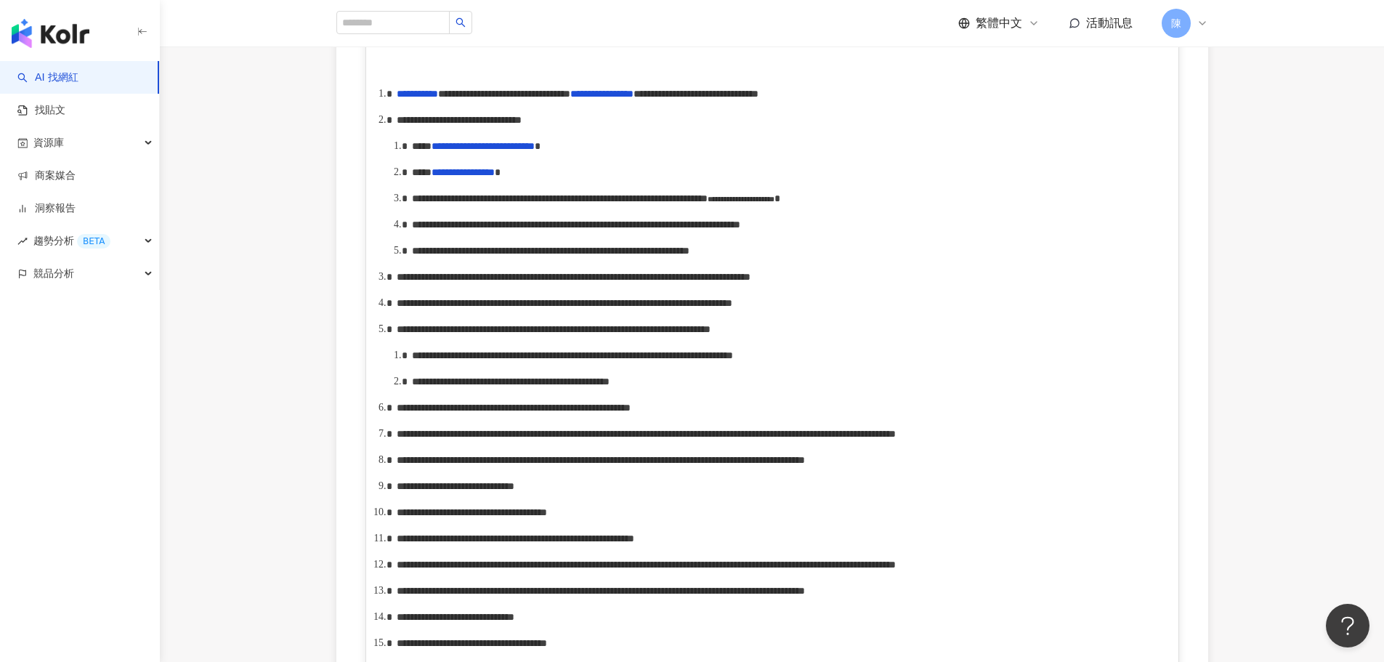
click at [671, 256] on span "**********" at bounding box center [545, 250] width 266 height 10
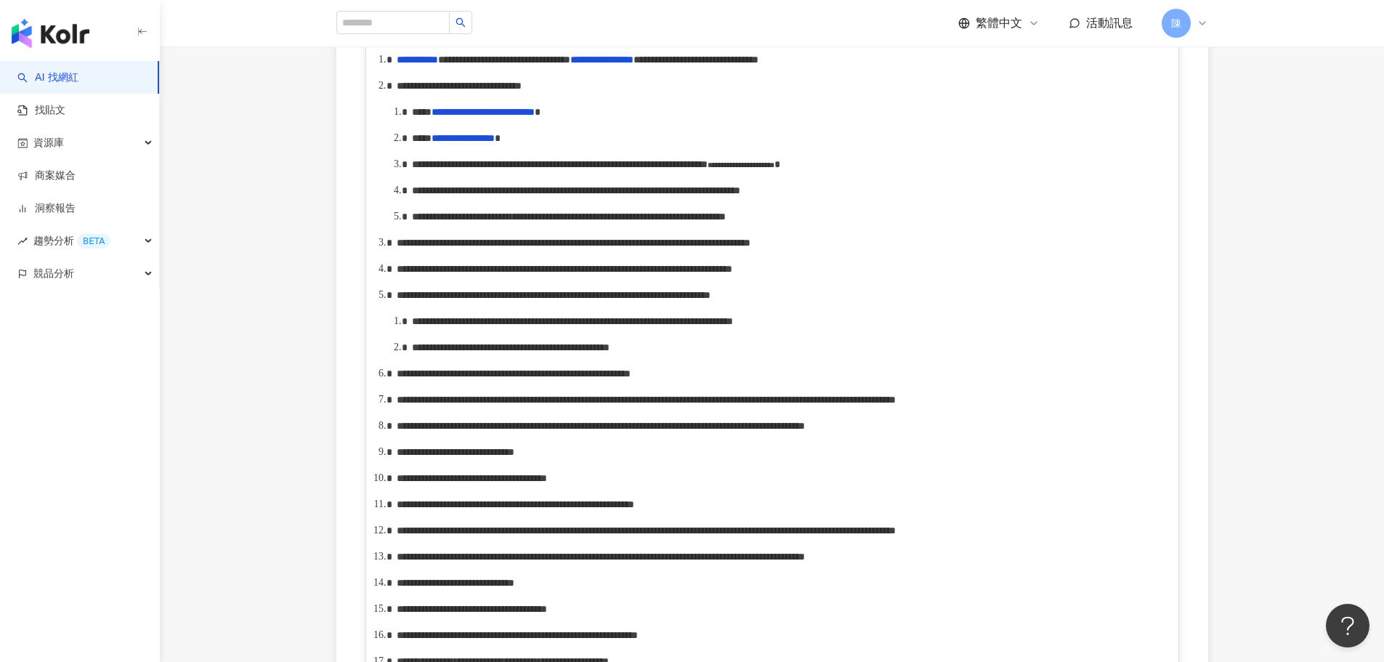
scroll to position [858, 0]
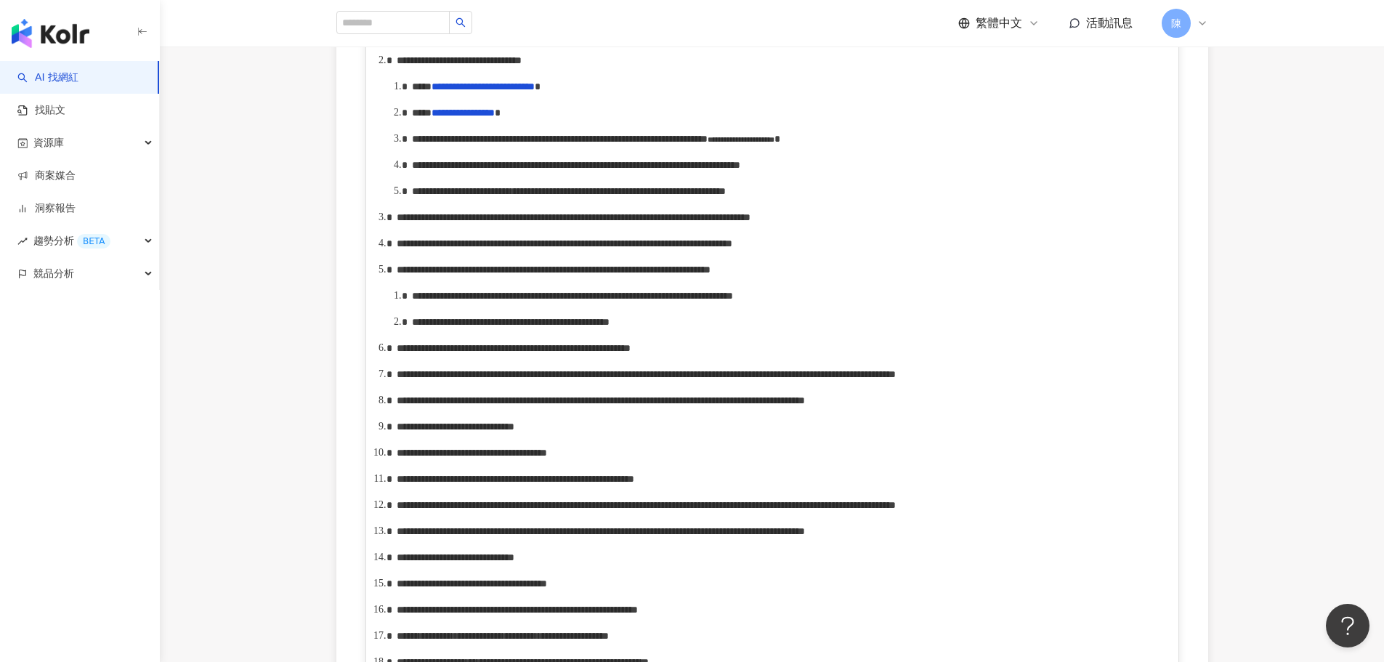
click at [718, 225] on div "**********" at bounding box center [780, 217] width 767 height 16
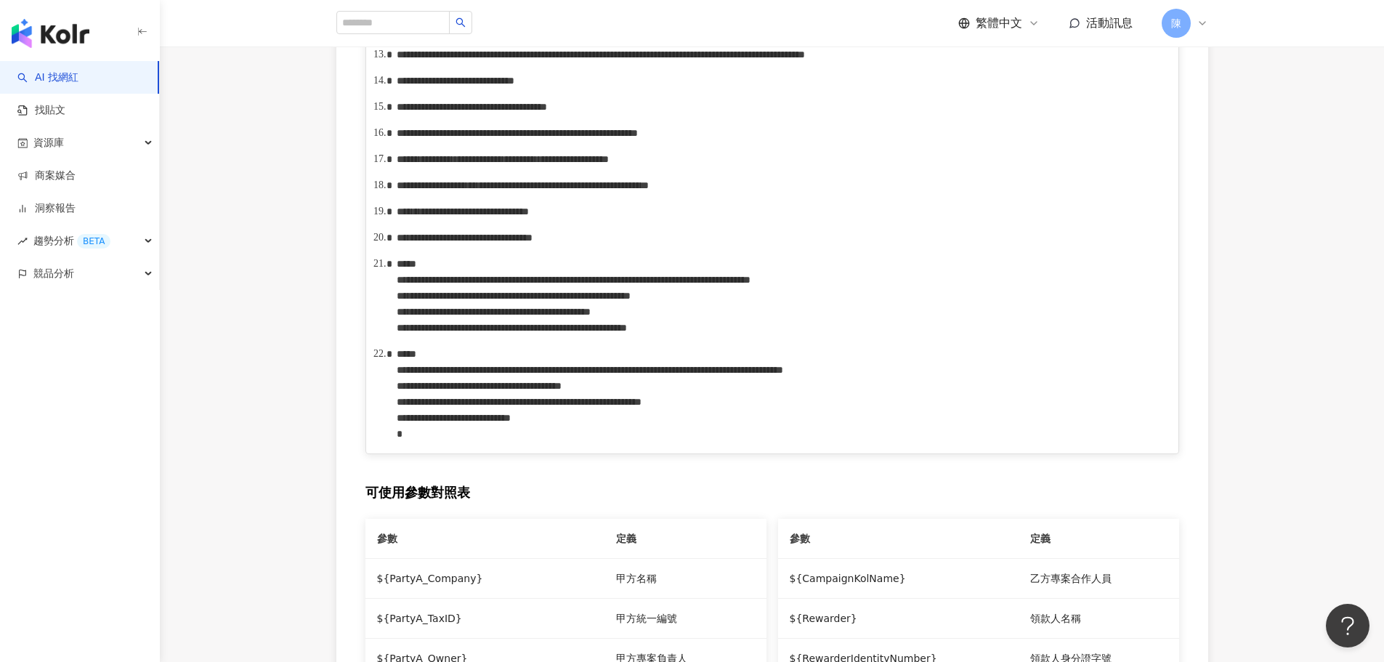
scroll to position [1367, 0]
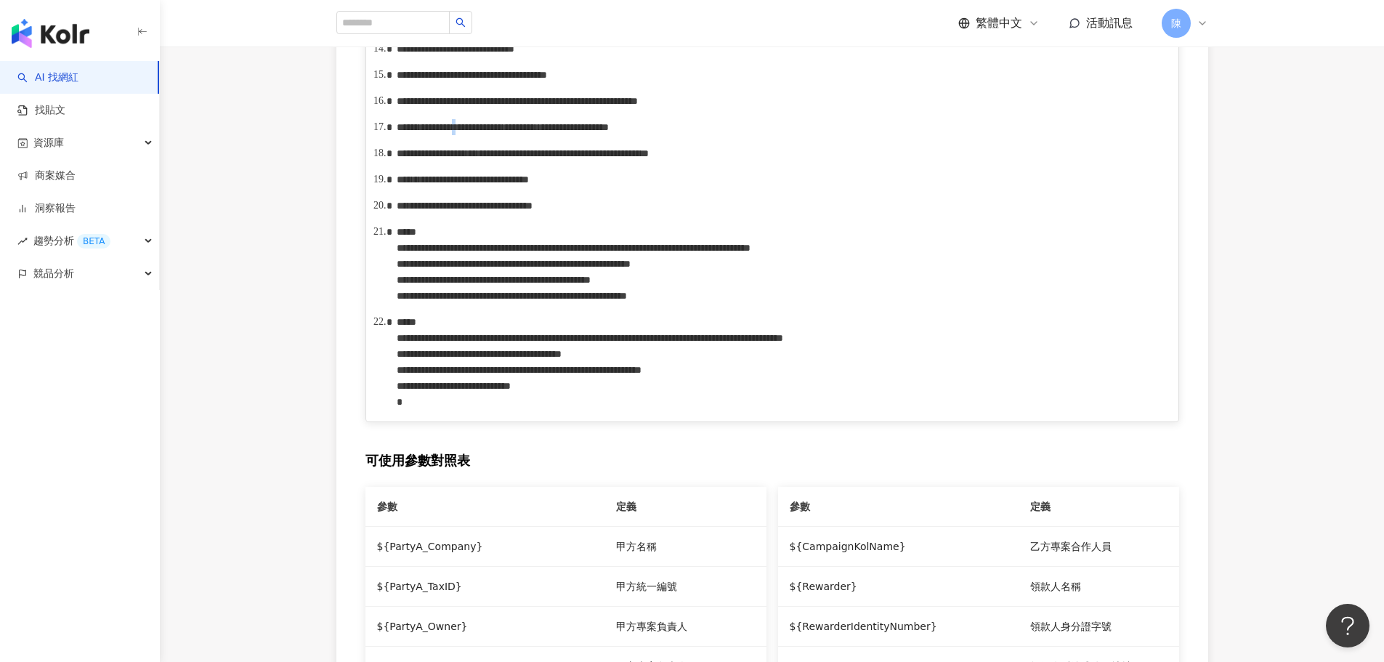
click at [455, 132] on span "*" at bounding box center [454, 127] width 4 height 10
copy span "*"
click at [477, 158] on span "*" at bounding box center [471, 153] width 11 height 10
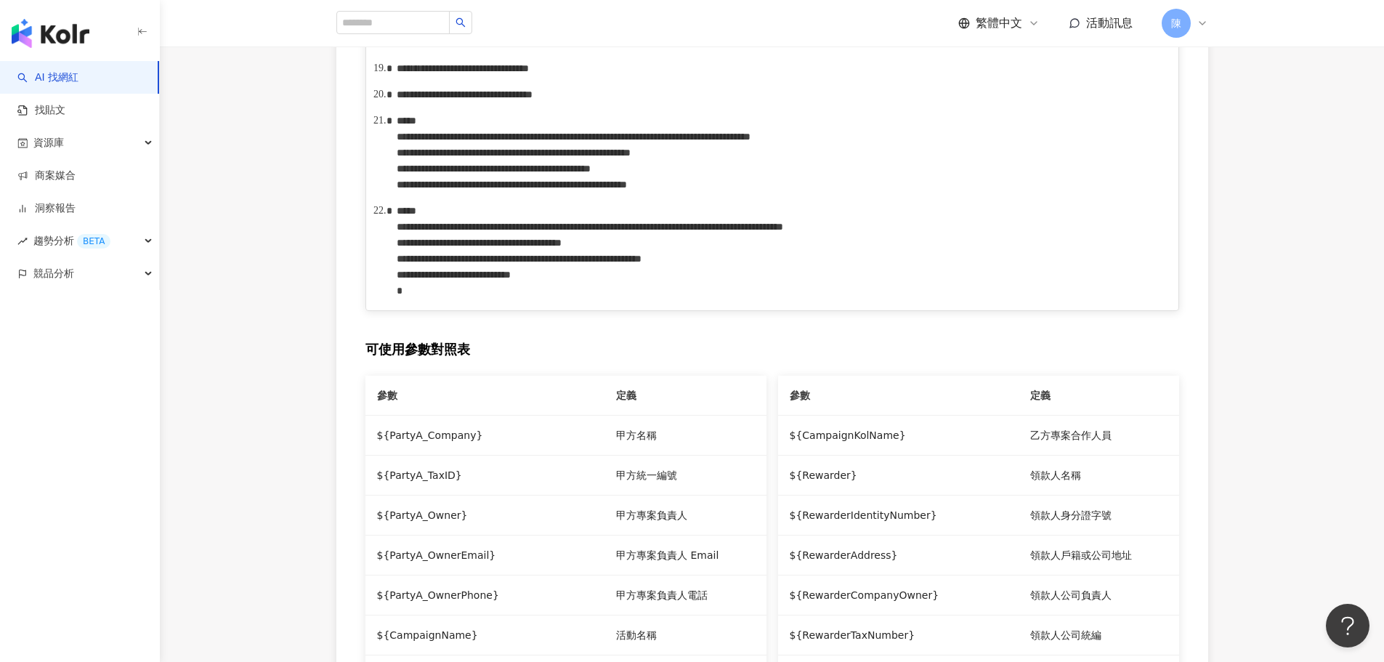
scroll to position [1512, 0]
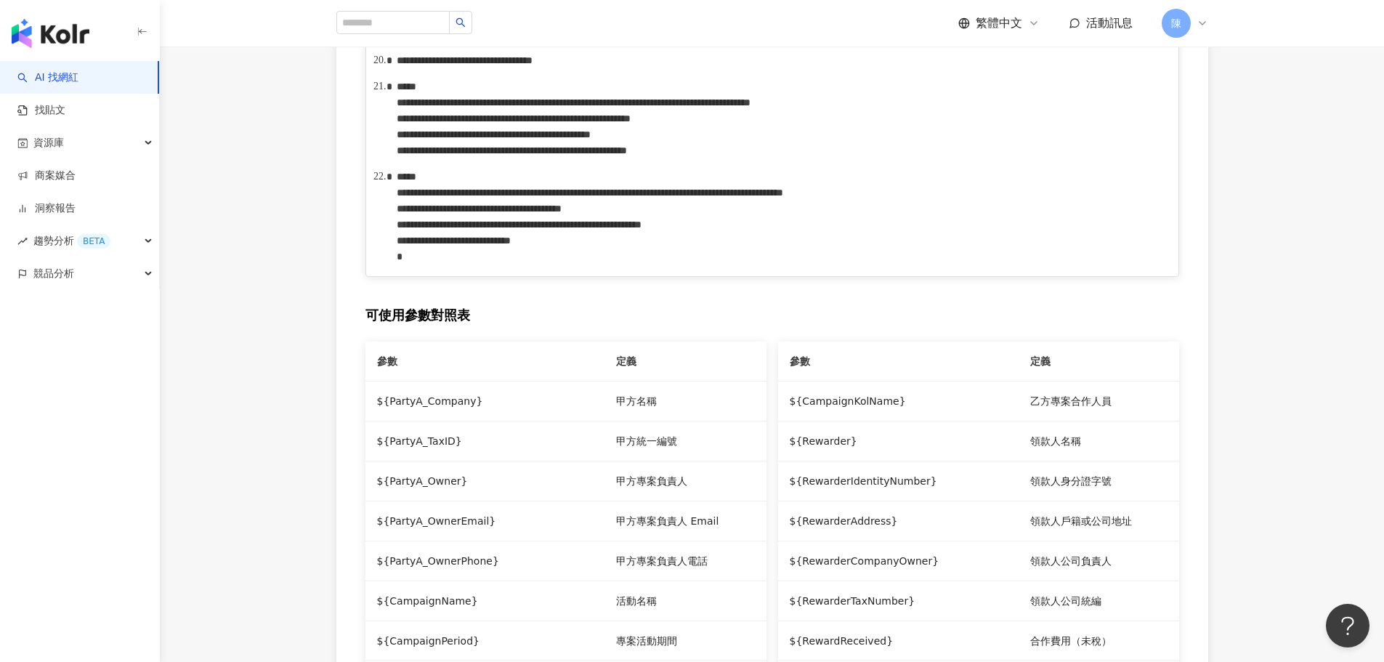
click at [426, 158] on div "**********" at bounding box center [780, 118] width 767 height 80
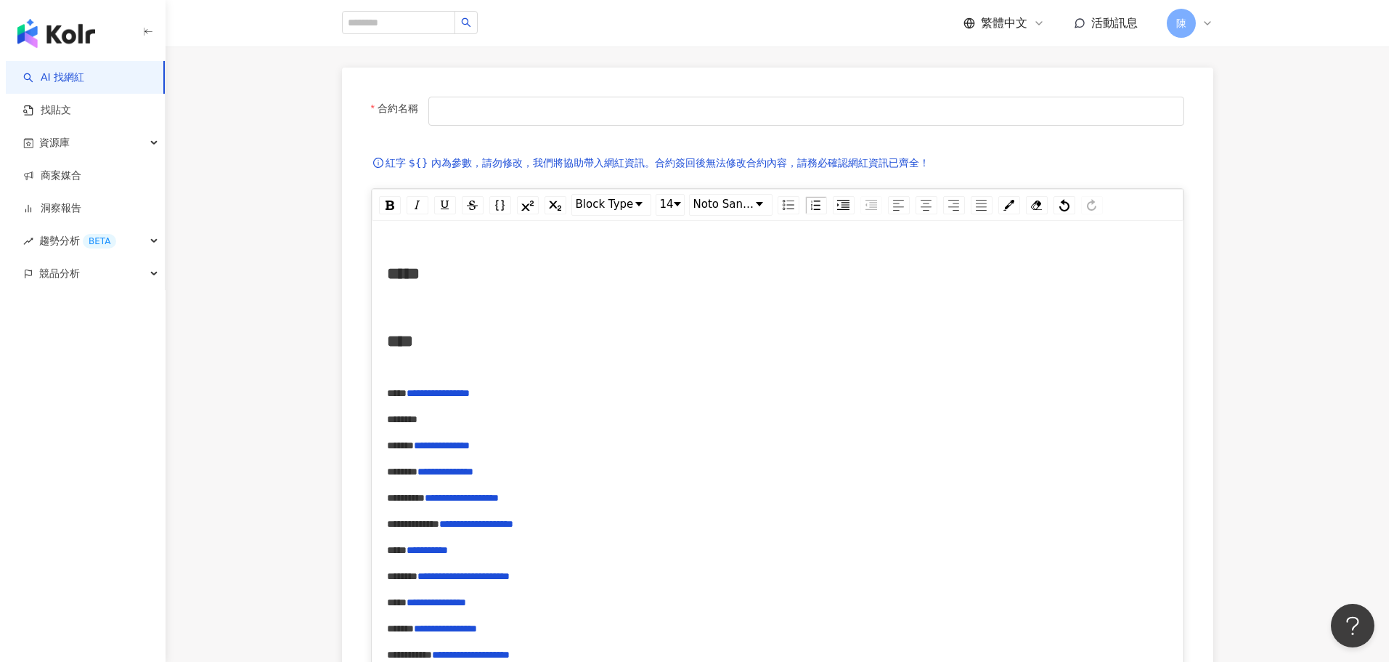
scroll to position [0, 0]
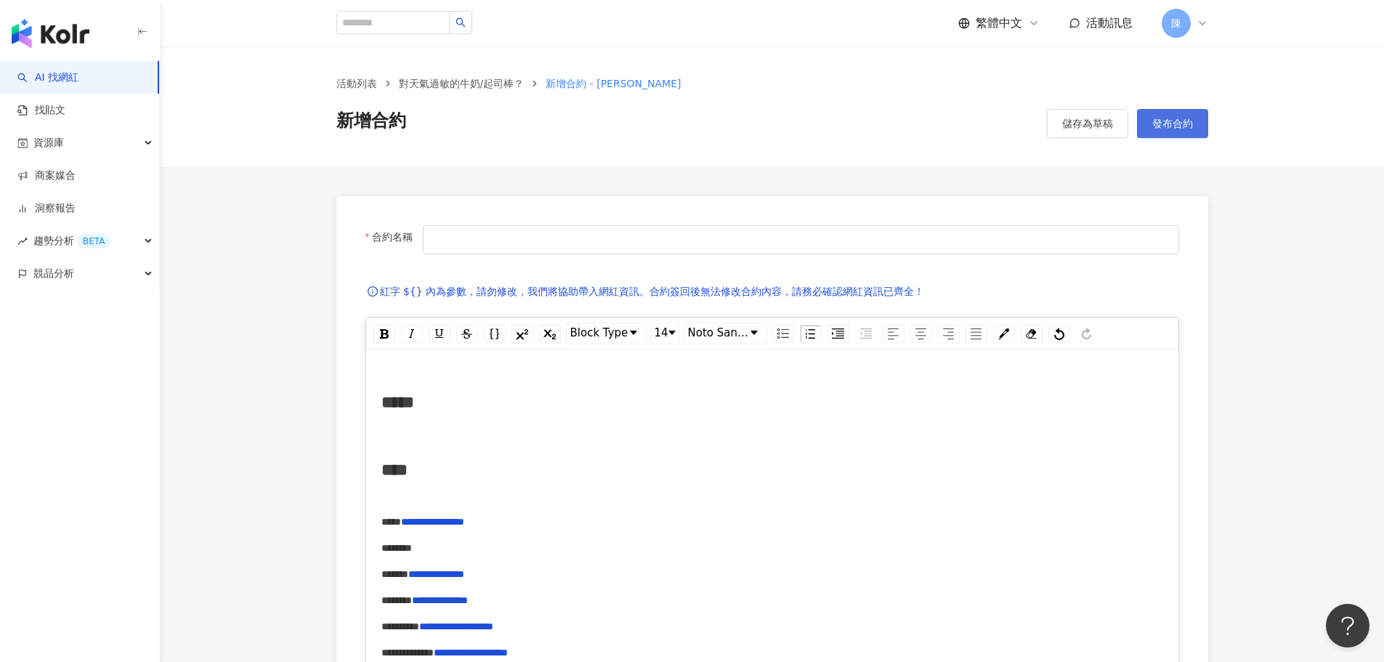
click at [1177, 126] on span "發布合約" at bounding box center [1172, 124] width 41 height 12
click at [498, 230] on input "合約名稱" at bounding box center [800, 239] width 755 height 29
type input "**********"
click at [1187, 121] on span "發布合約" at bounding box center [1172, 124] width 41 height 12
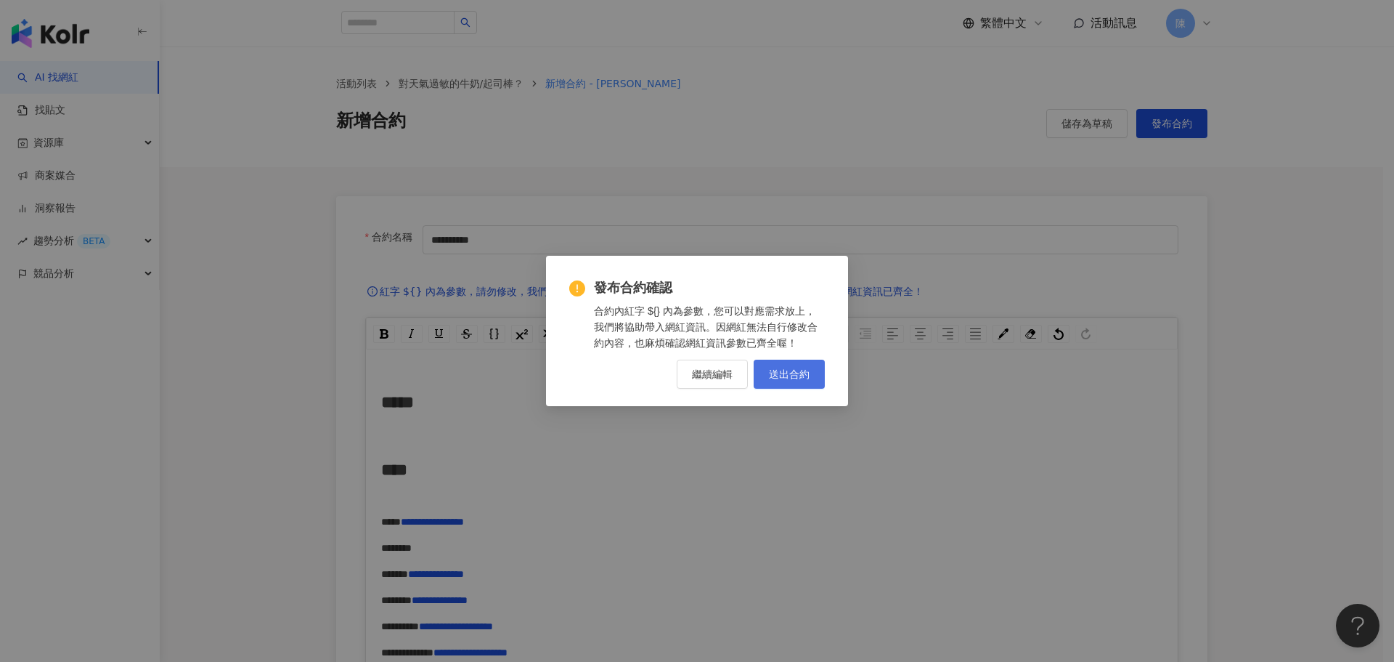
click at [805, 374] on span "送出合約" at bounding box center [789, 374] width 41 height 12
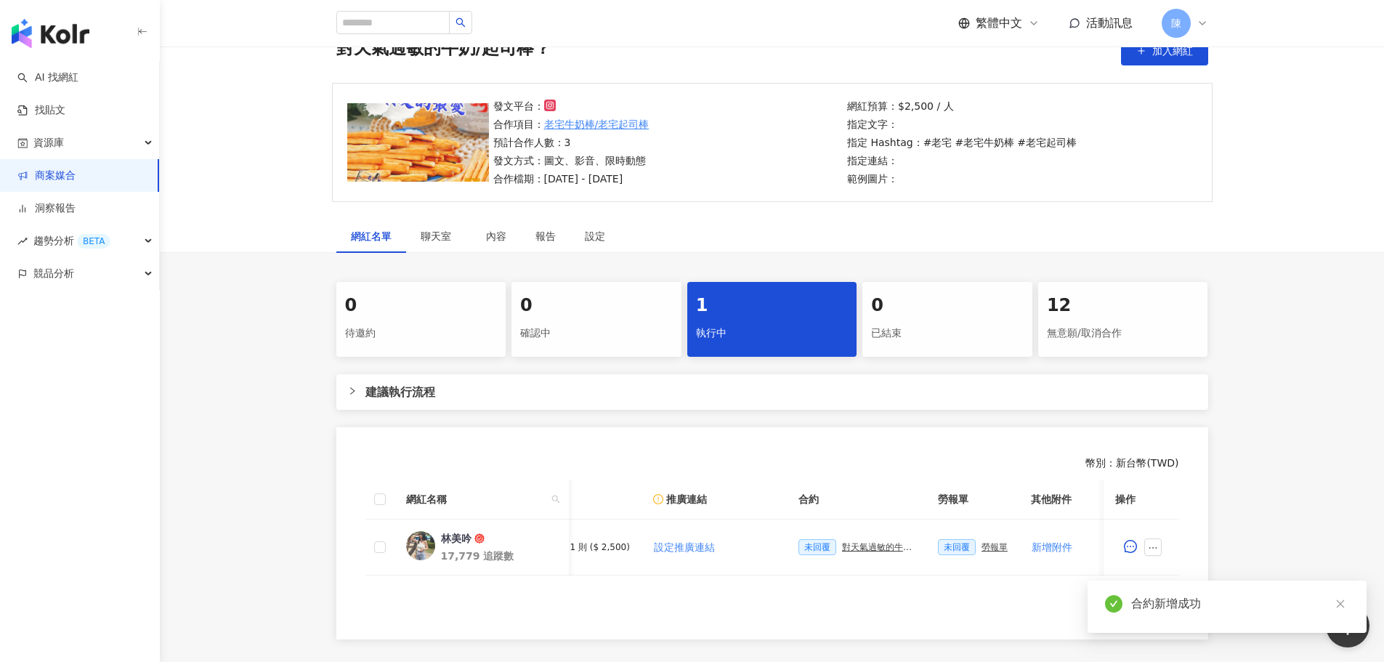
scroll to position [0, 231]
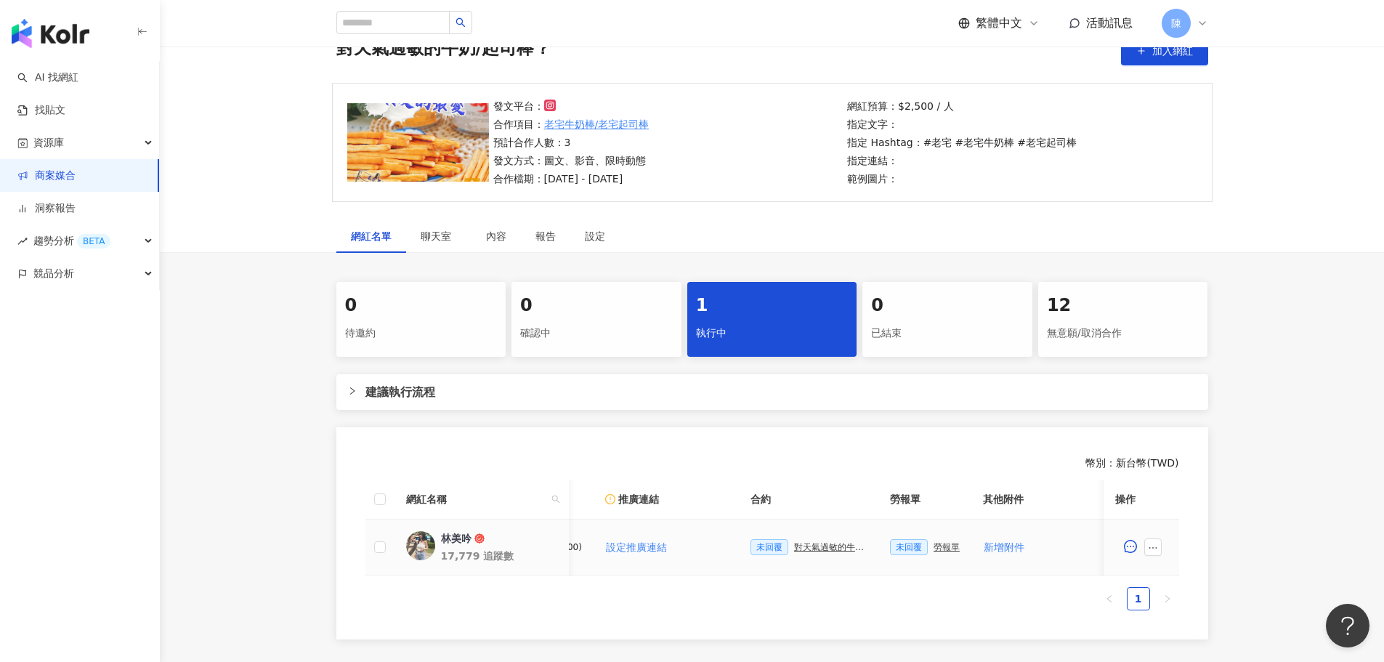
click at [938, 545] on div "勞報單" at bounding box center [946, 547] width 26 height 10
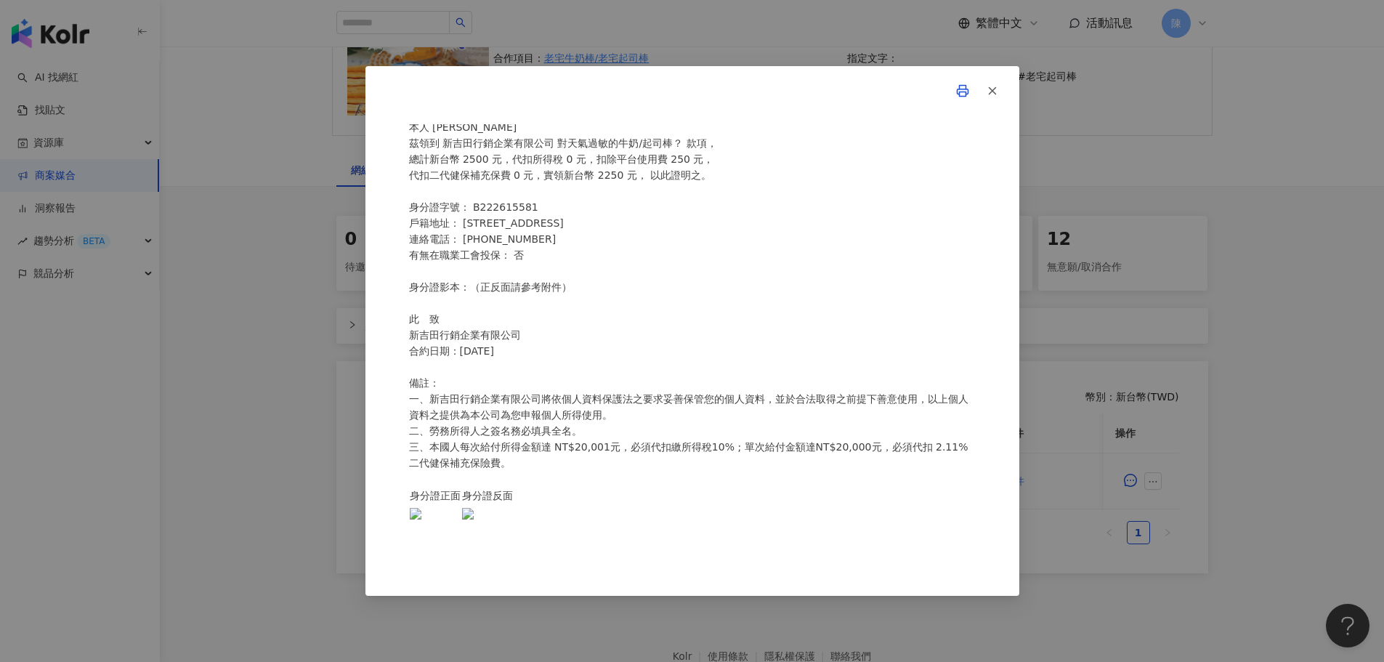
scroll to position [231, 0]
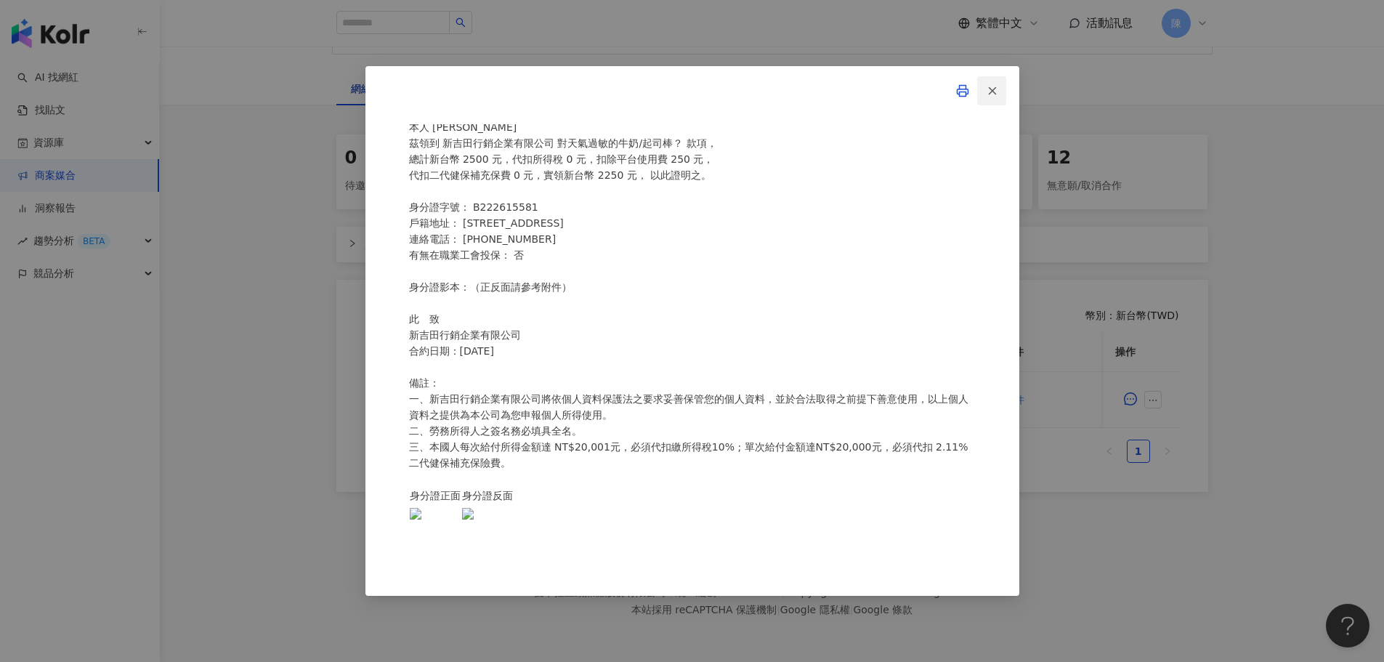
click at [991, 96] on icon "button" at bounding box center [992, 90] width 13 height 13
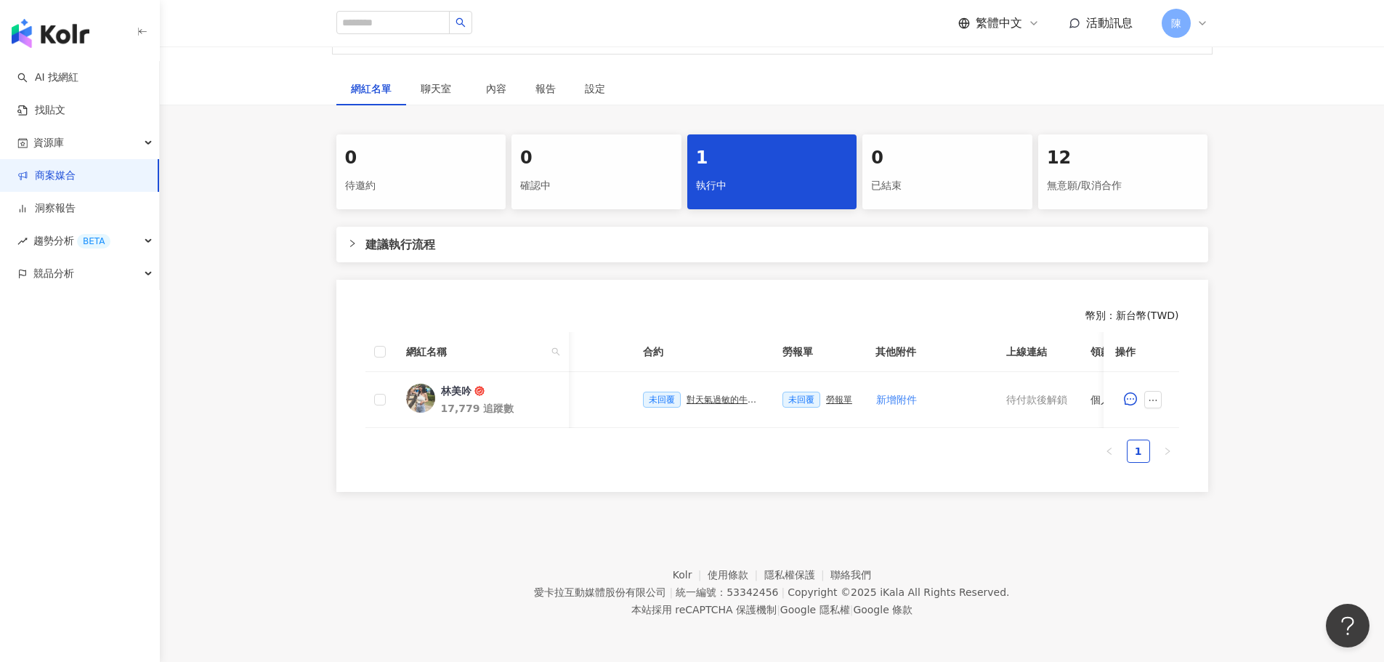
scroll to position [0, 340]
click at [885, 394] on span "新增附件" at bounding box center [894, 400] width 41 height 12
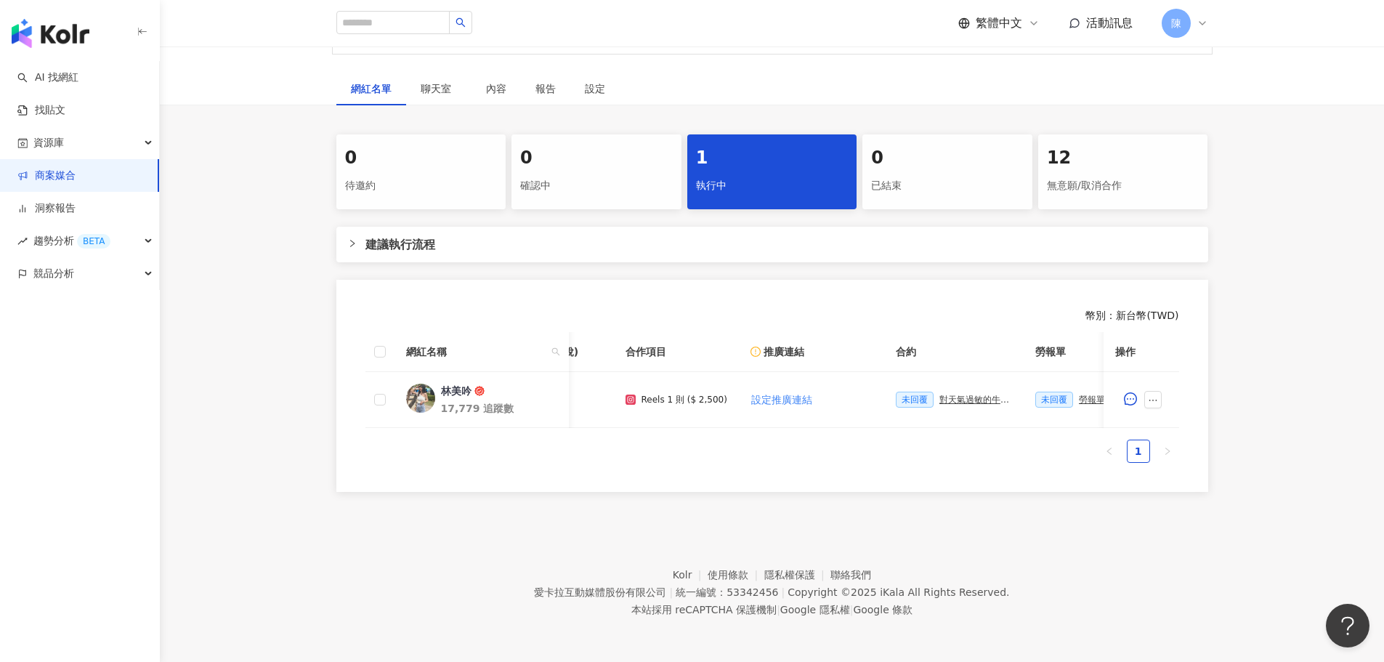
scroll to position [0, 108]
click at [933, 394] on div "對天氣過敏的牛奶棒？" at bounding box center [953, 399] width 73 height 10
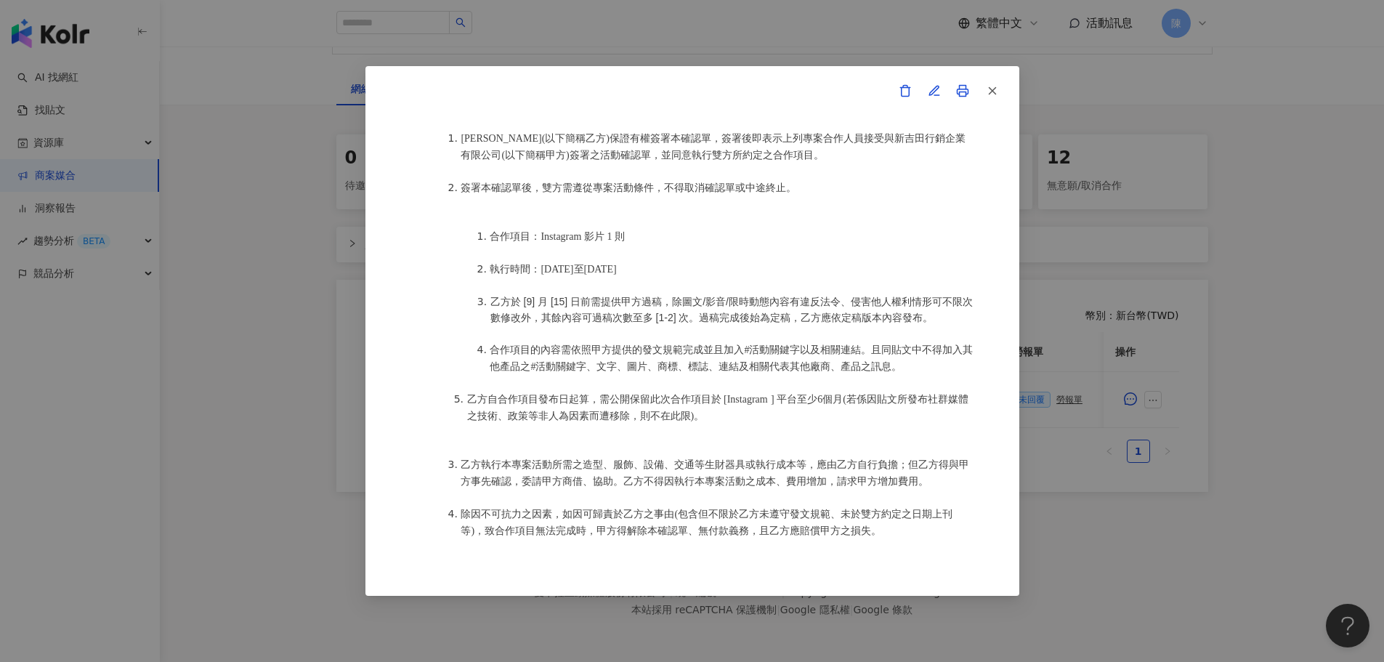
scroll to position [654, 0]
drag, startPoint x: 542, startPoint y: 236, endPoint x: 659, endPoint y: 240, distance: 117.7
click at [659, 240] on li "合作項目：Instagram 影片 1 則" at bounding box center [732, 235] width 485 height 17
drag, startPoint x: 547, startPoint y: 266, endPoint x: 739, endPoint y: 266, distance: 192.5
click at [739, 266] on li "執行時間：2025年09月01日至2025年09月30日" at bounding box center [732, 268] width 485 height 17
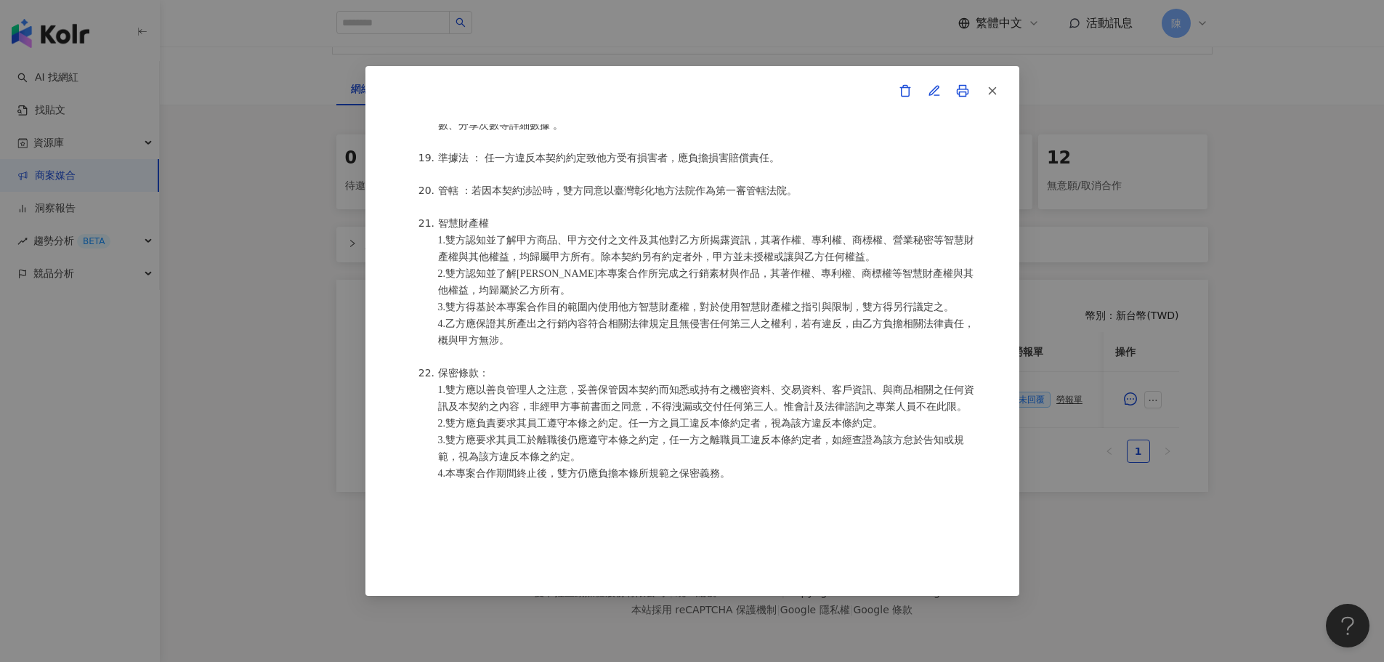
scroll to position [1907, 0]
click at [1218, 369] on div "活動確認單 約定雙方 甲方名稱：新吉田行銷企業有限公司 甲方公司負責人： 甲方統一編號：80013920 甲方專案負責人：陳建霖 甲方專案負責人電話：0919…" at bounding box center [692, 331] width 1384 height 662
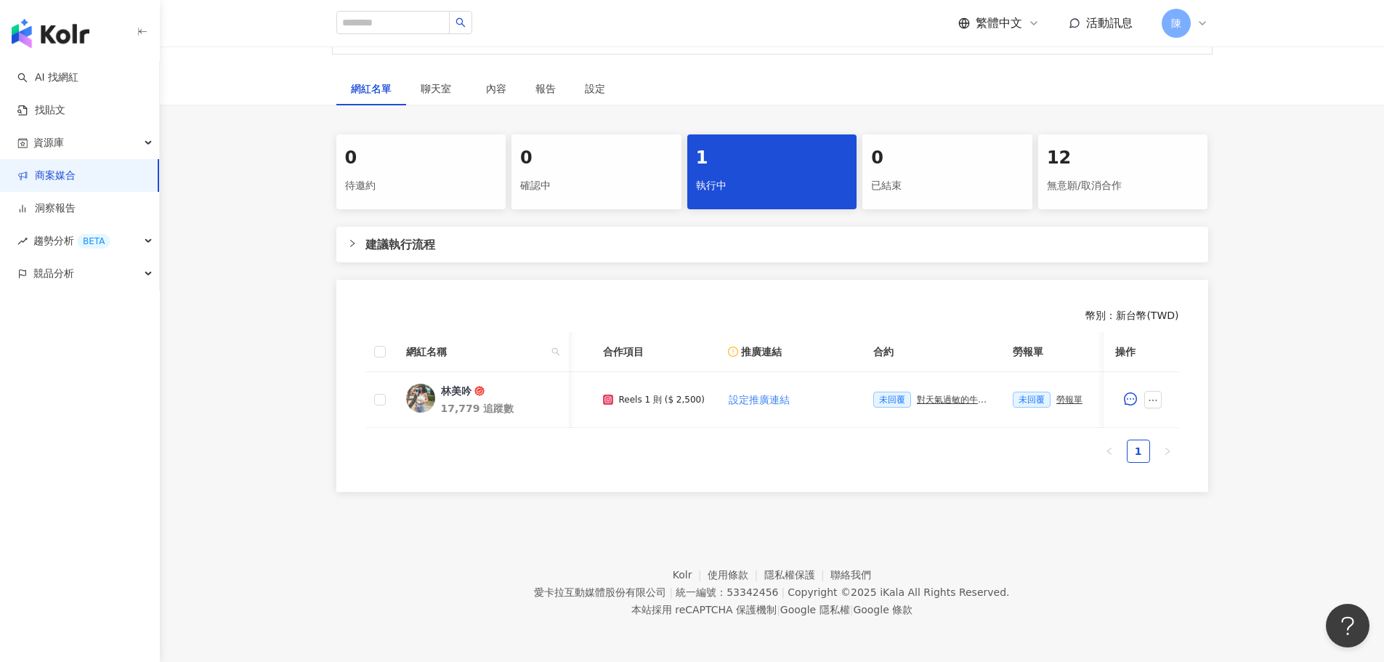
click at [1093, 24] on span "活動訊息" at bounding box center [1109, 23] width 46 height 14
click at [468, 383] on div "林美吟" at bounding box center [456, 390] width 31 height 15
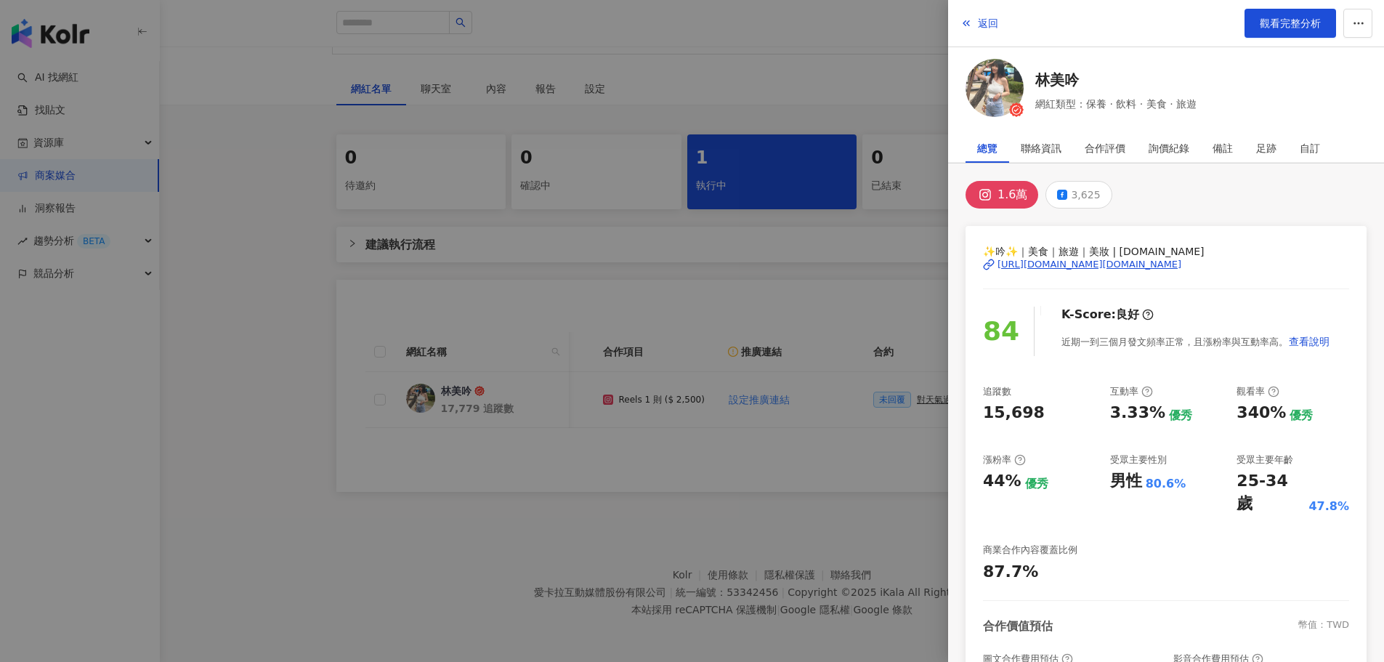
drag, startPoint x: 311, startPoint y: 231, endPoint x: 306, endPoint y: 245, distance: 14.7
click at [311, 231] on div at bounding box center [692, 331] width 1384 height 662
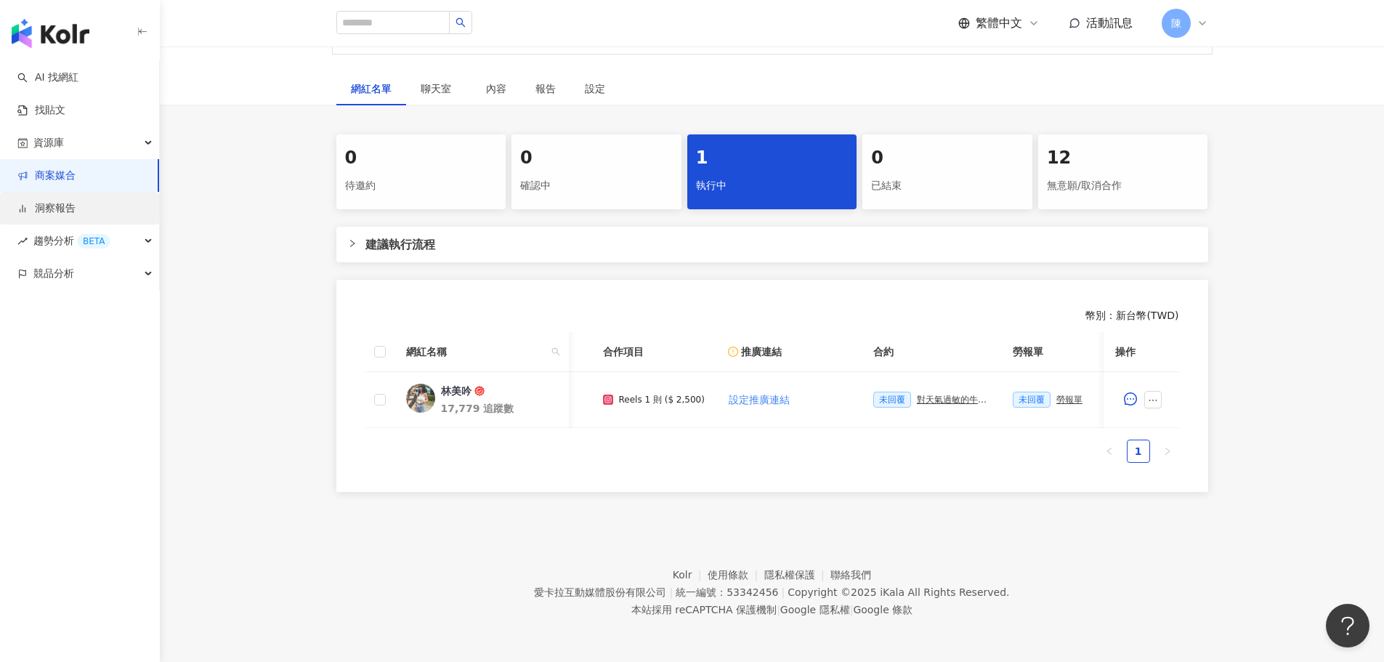
drag, startPoint x: 68, startPoint y: 185, endPoint x: 100, endPoint y: 206, distance: 37.9
click at [68, 183] on link "商案媒合" at bounding box center [46, 176] width 58 height 15
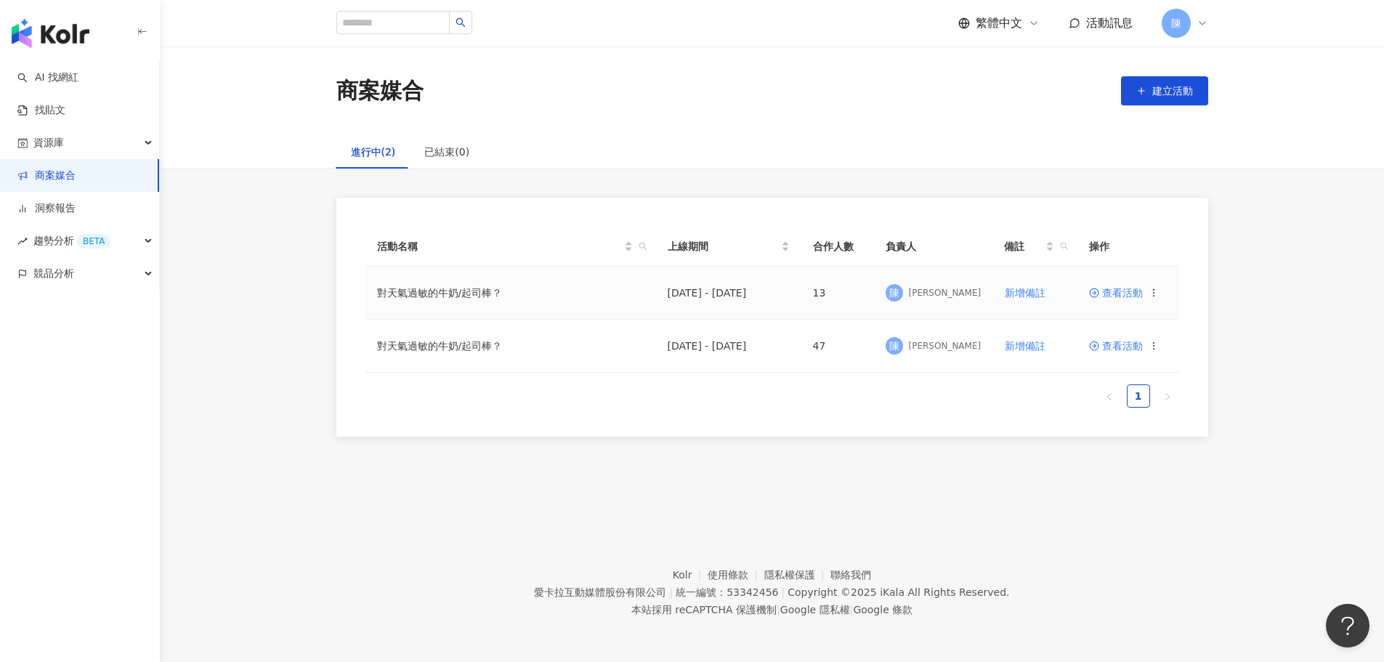
click at [1130, 288] on span "查看活動" at bounding box center [1116, 293] width 54 height 10
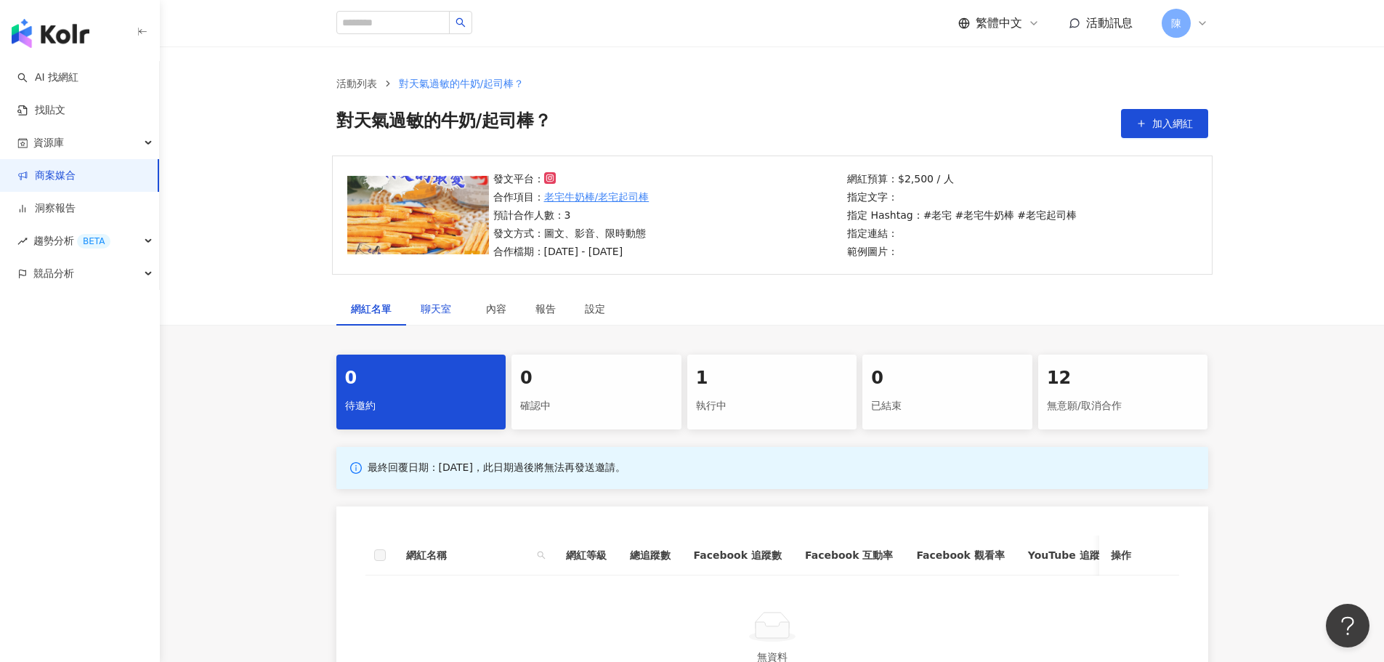
click at [450, 308] on span "聊天室" at bounding box center [439, 309] width 36 height 10
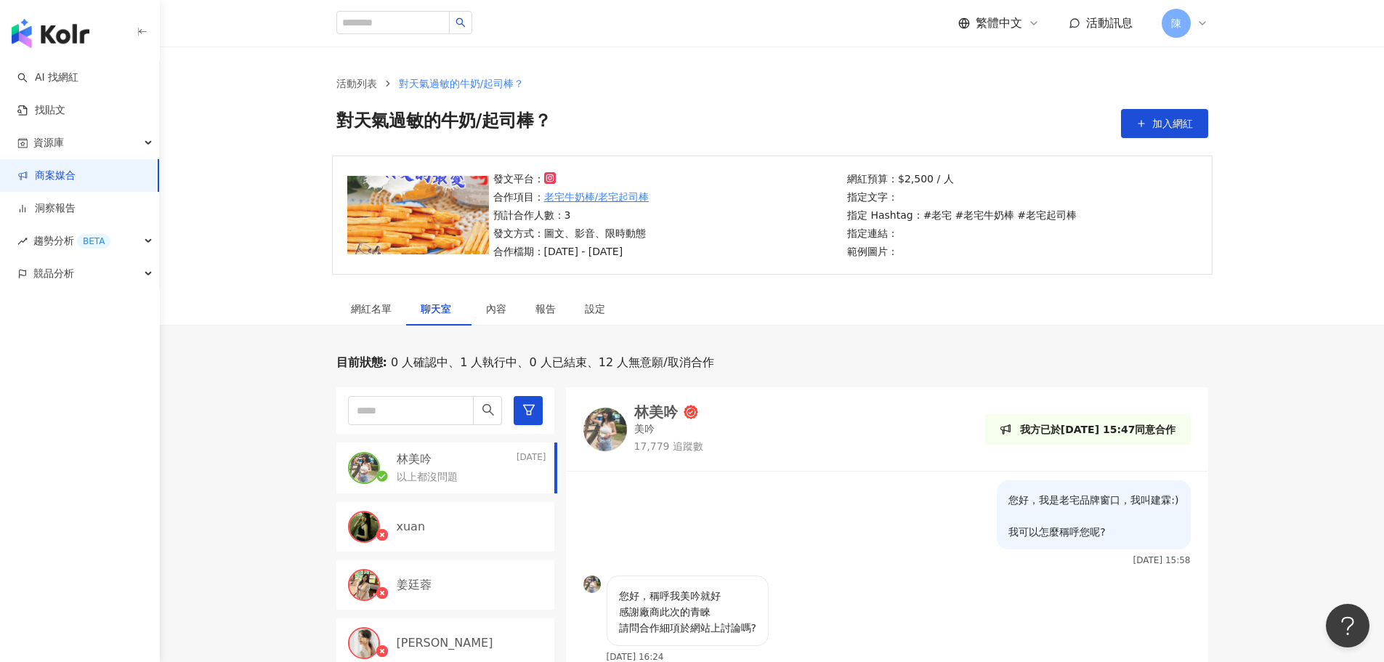
click at [495, 470] on div "以上都沒問題" at bounding box center [472, 475] width 150 height 17
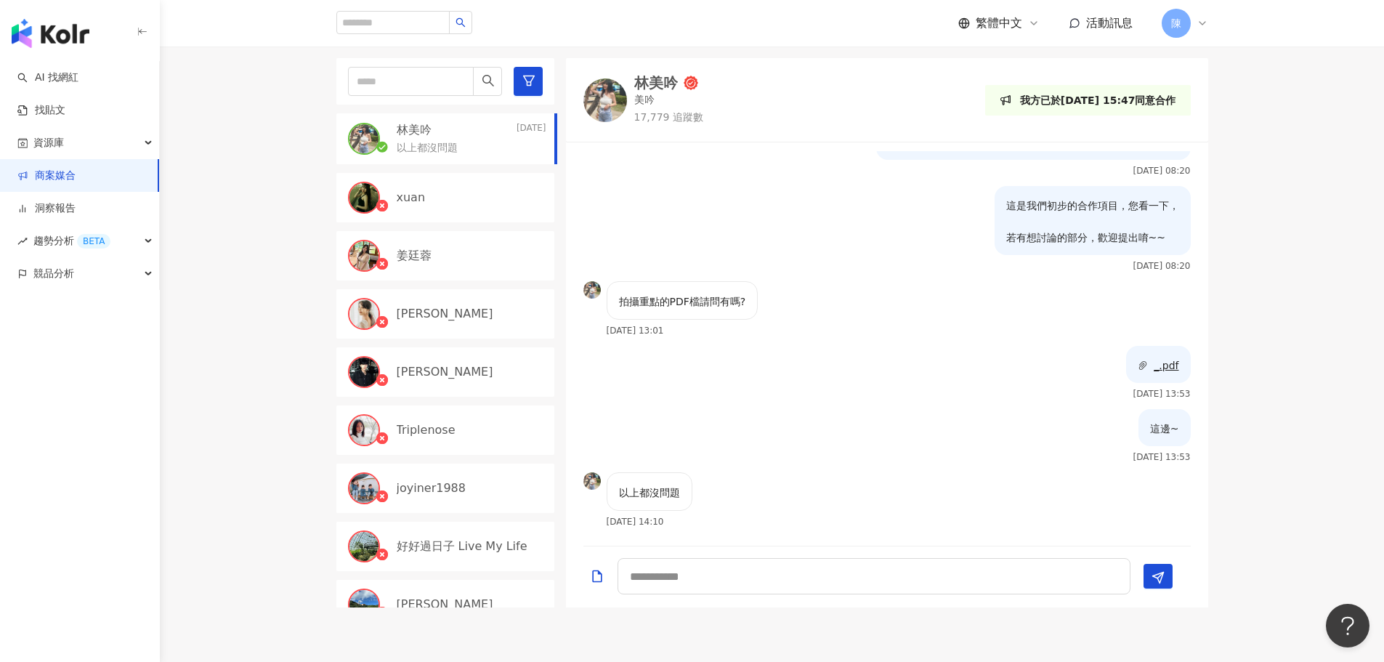
scroll to position [436, 0]
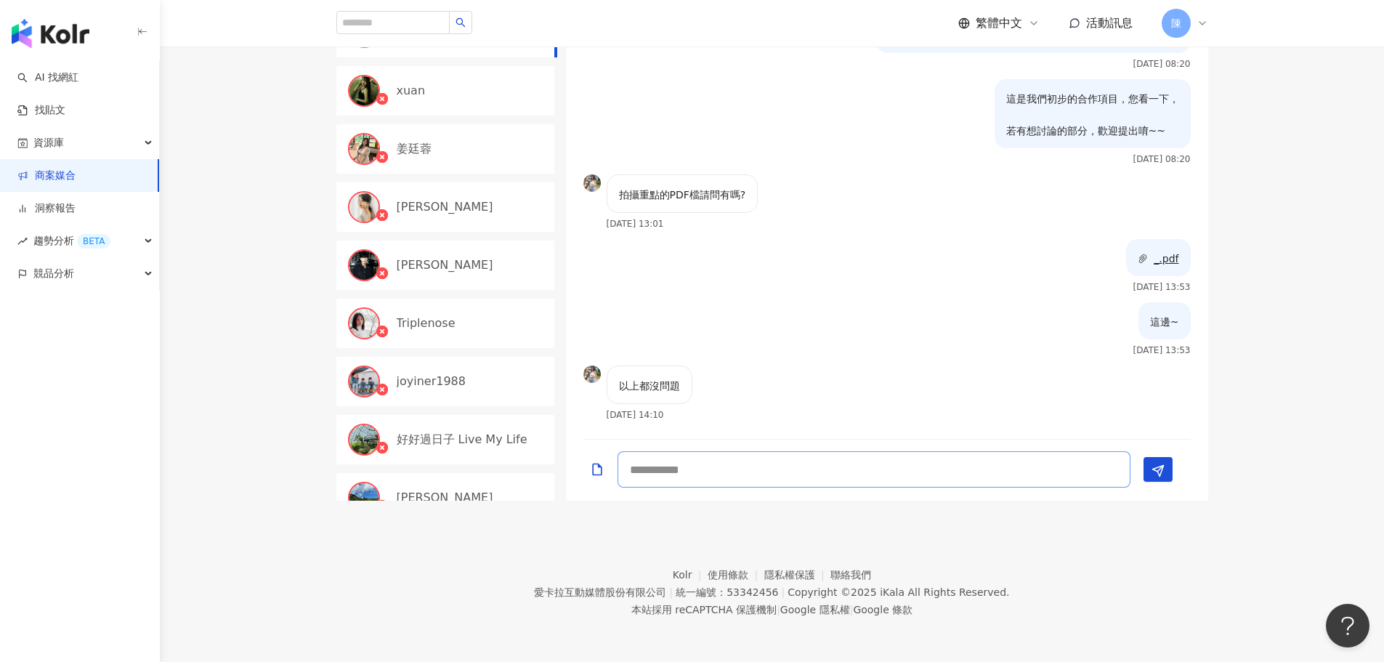
click at [1060, 460] on textarea at bounding box center [873, 469] width 513 height 36
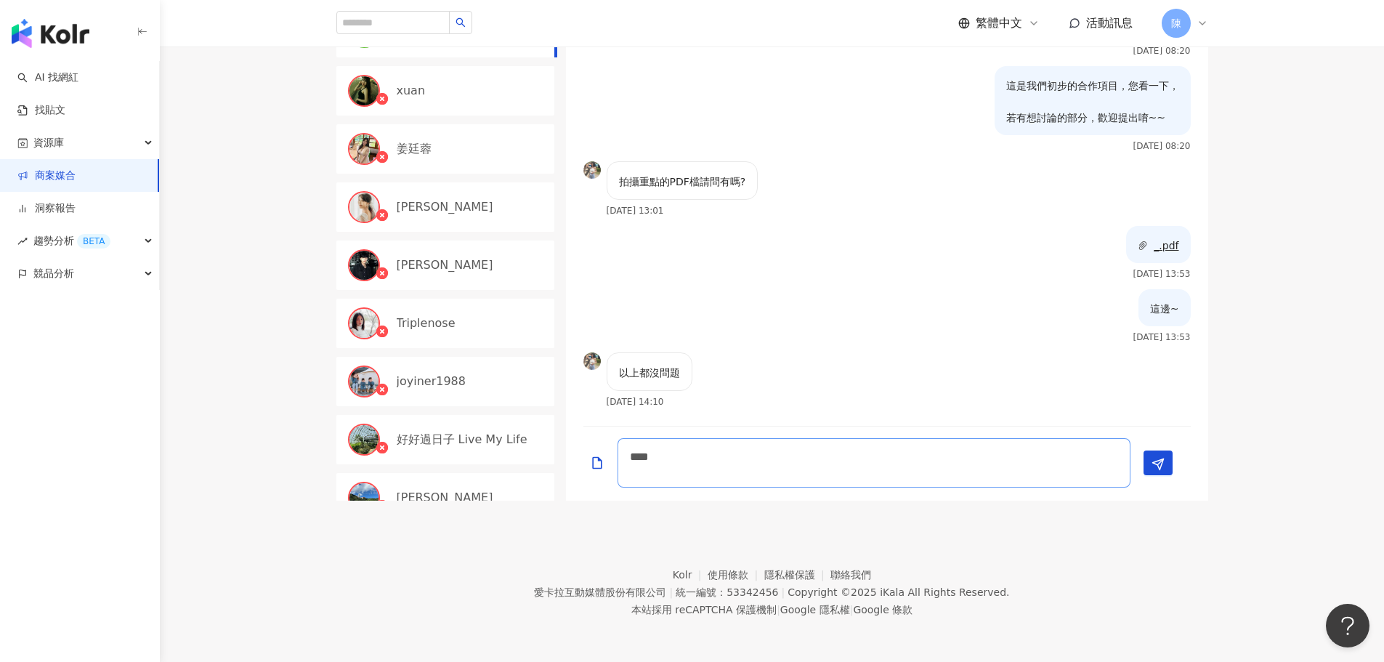
scroll to position [871, 0]
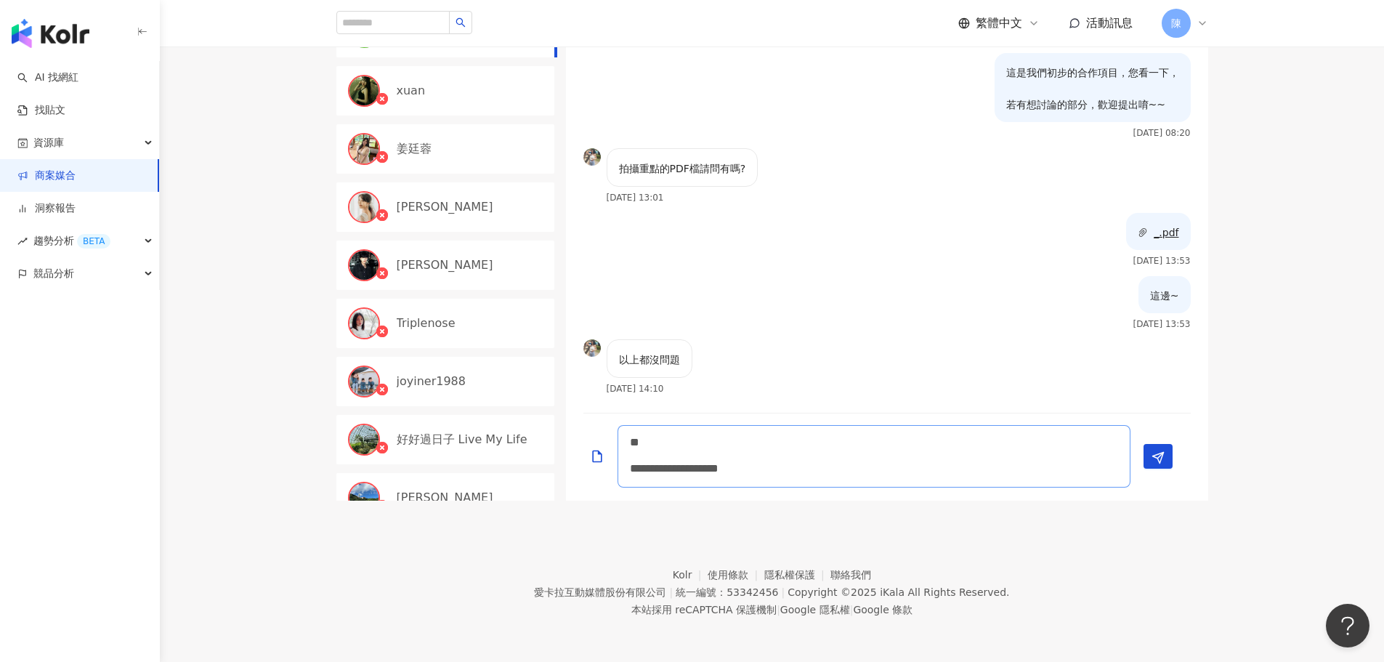
type textarea "**********"
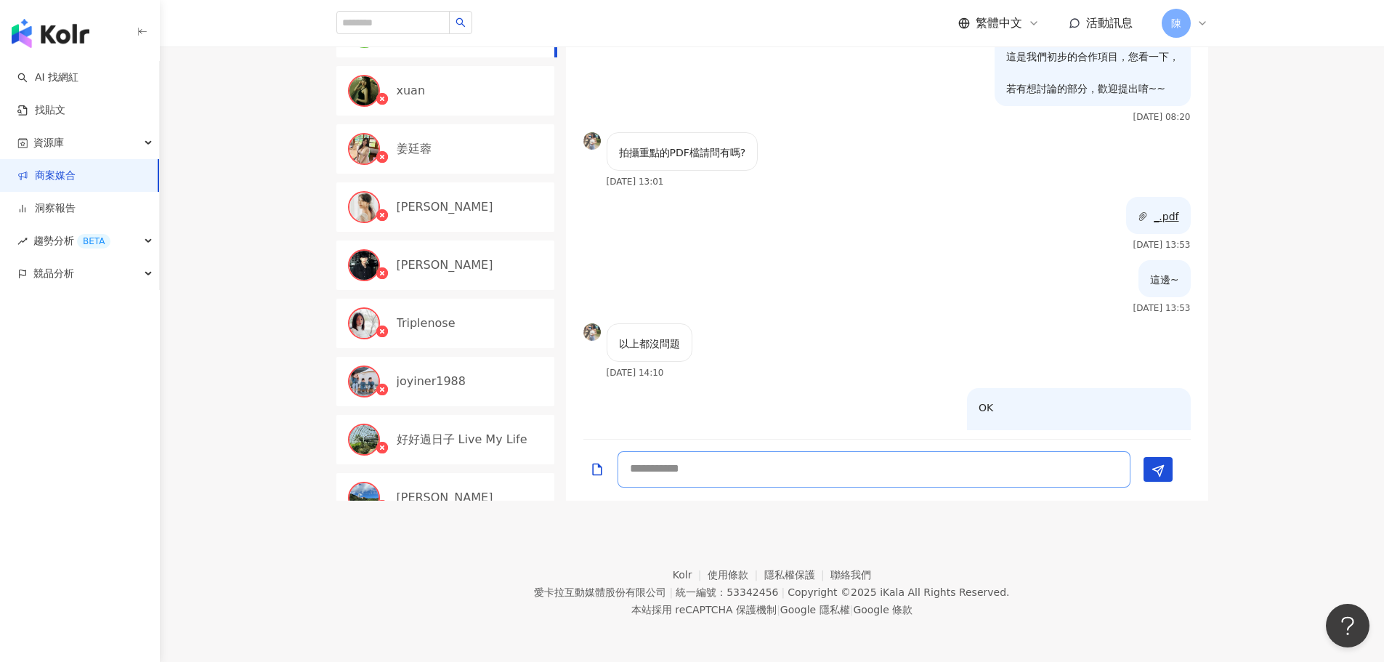
scroll to position [940, 0]
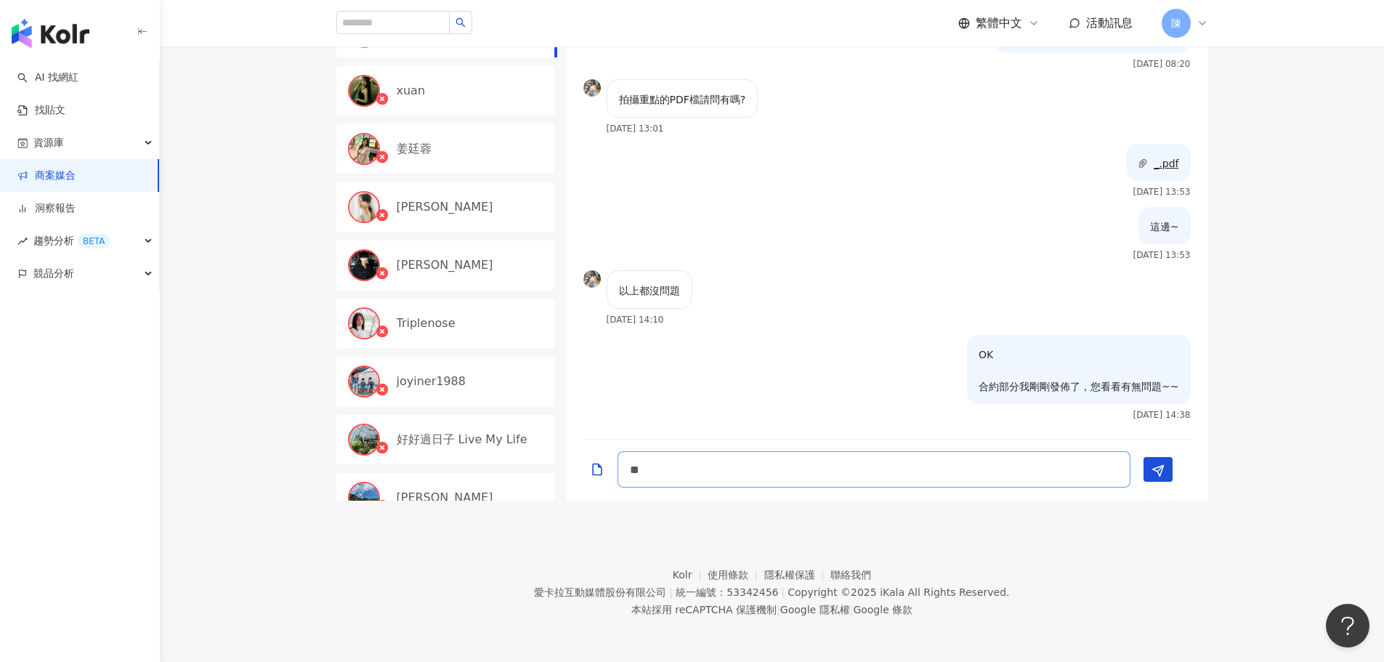
type textarea "*"
type textarea "**********"
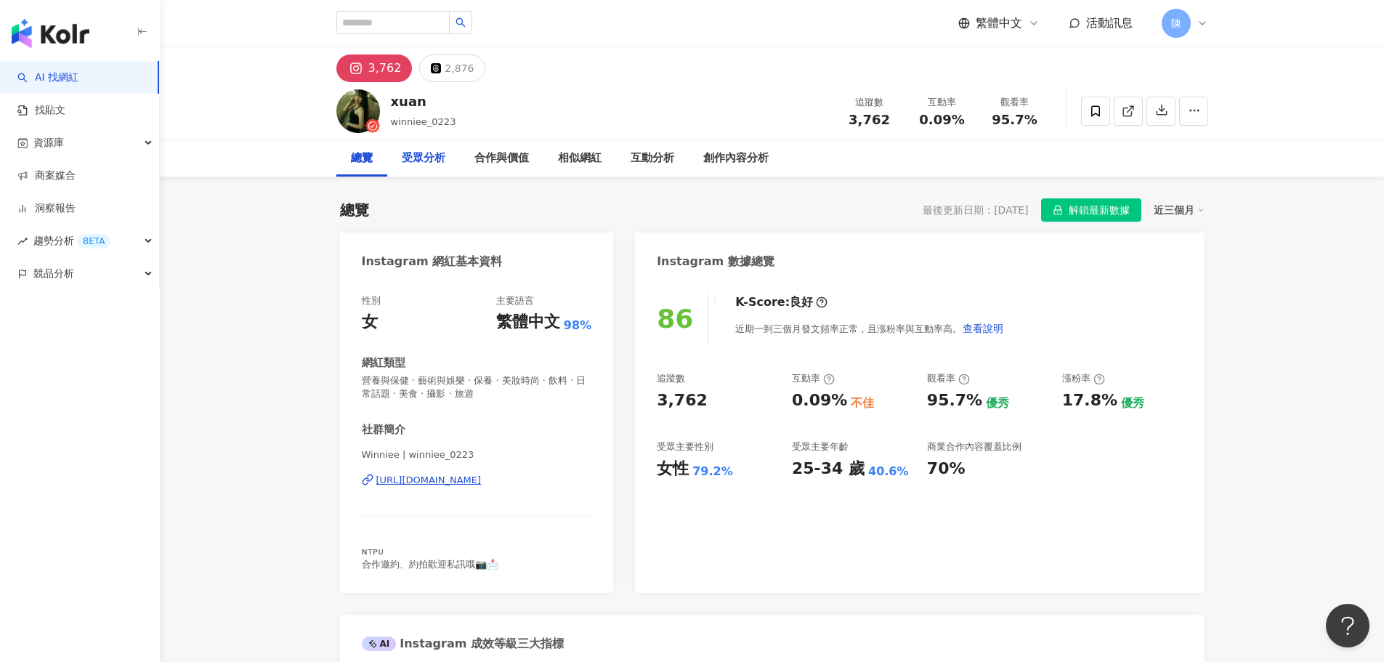
click at [407, 150] on div "受眾分析" at bounding box center [424, 158] width 44 height 17
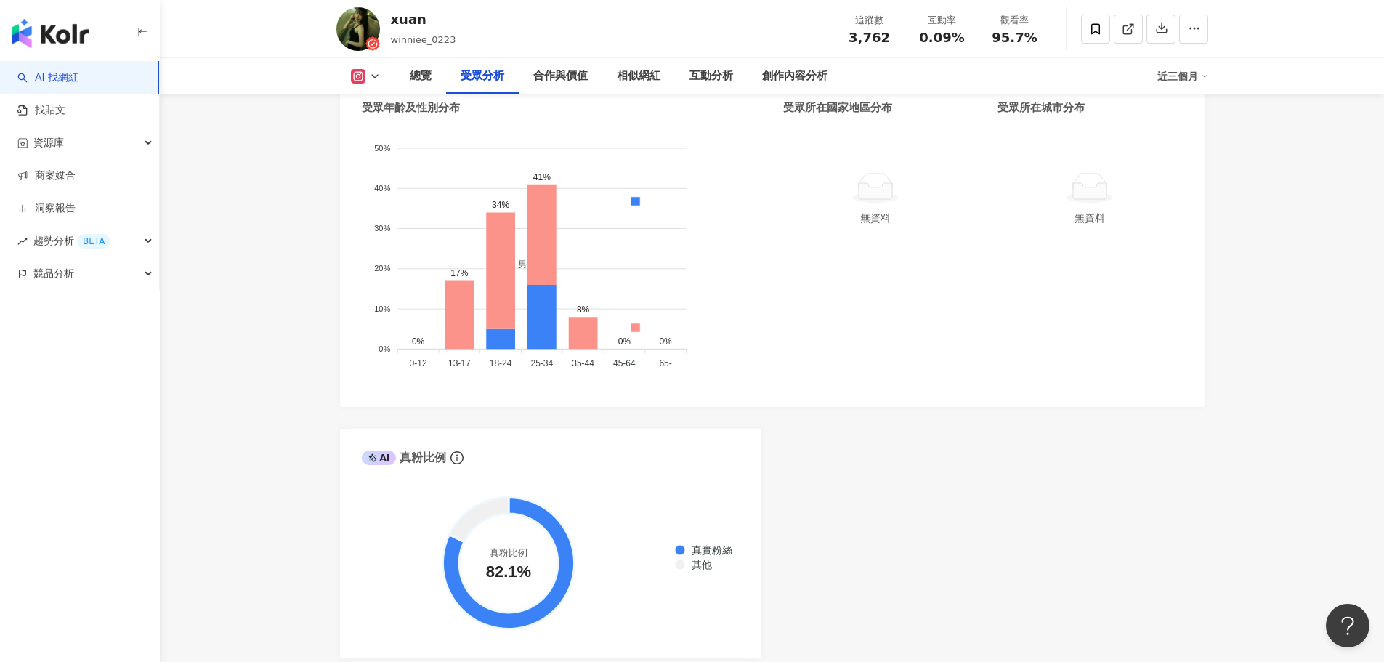
scroll to position [1521, 0]
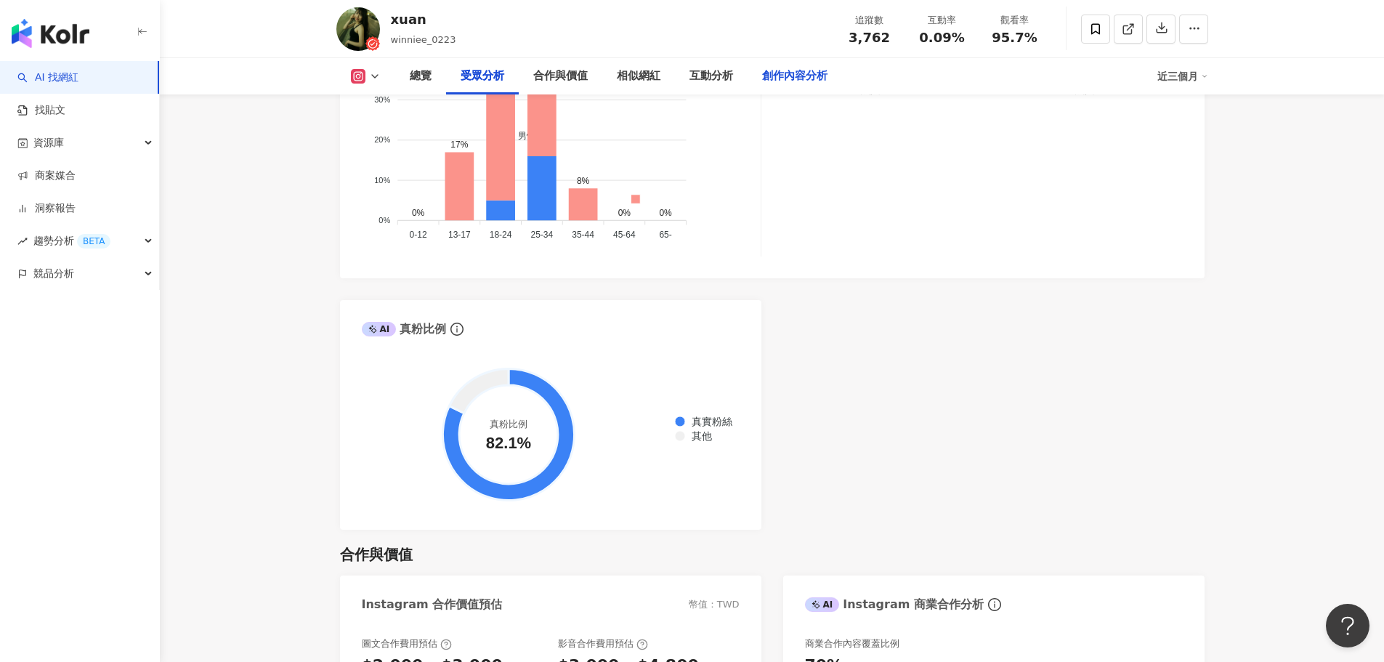
click at [821, 78] on div "創作內容分析" at bounding box center [794, 76] width 65 height 17
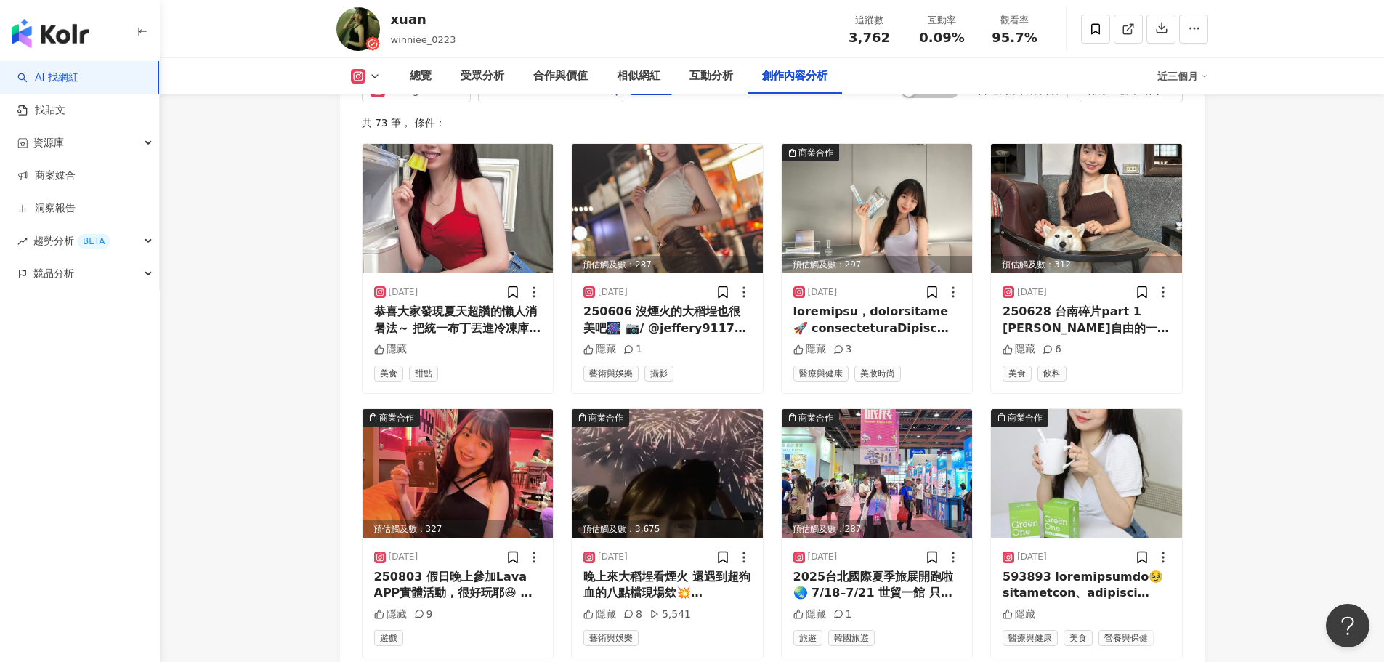
scroll to position [4699, 0]
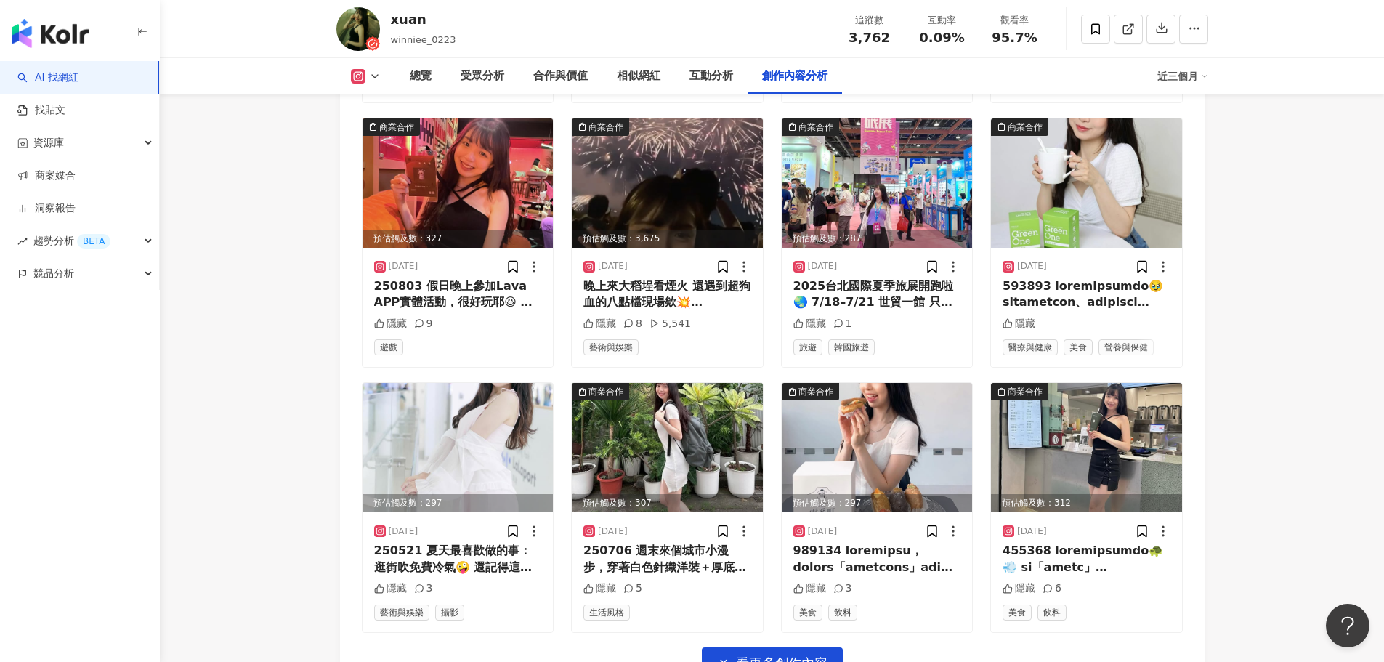
click at [792, 648] on div "Instagram 進階篩選 啟動 關閉 AI 篩選商業合作內容 排序：發布時間 共 73 筆 ， 條件： 2025/8/18 恭喜大家發現夏天超讚的懶人消暑…" at bounding box center [772, 237] width 864 height 928
click at [789, 655] on span "看更多創作內容" at bounding box center [782, 663] width 92 height 16
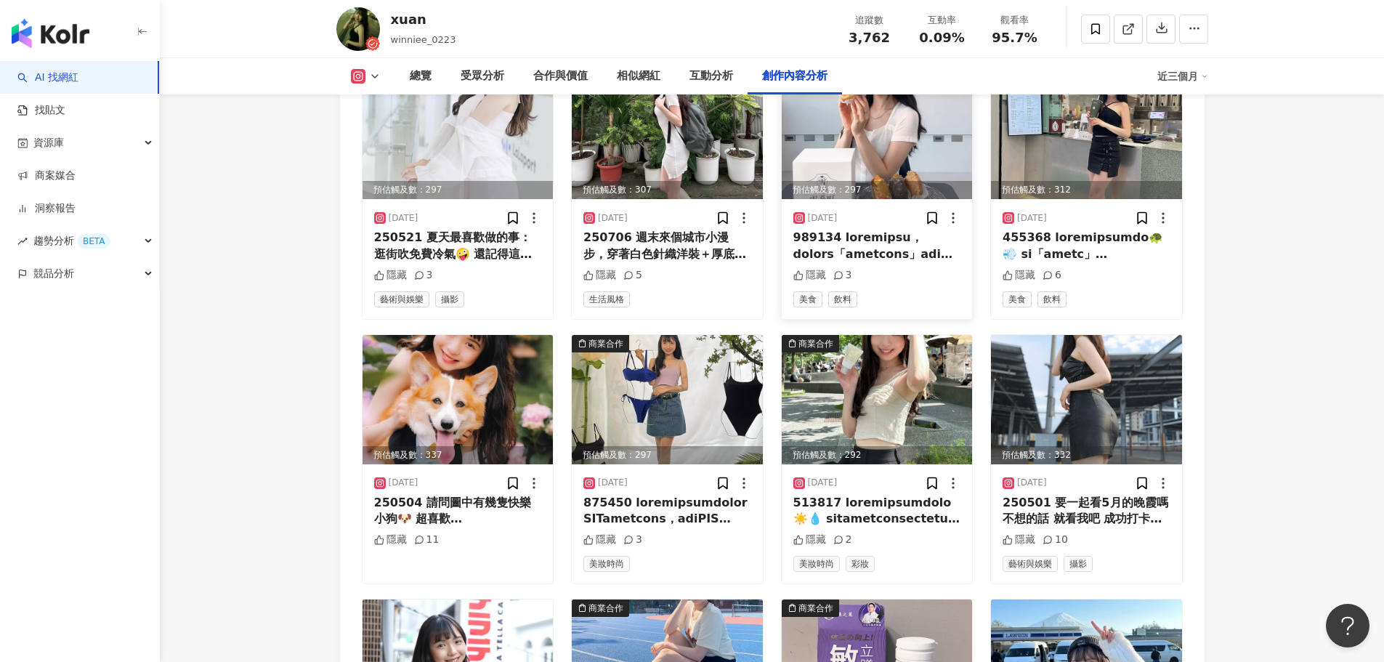
scroll to position [5135, 0]
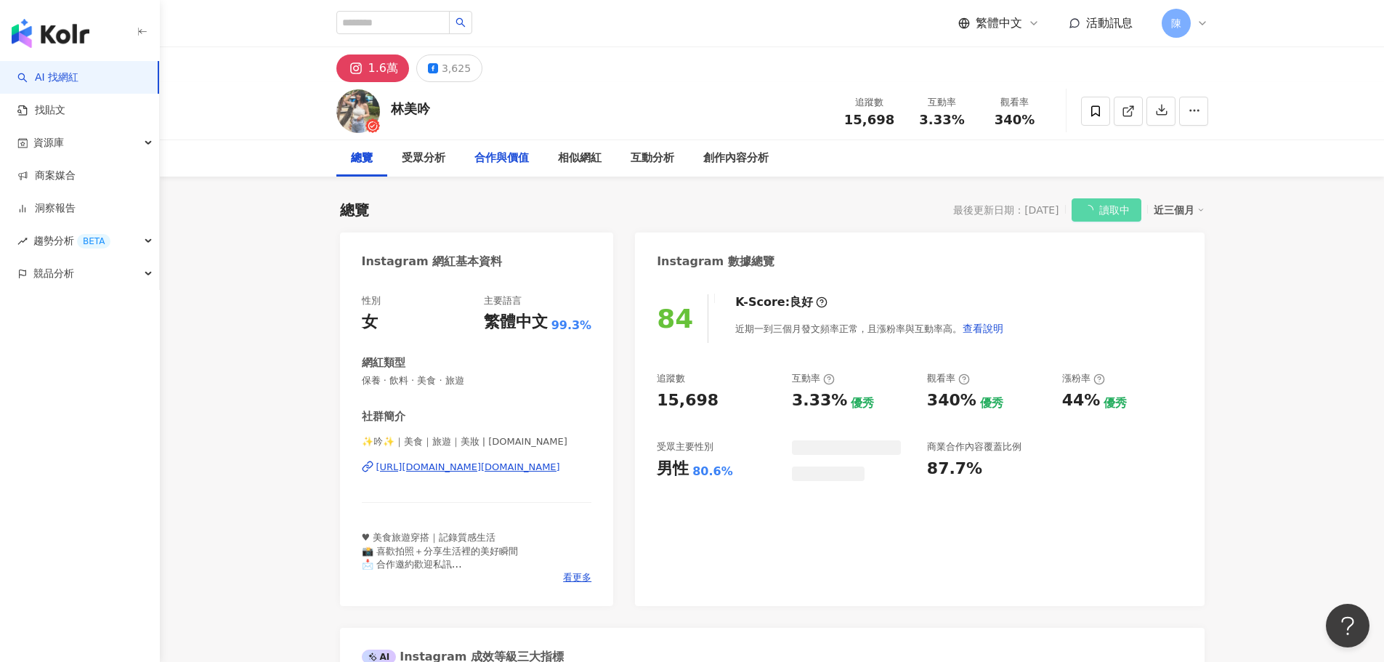
click at [500, 162] on div "合作與價值" at bounding box center [501, 158] width 54 height 17
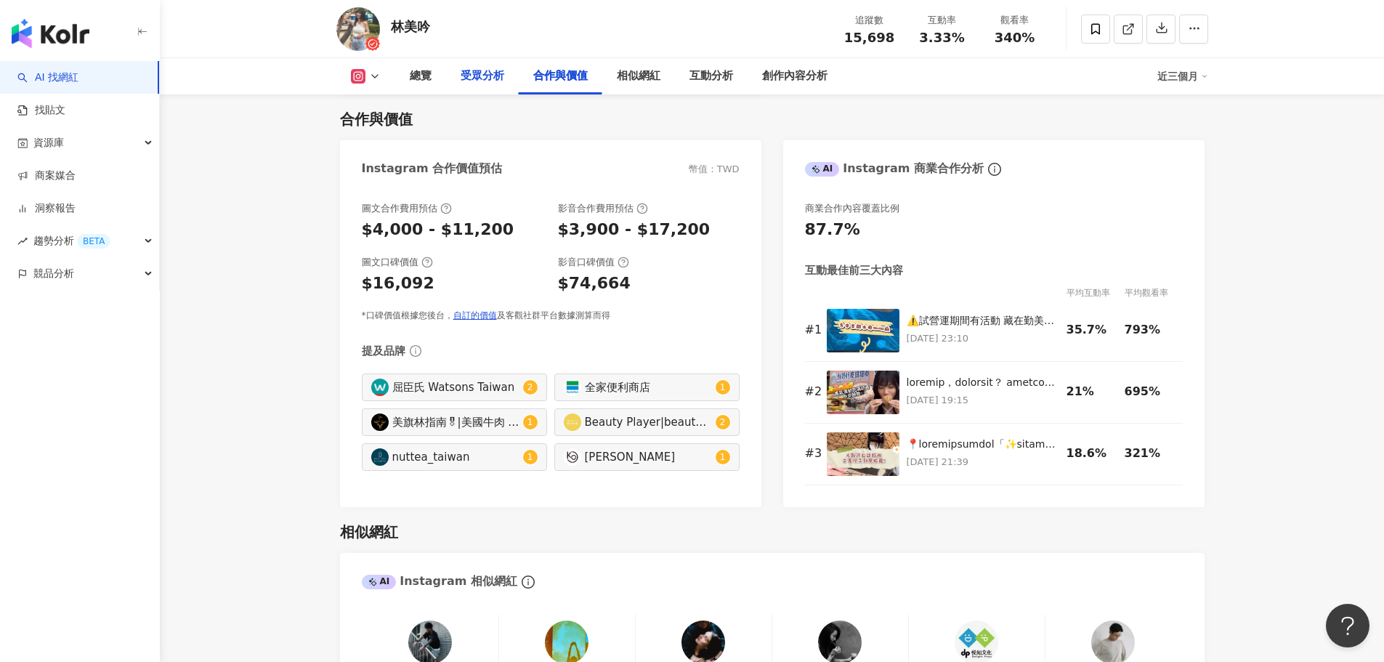
click at [473, 65] on div "受眾分析" at bounding box center [482, 76] width 73 height 36
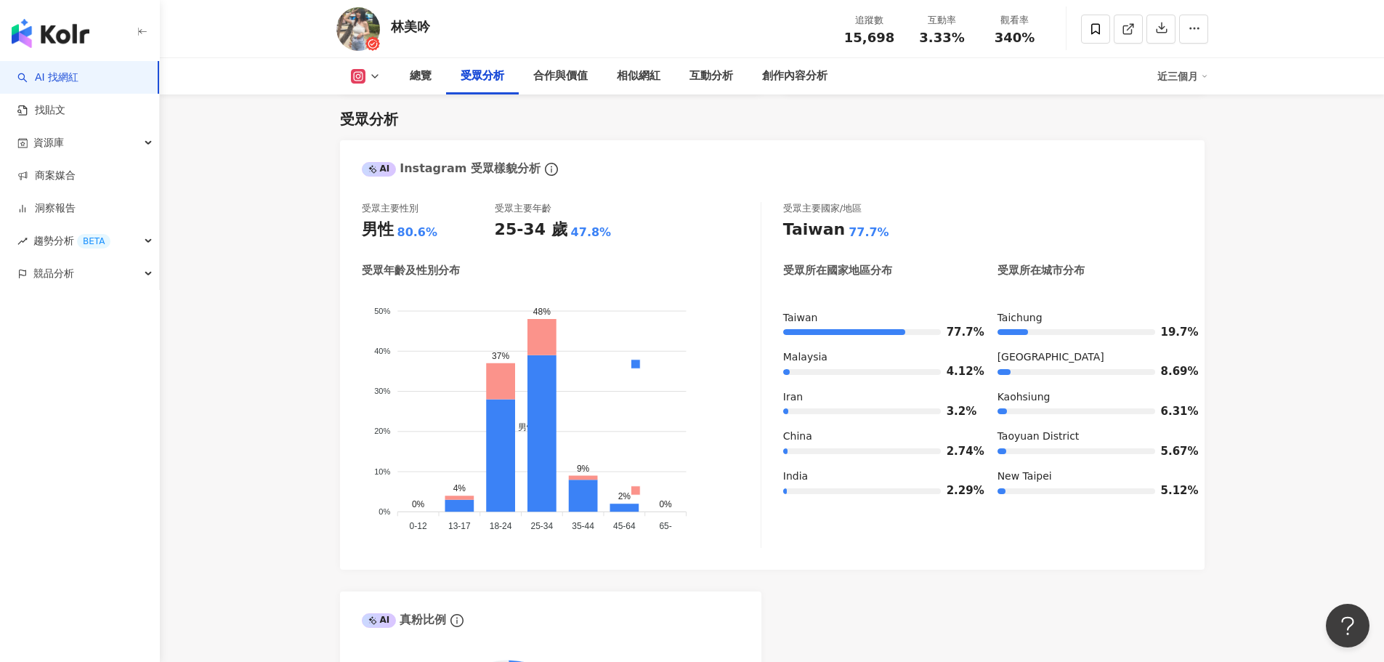
scroll to position [1461, 0]
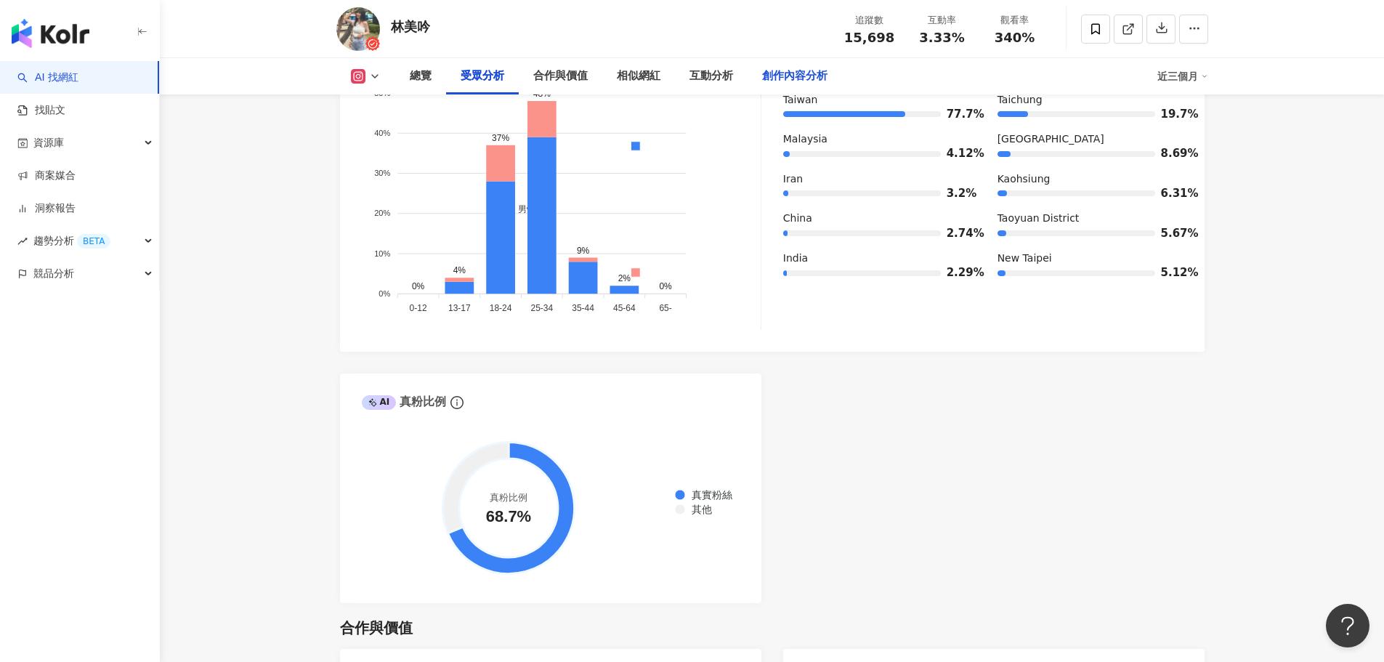
click at [817, 77] on div "創作內容分析" at bounding box center [794, 76] width 65 height 17
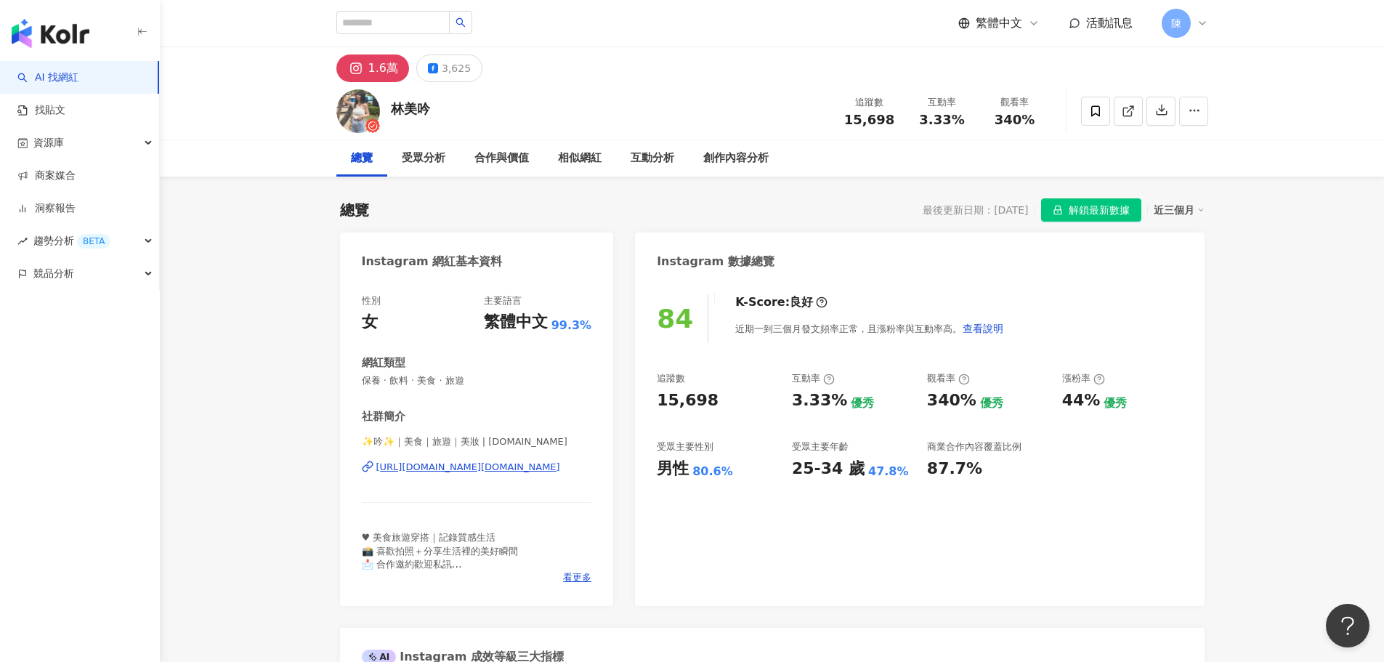
drag, startPoint x: 357, startPoint y: 466, endPoint x: 540, endPoint y: 465, distance: 183.8
click at [540, 465] on div "性別 女 主要語言 繁體中文 99.3% 網紅類型 保養 · 飲料 · 美食 · 旅遊 社群簡介 ✨吟✨｜美食｜旅遊｜美妝 | 1995.tw https:/…" at bounding box center [477, 443] width 274 height 326
copy div "https://www.instagram.com/1995.tw/"
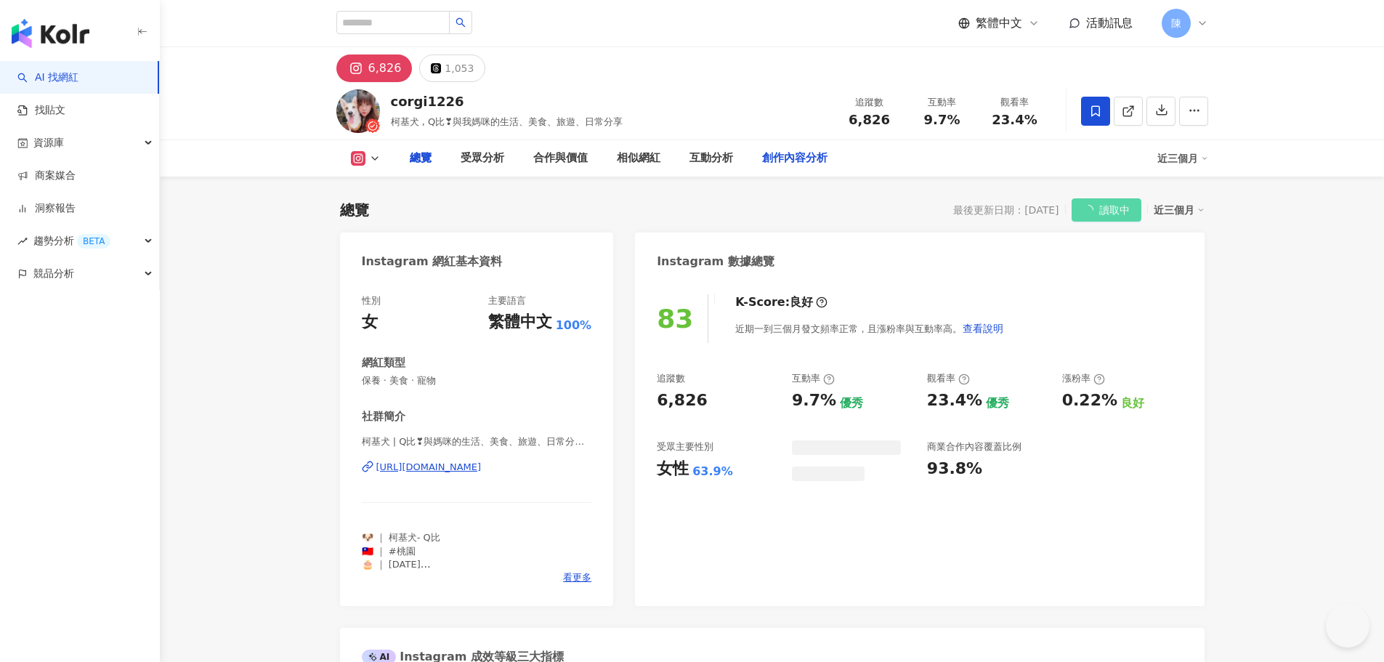
click at [762, 160] on div "創作內容分析" at bounding box center [794, 158] width 65 height 17
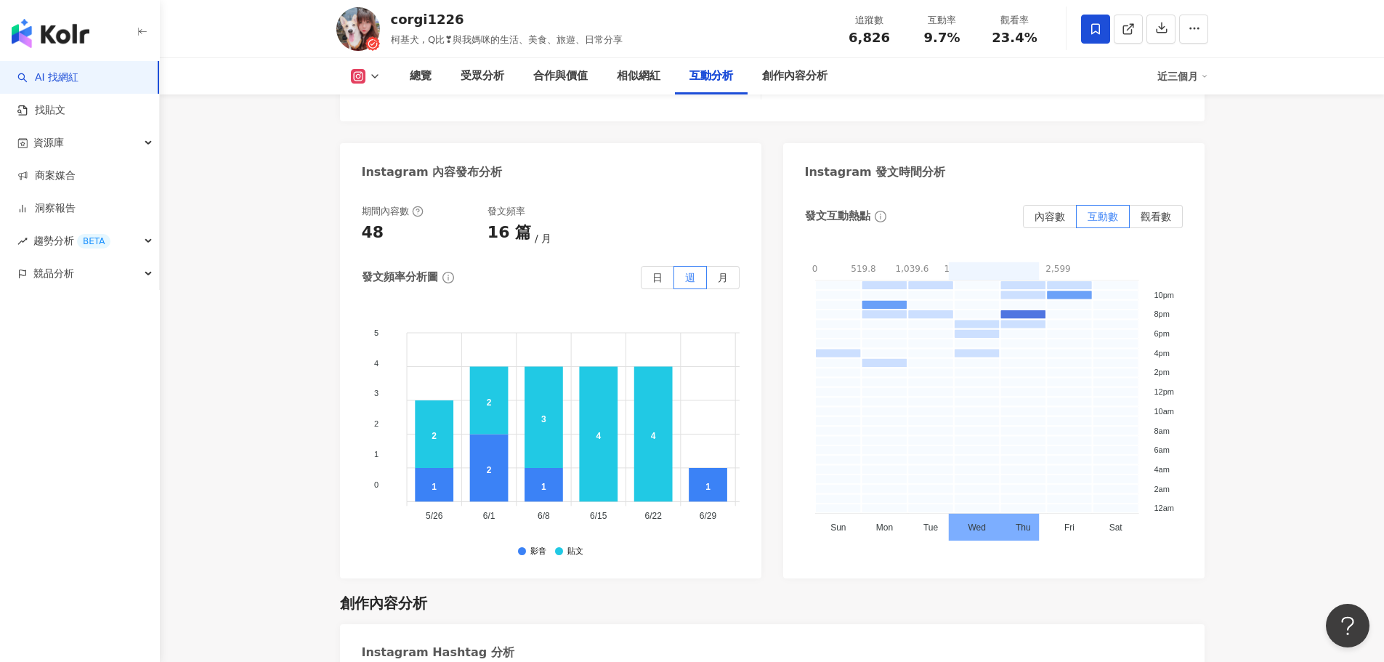
scroll to position [3482, 0]
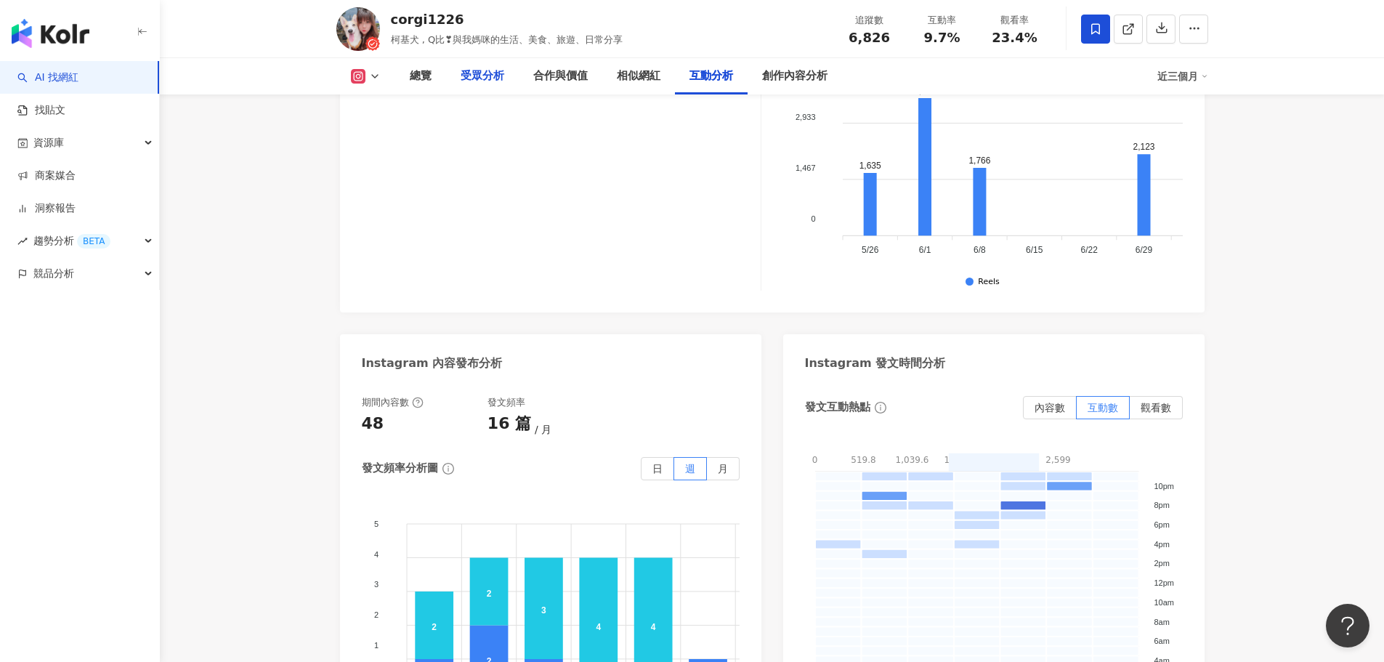
click at [467, 80] on div "受眾分析" at bounding box center [482, 76] width 44 height 17
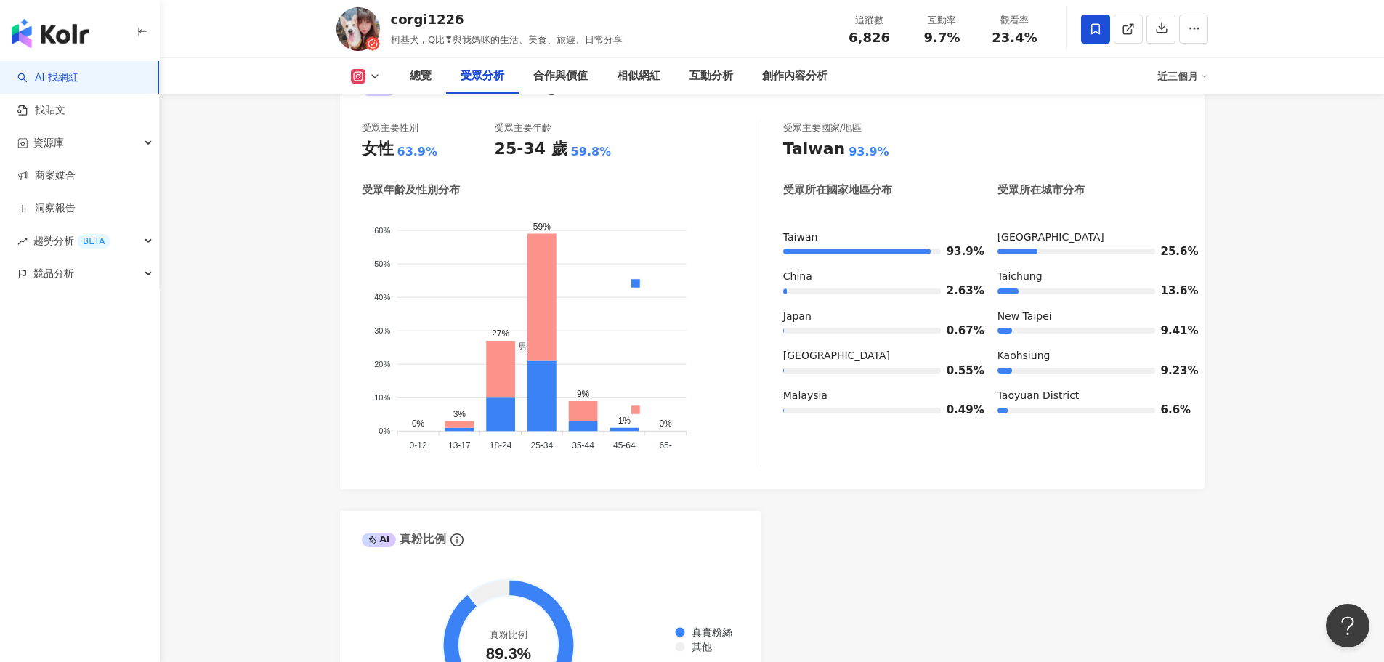
scroll to position [1461, 0]
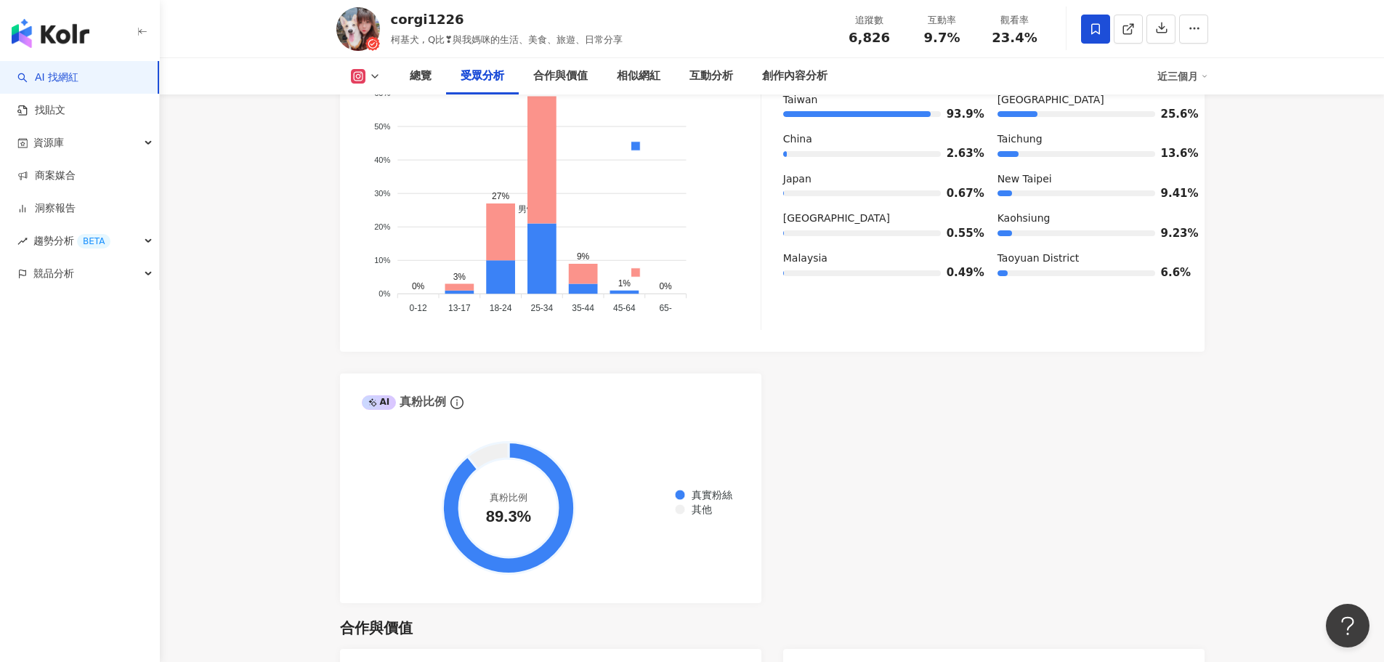
click at [95, 38] on div "button" at bounding box center [80, 30] width 160 height 61
click at [86, 38] on img "button" at bounding box center [51, 33] width 78 height 29
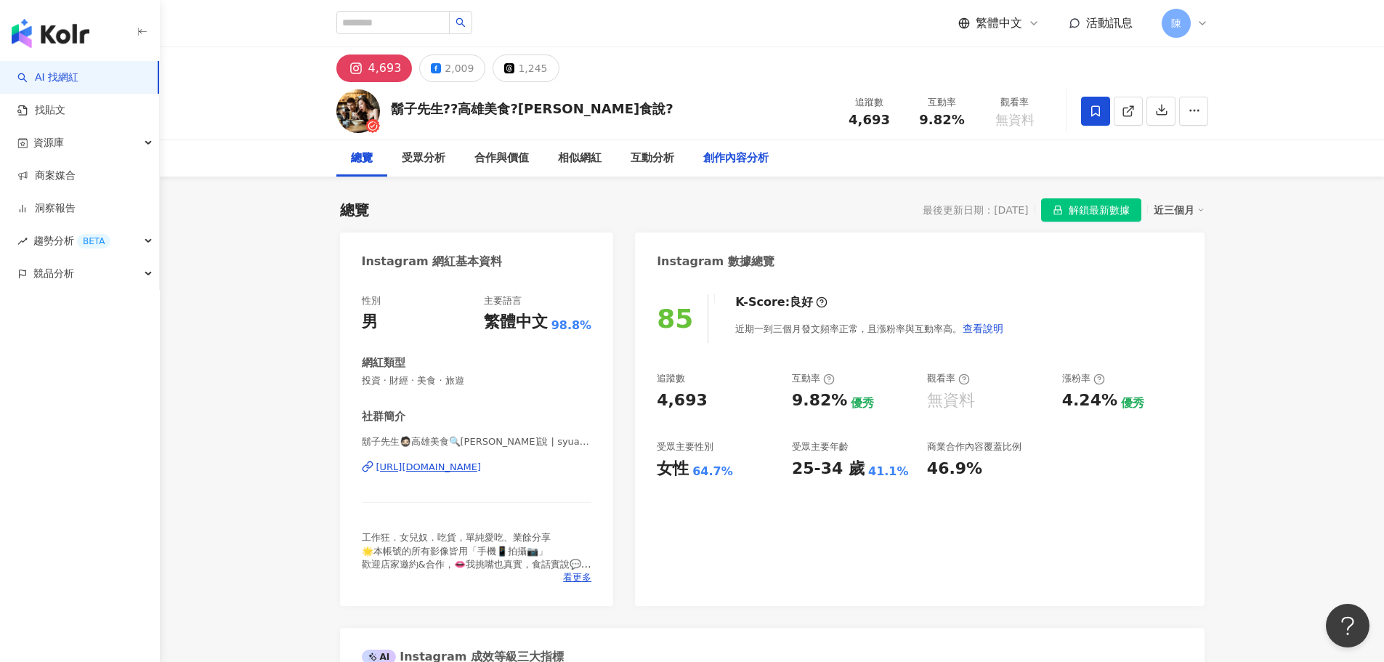
click at [736, 150] on div "創作內容分析" at bounding box center [735, 158] width 65 height 17
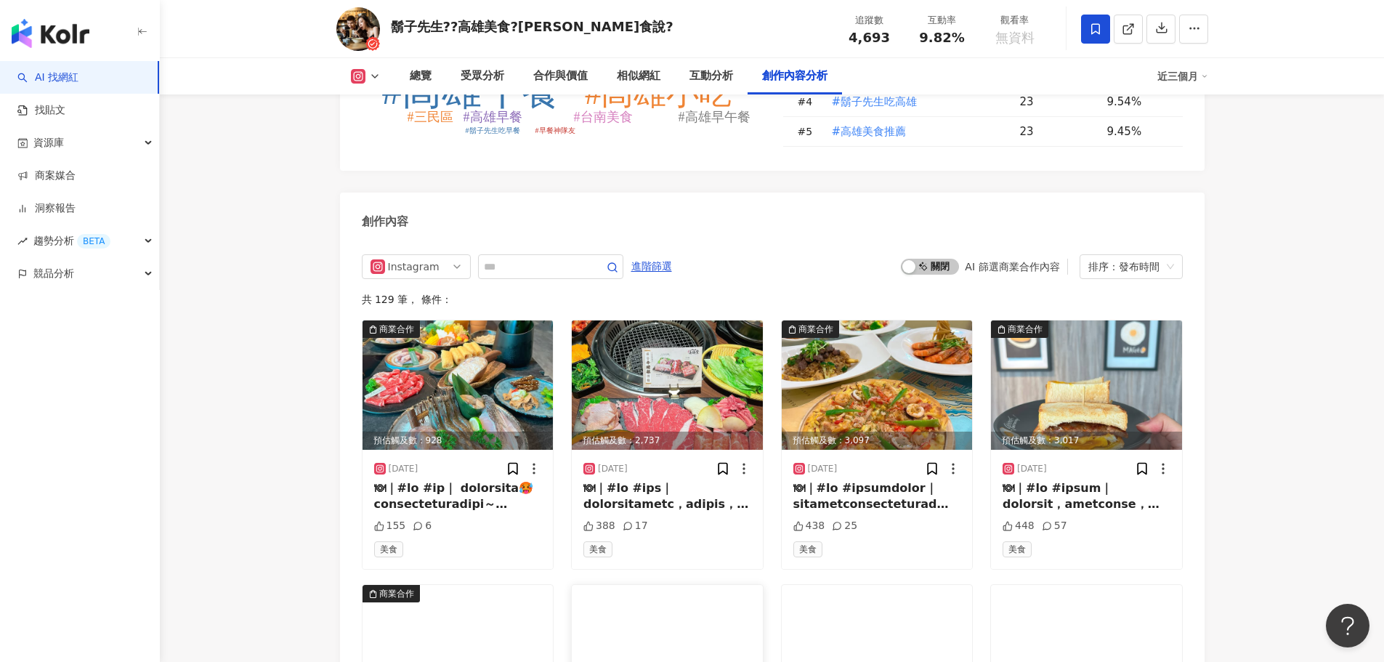
scroll to position [4204, 0]
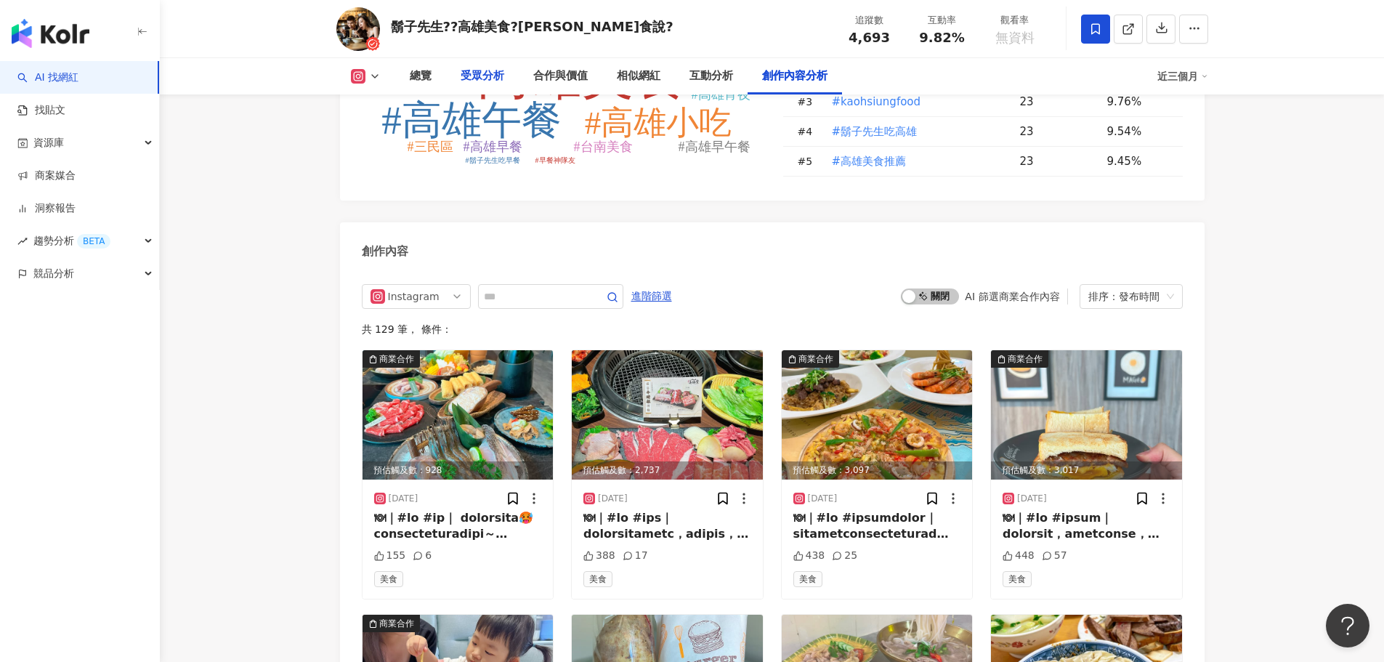
click at [500, 79] on div "受眾分析" at bounding box center [482, 76] width 44 height 17
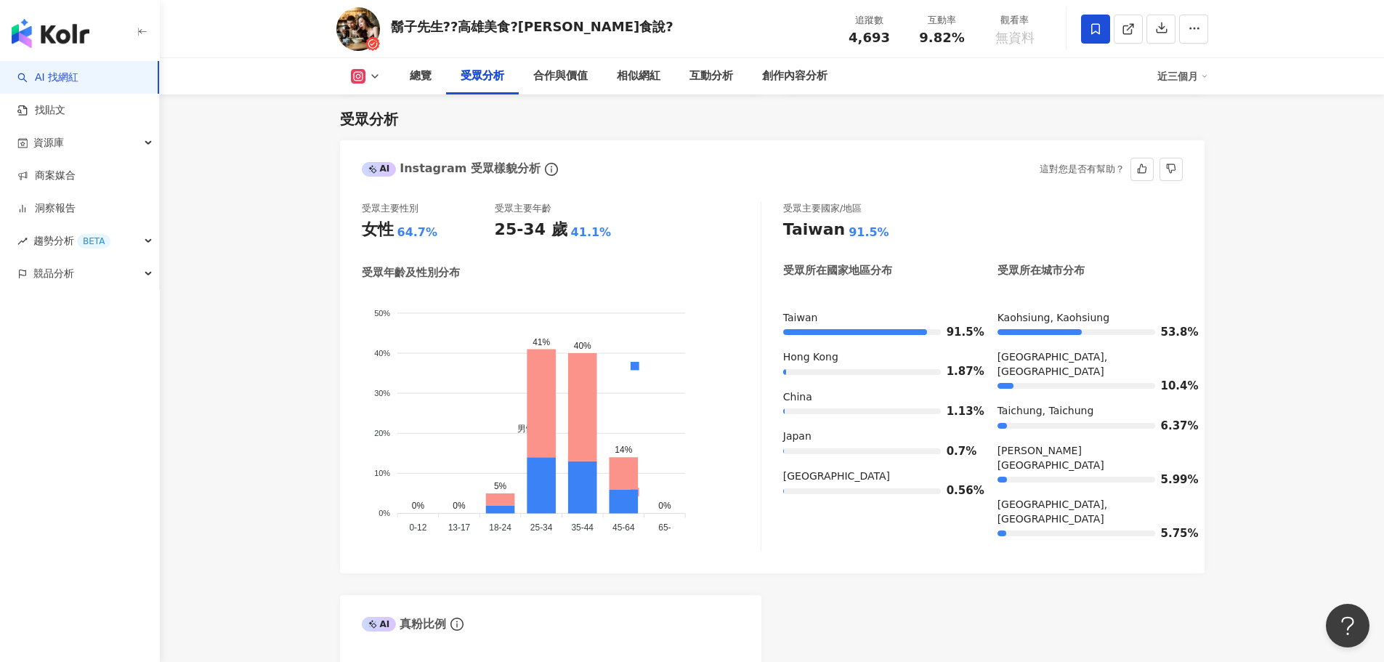
scroll to position [1389, 0]
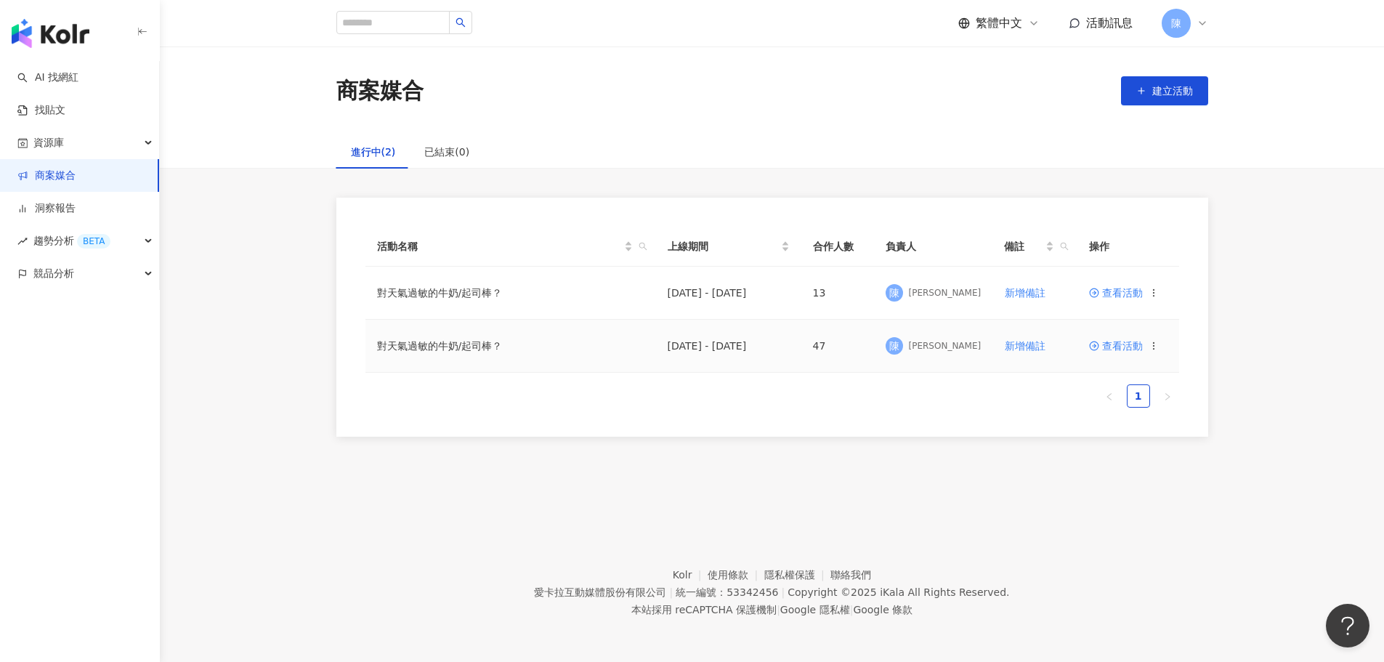
click at [1121, 342] on span "查看活動" at bounding box center [1116, 346] width 54 height 10
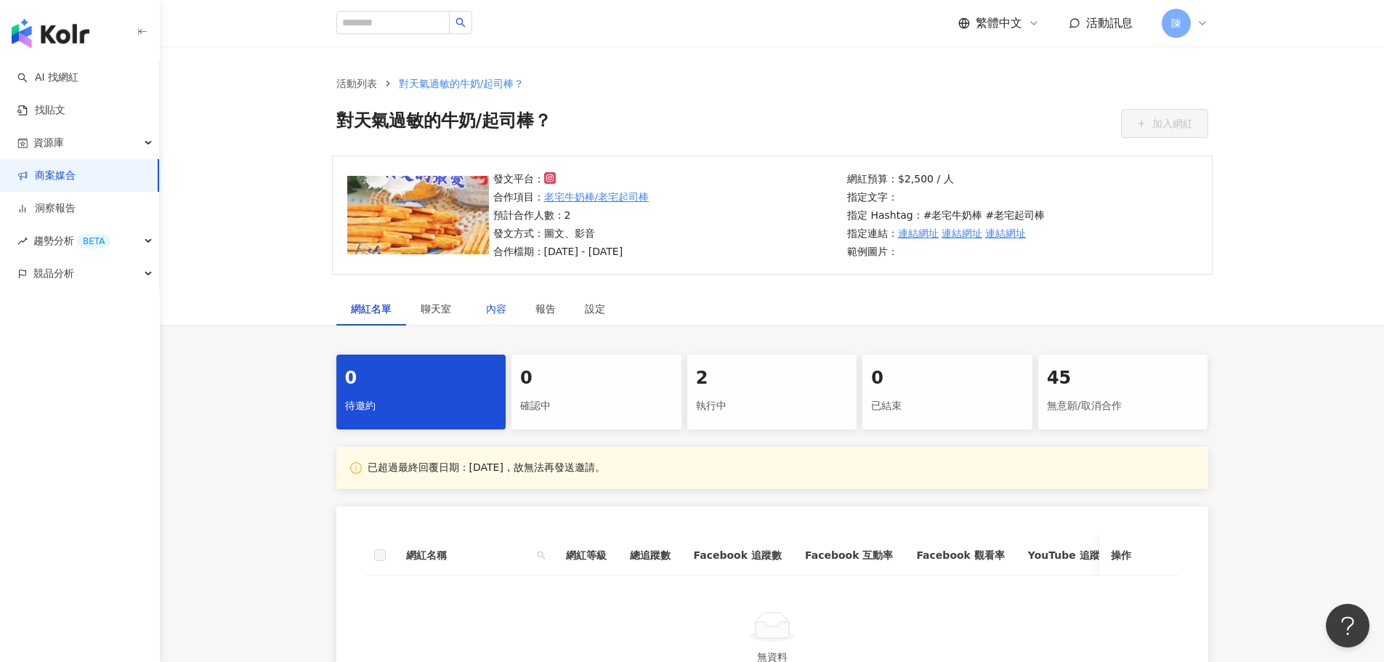
click at [497, 306] on div "內容" at bounding box center [496, 309] width 20 height 16
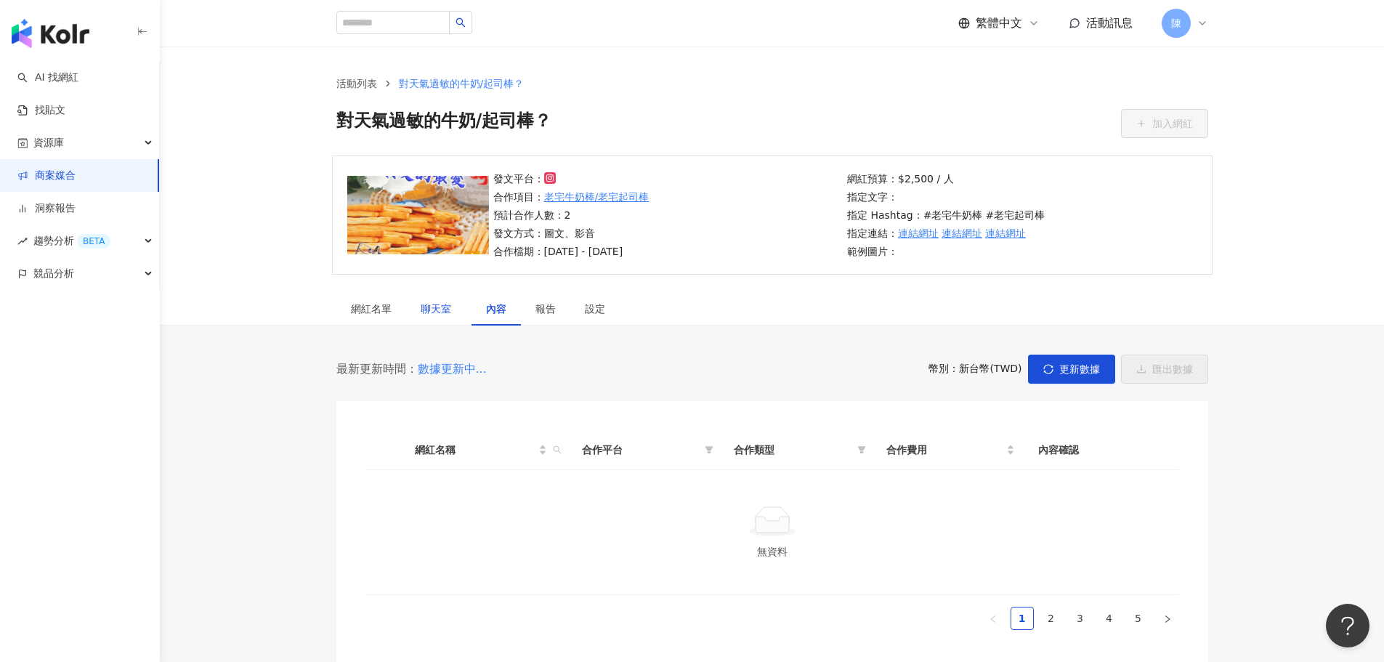
click at [437, 304] on span "聊天室" at bounding box center [439, 309] width 36 height 10
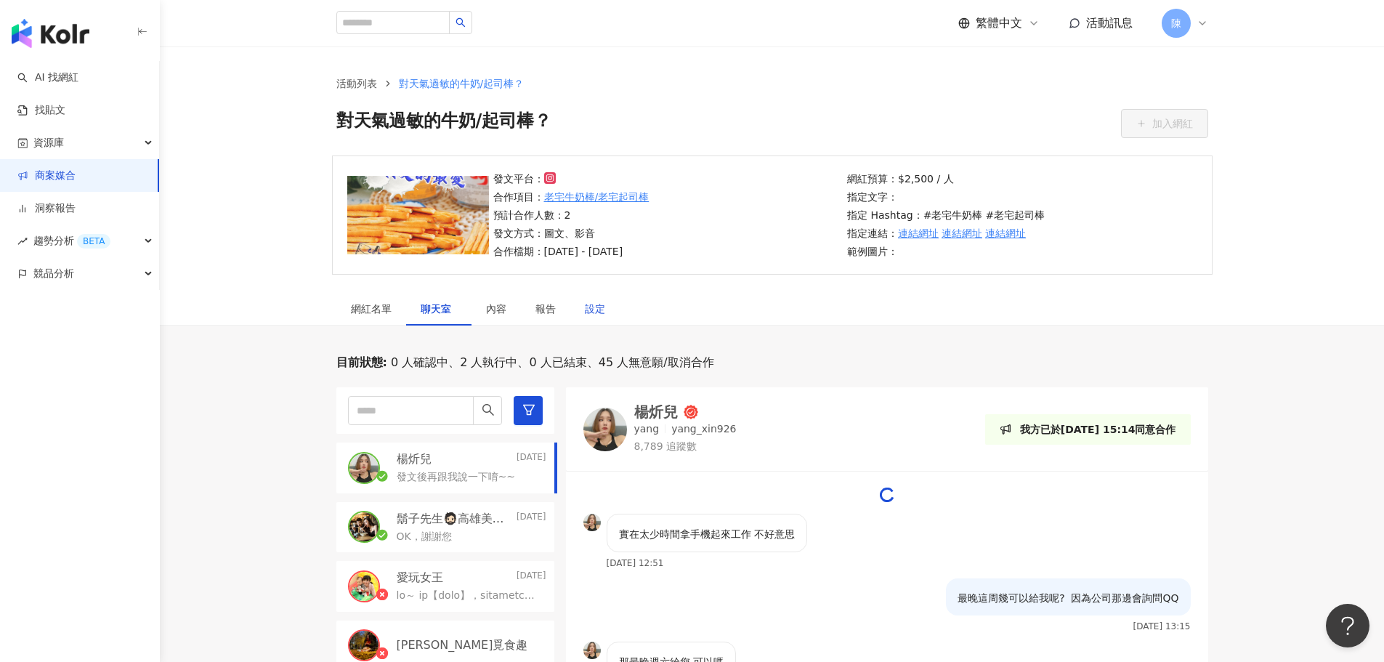
click at [593, 309] on div "設定" at bounding box center [595, 309] width 20 height 16
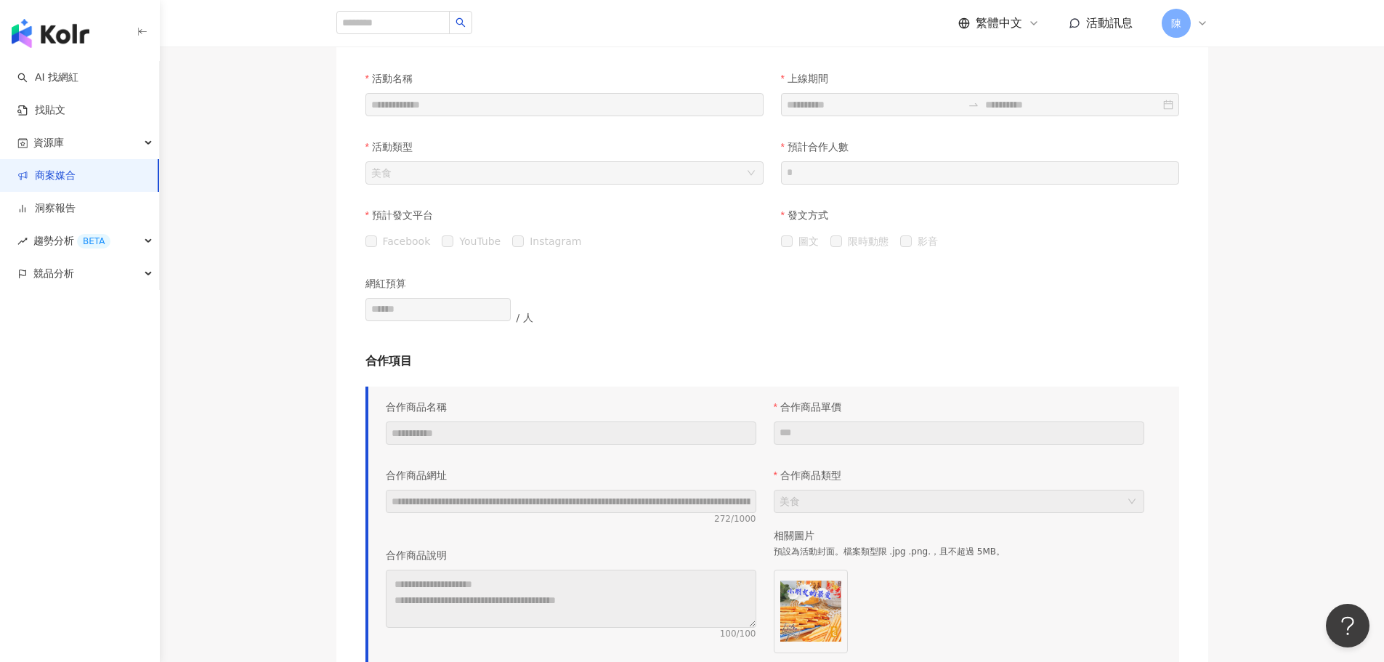
scroll to position [218, 0]
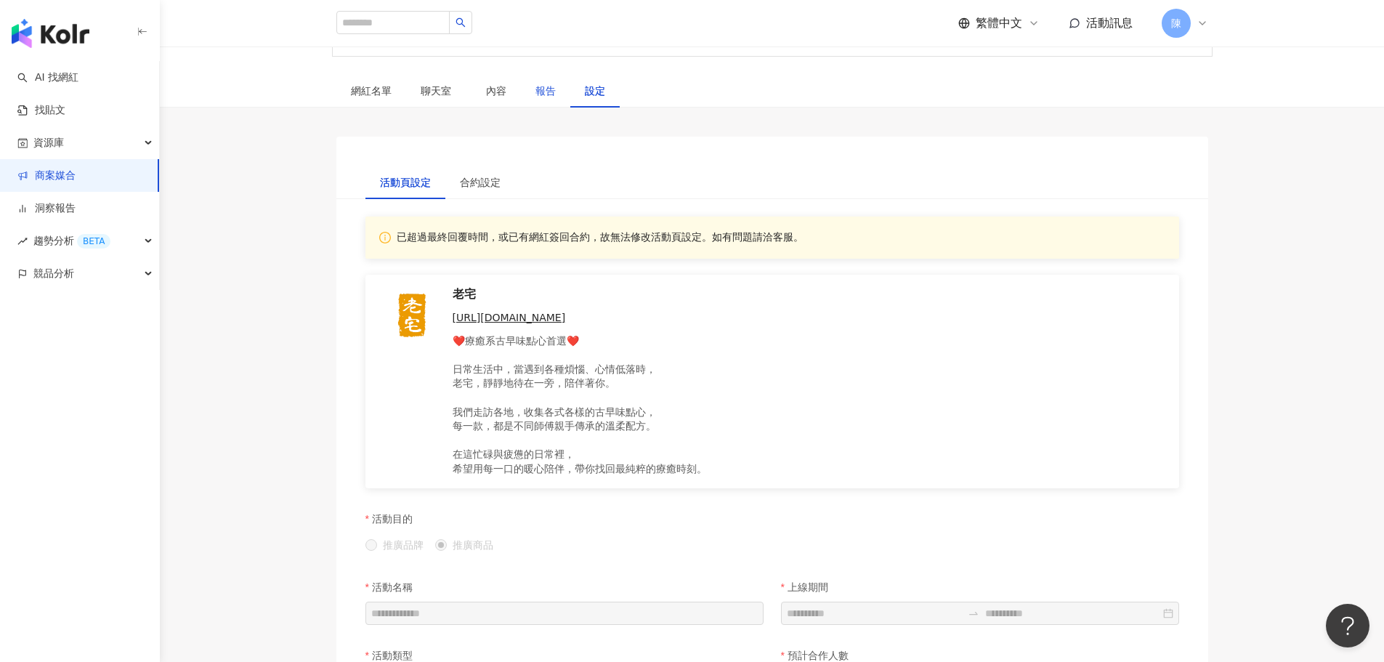
click at [554, 92] on div "報告" at bounding box center [545, 91] width 20 height 16
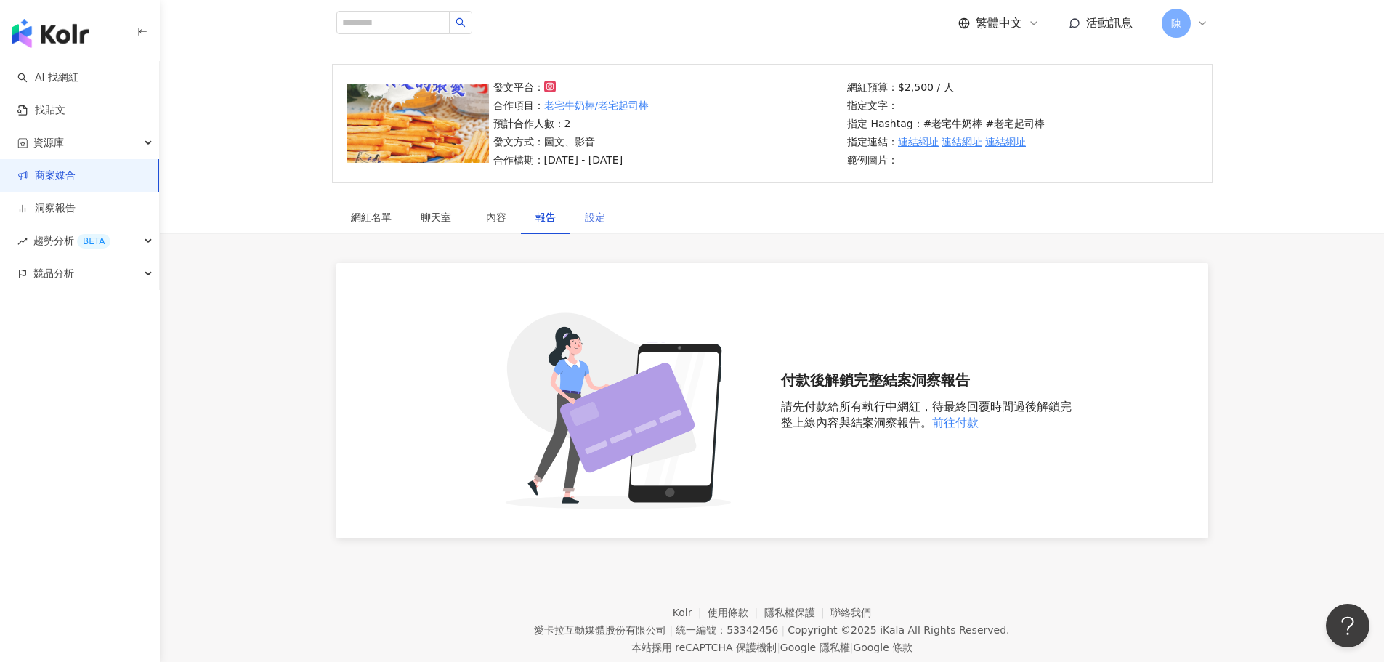
scroll to position [57, 0]
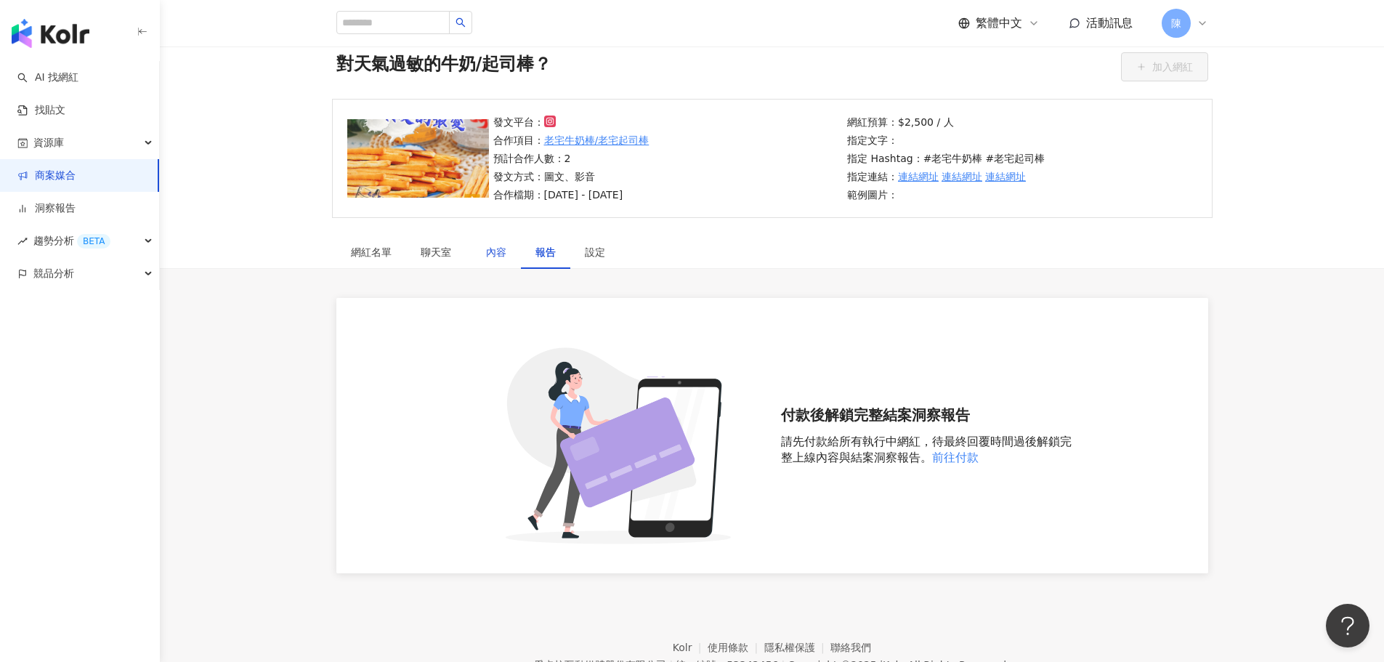
click at [505, 256] on div "內容" at bounding box center [496, 252] width 20 height 16
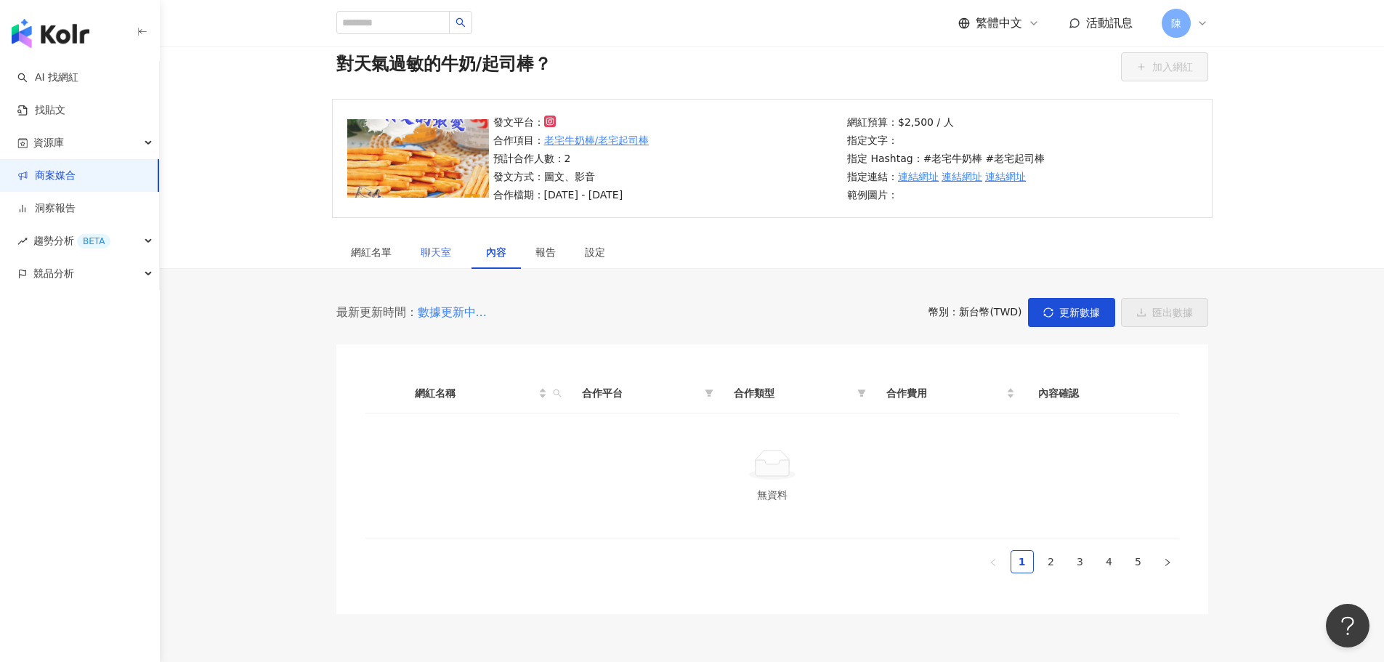
click at [469, 256] on div "聊天室" at bounding box center [438, 251] width 65 height 33
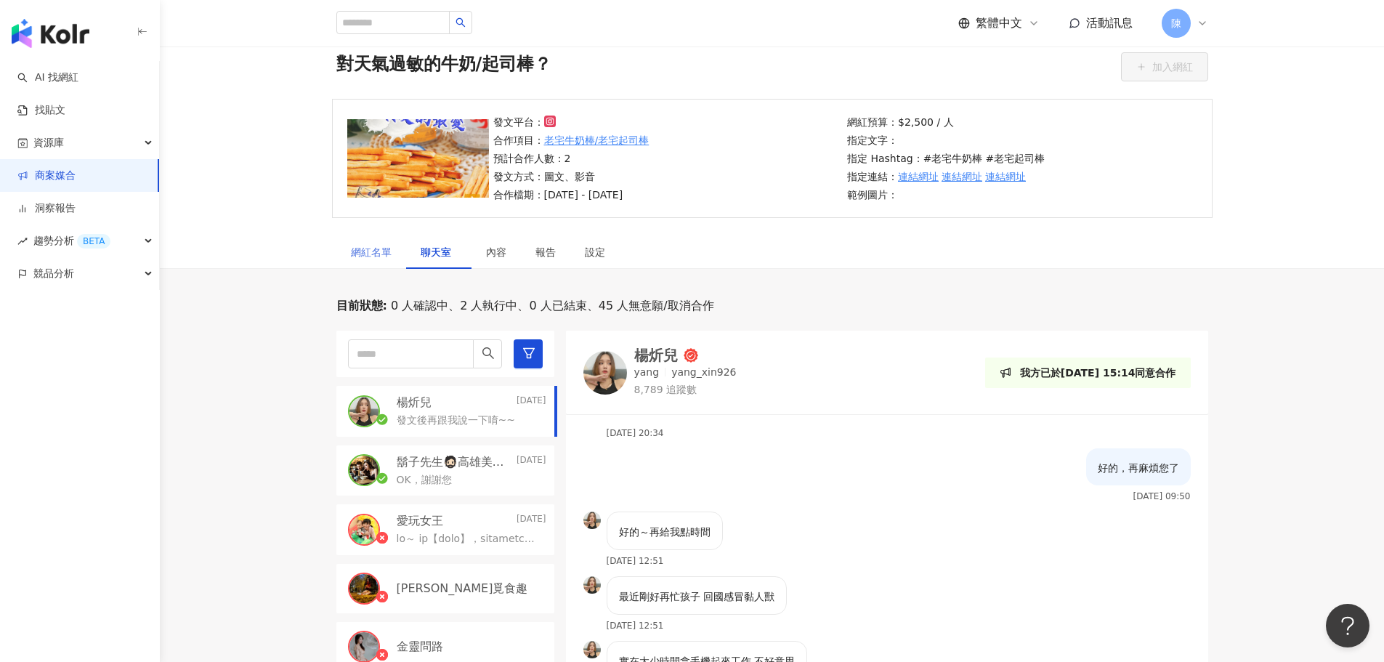
scroll to position [1892, 0]
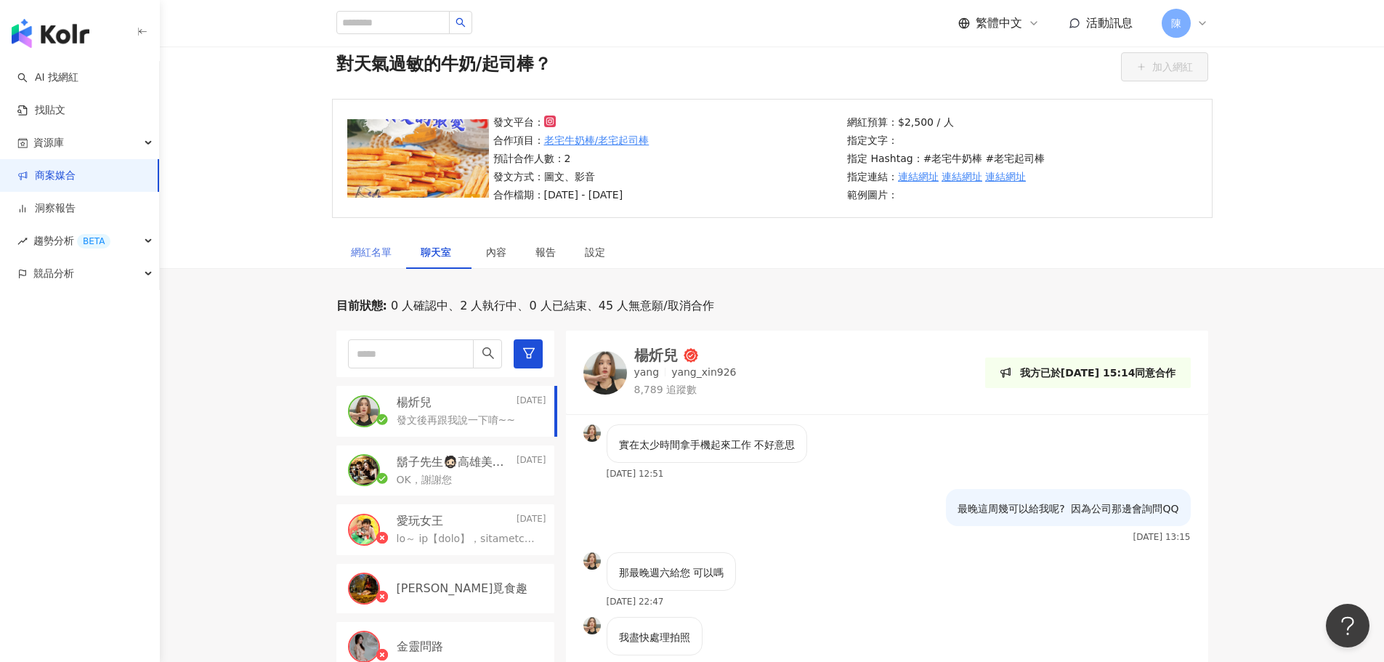
click at [396, 250] on div "網紅名單" at bounding box center [371, 251] width 70 height 33
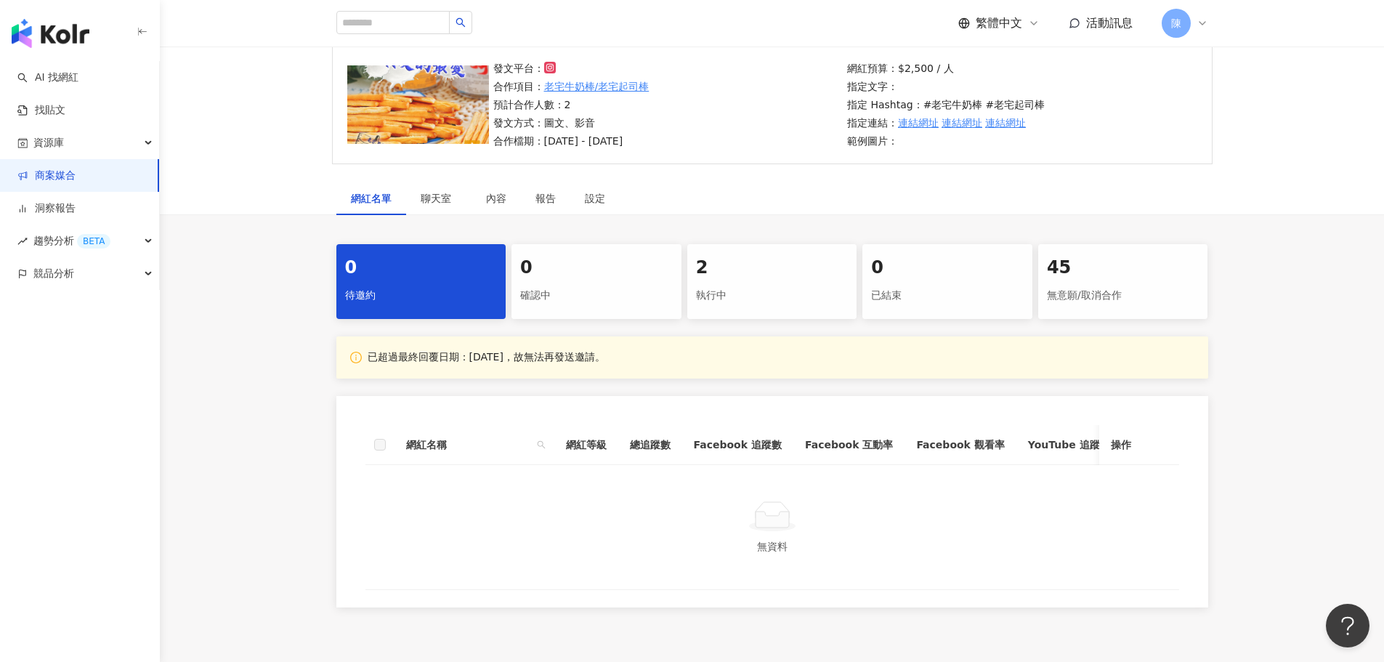
scroll to position [202, 0]
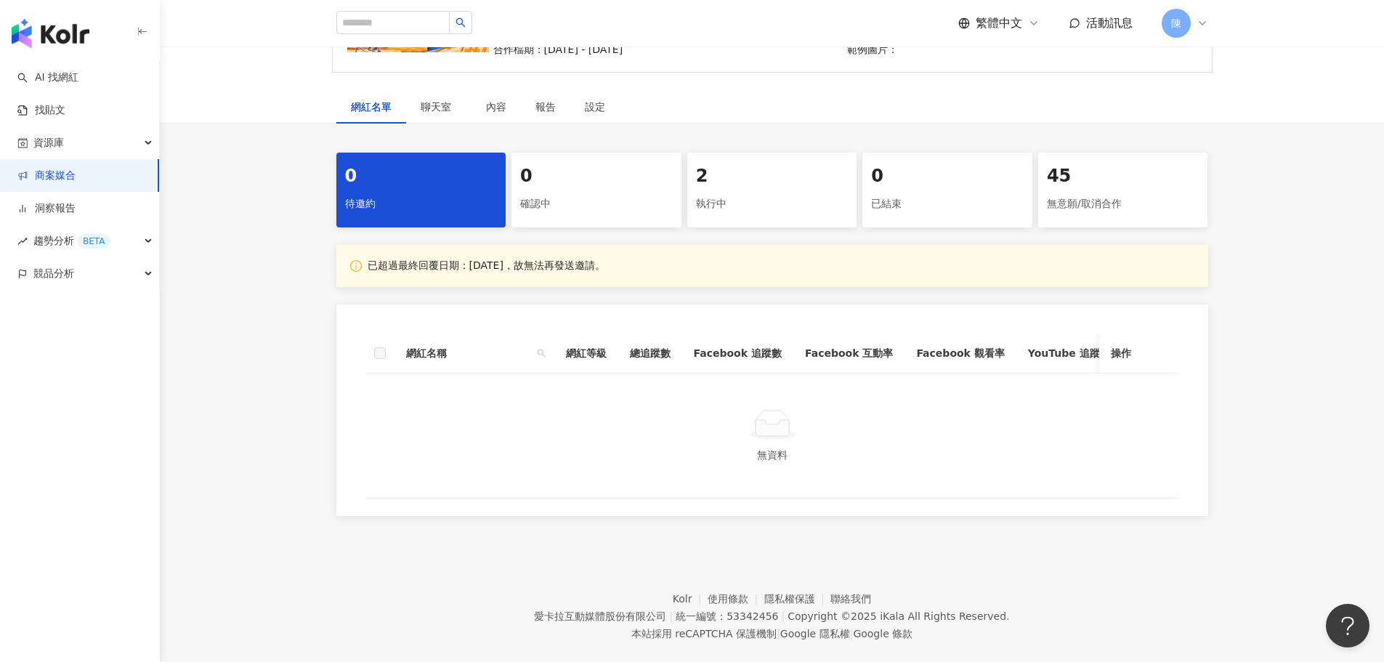
click at [740, 206] on div "執行中" at bounding box center [772, 204] width 153 height 25
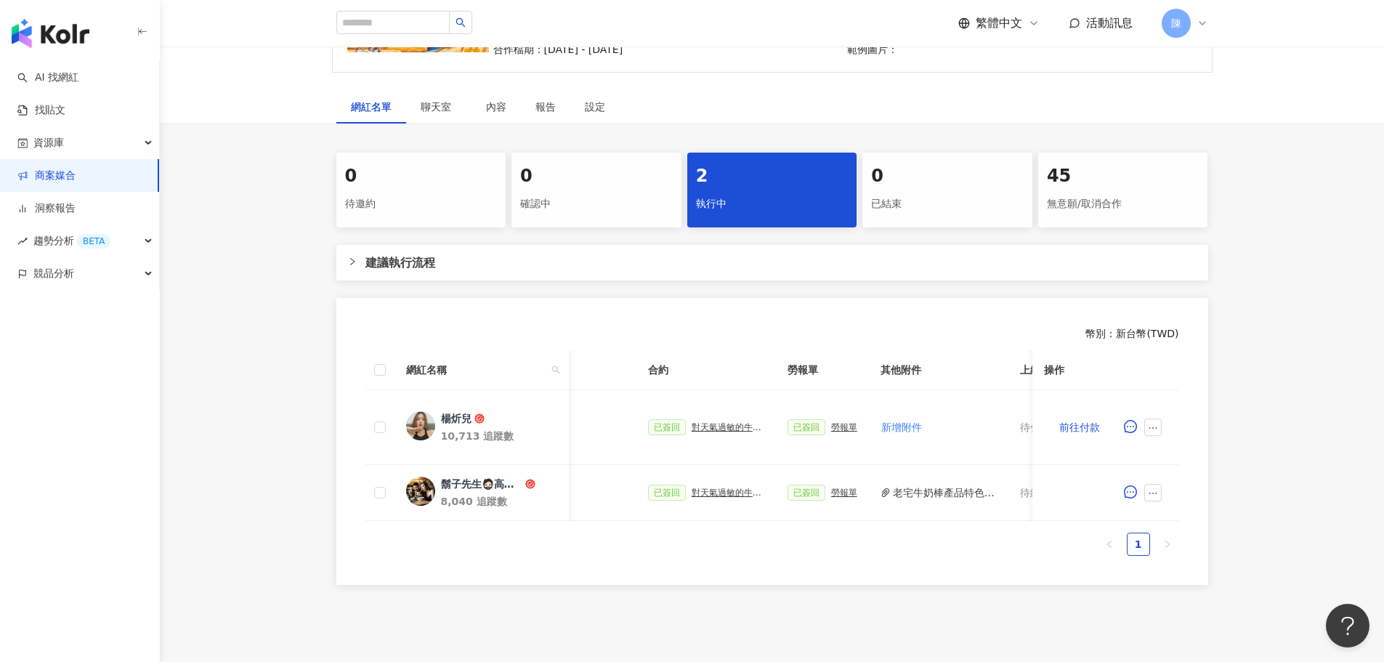
scroll to position [0, 323]
click at [726, 493] on div "對天氣過敏的牛奶棒？" at bounding box center [732, 492] width 73 height 10
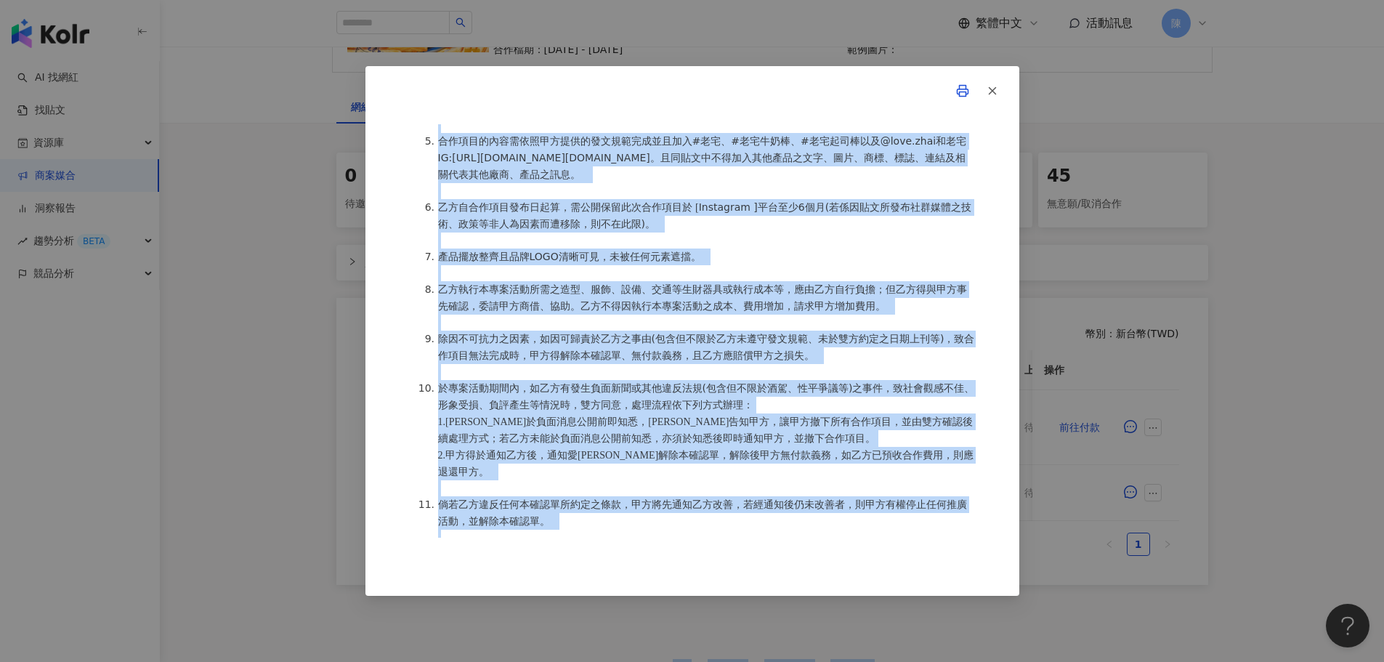
scroll to position [1917, 0]
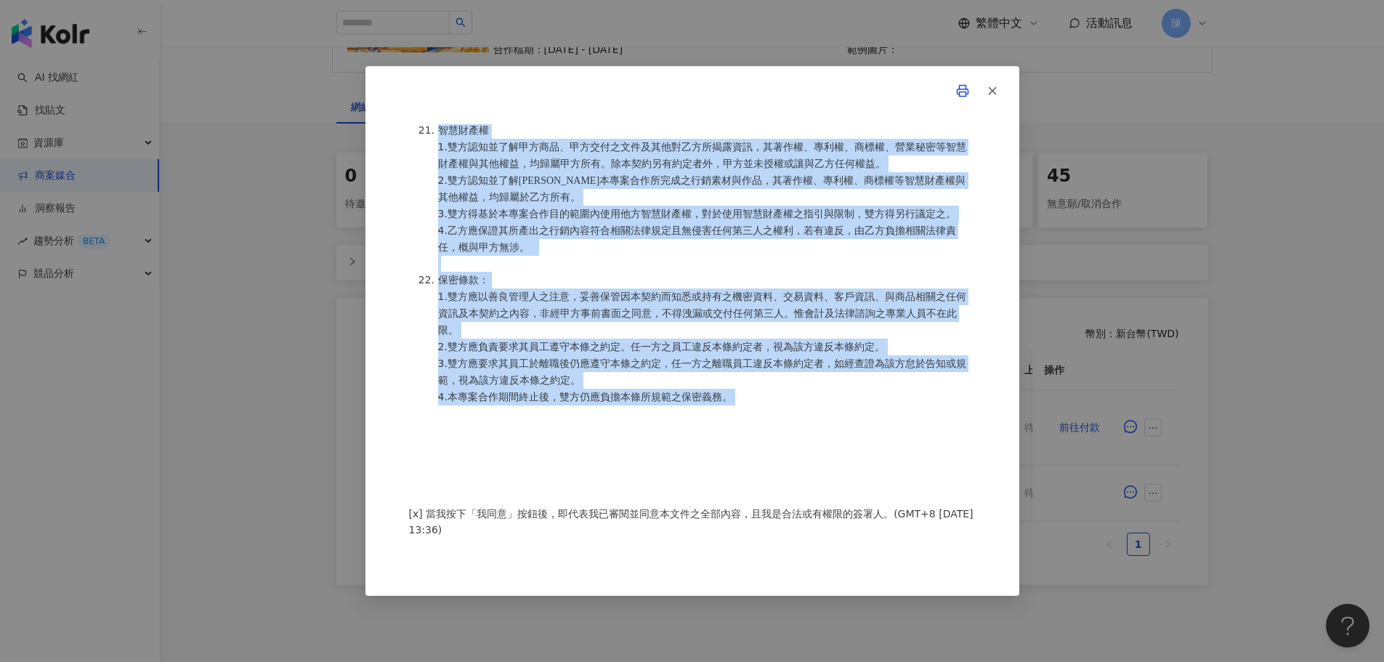
drag, startPoint x: 413, startPoint y: 243, endPoint x: 795, endPoint y: 394, distance: 410.4
click at [795, 394] on div "活動確認單 約定雙方 甲方名稱：新吉田行銷企業有限公司 甲方公司負責人：[PERSON_NAME] 甲方統一編號：80013920 甲方專案負責人：[PERS…" at bounding box center [692, 330] width 567 height 413
copy div "lore：ipsumdolors ametcon：adi elitse：63038128 doeiusm：tem incididun：6188899519 u…"
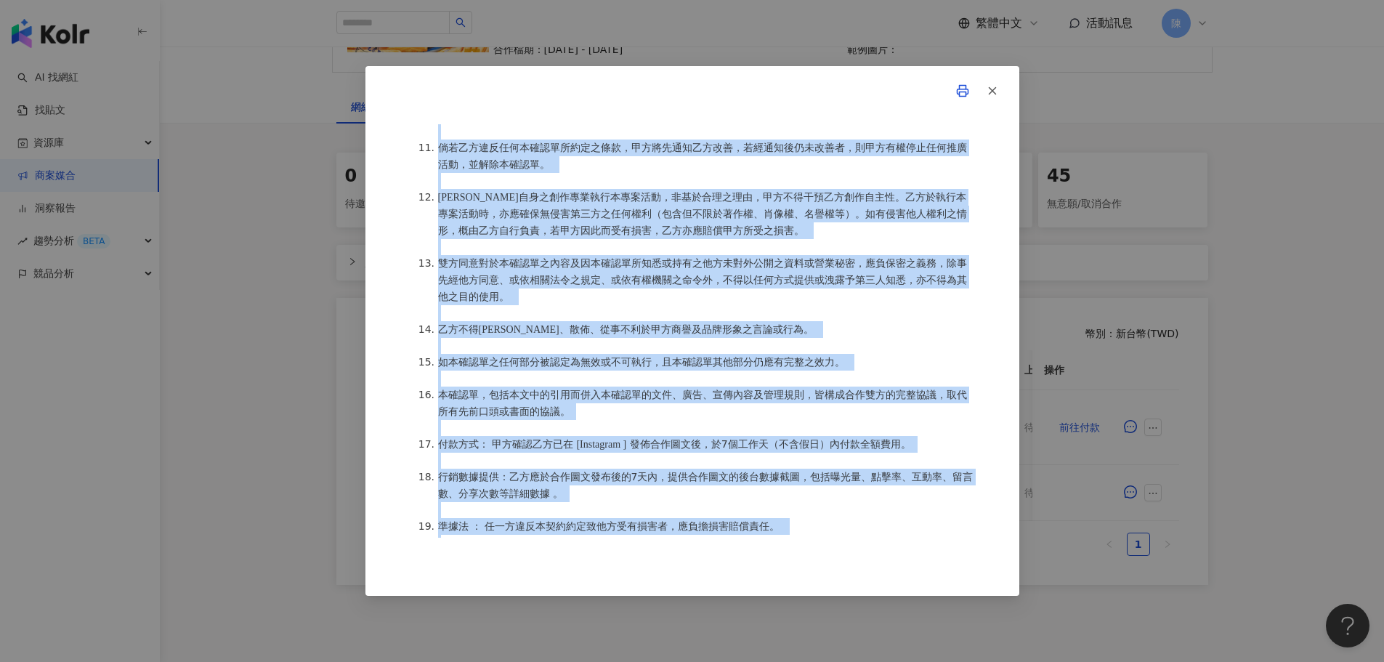
scroll to position [1408, 0]
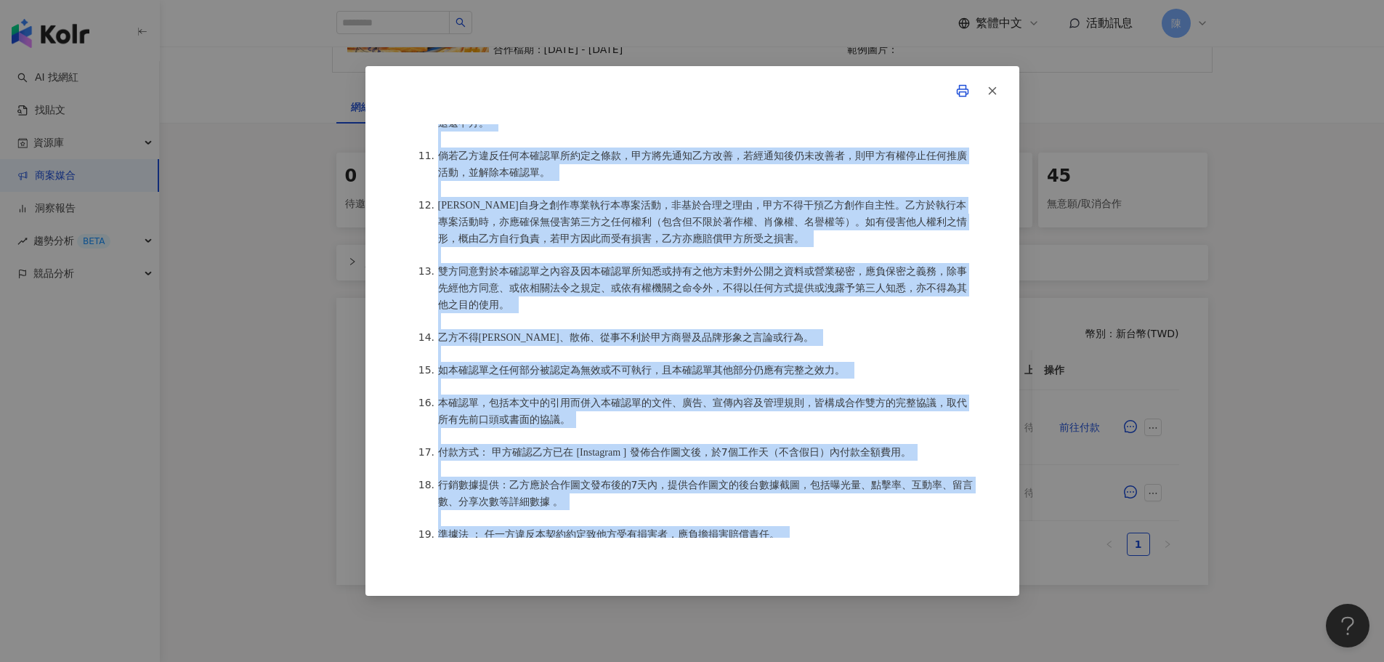
click at [506, 200] on ol "[PERSON_NAME](以下簡稱乙方)保證有權簽署本確認單，簽署後即表示上列專案合作人員接受與新吉田行銷企業有限公司(以下簡稱甲方)簽署之活動確認單，並同…" at bounding box center [692, 125] width 567 height 1532
click at [496, 218] on span "[PERSON_NAME]自身之創作專業執行本專案活動，非基於合理之理由，甲方不得干預乙方創作自主性。乙方於執行本專案活動時，亦應確保無侵害第三方之任何權利（…" at bounding box center [702, 222] width 529 height 44
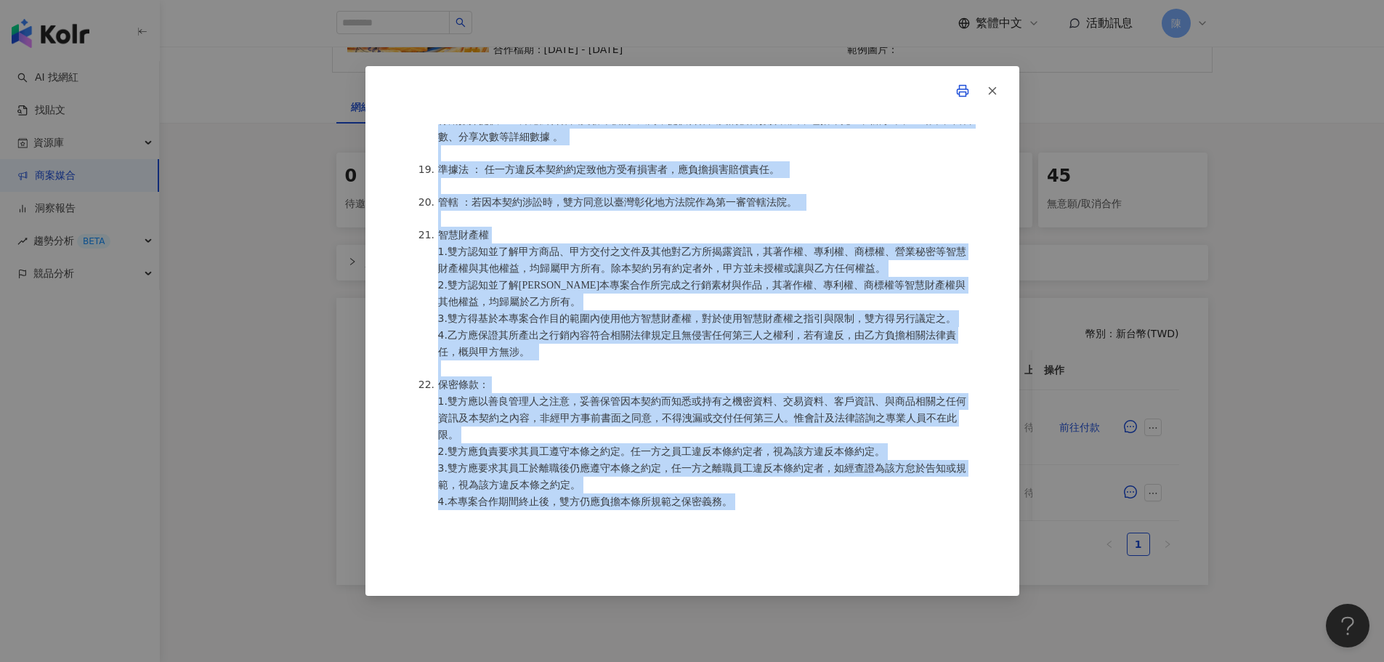
scroll to position [1917, 0]
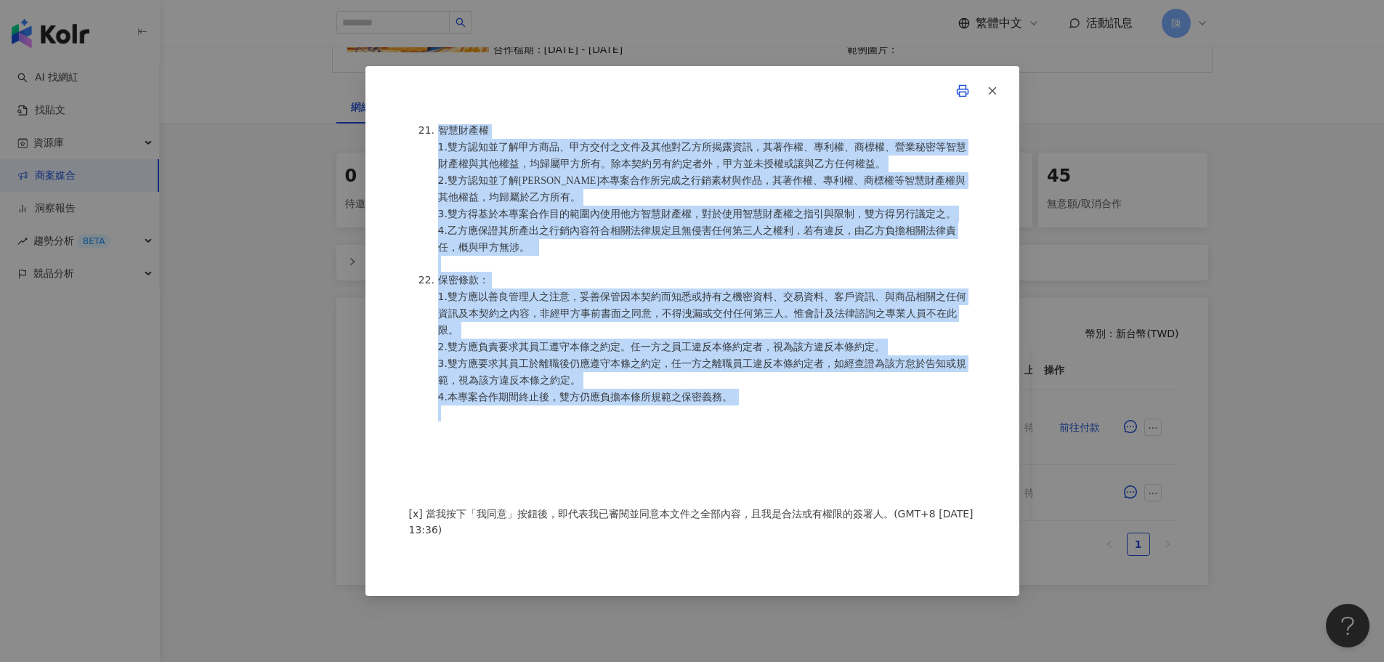
drag, startPoint x: 423, startPoint y: 219, endPoint x: 834, endPoint y: 423, distance: 459.3
click at [834, 423] on div "活動確認單 約定雙方 甲方名稱：新吉田行銷企業有限公司 甲方公司負責人：[PERSON_NAME] 甲方統一編號：80013920 甲方專案負責人：[PERS…" at bounding box center [692, 330] width 567 height 413
copy ol "loremipsumdolorsit，ametcons，adipiscingeli。seddoeiusmo，temporincididun（utlaboree…"
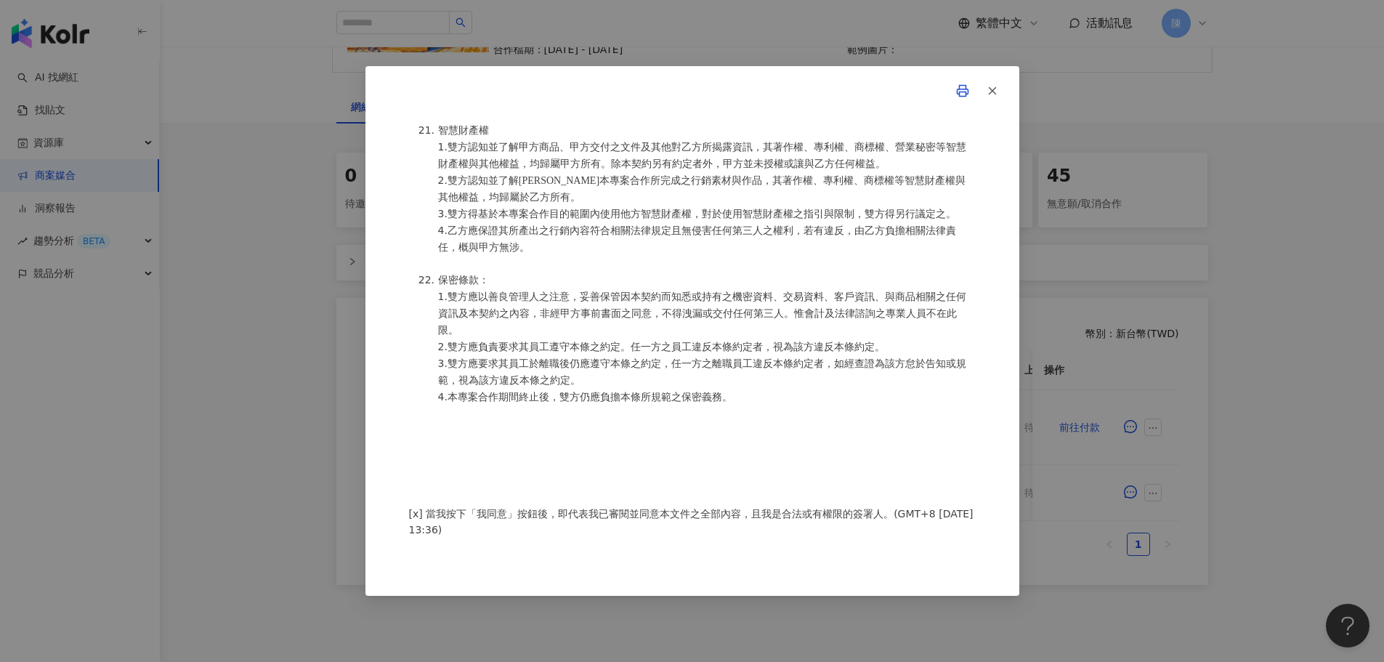
click at [243, 227] on div "活動確認單 約定雙方 甲方名稱：新吉田行銷企業有限公司 甲方公司負責人：[PERSON_NAME] 甲方統一編號：80013920 甲方專案負責人：[PERS…" at bounding box center [692, 331] width 1384 height 662
